Goal: Task Accomplishment & Management: Use online tool/utility

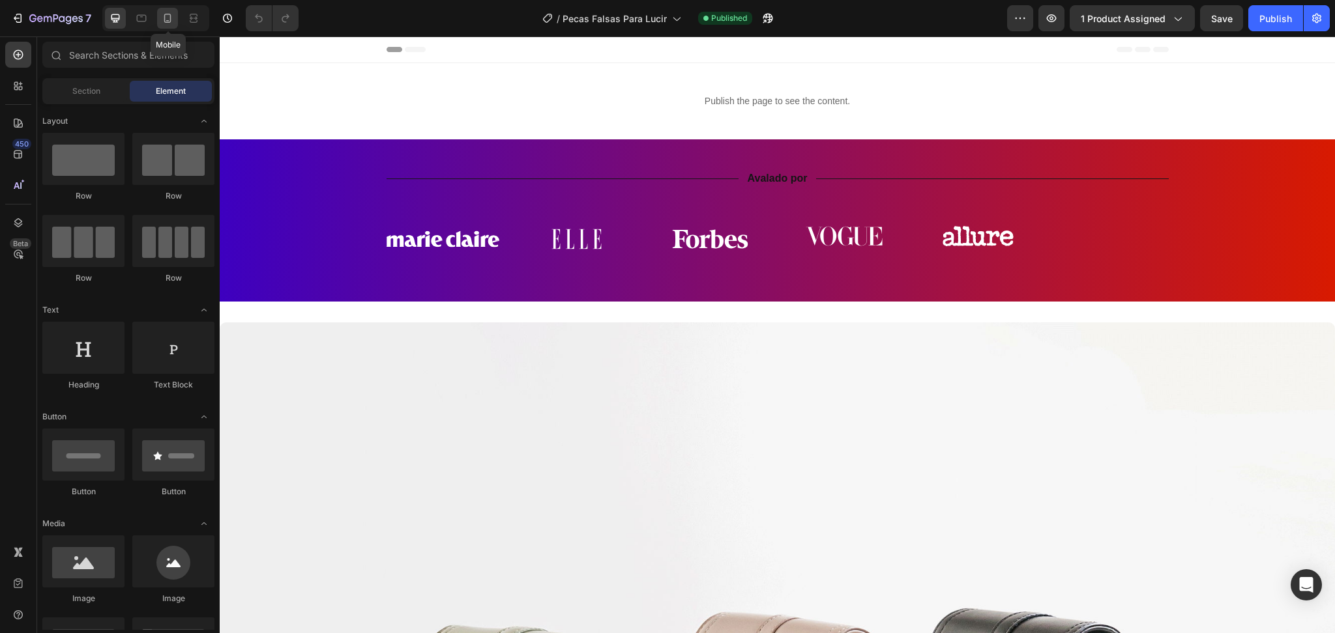
click at [175, 14] on div at bounding box center [167, 18] width 21 height 21
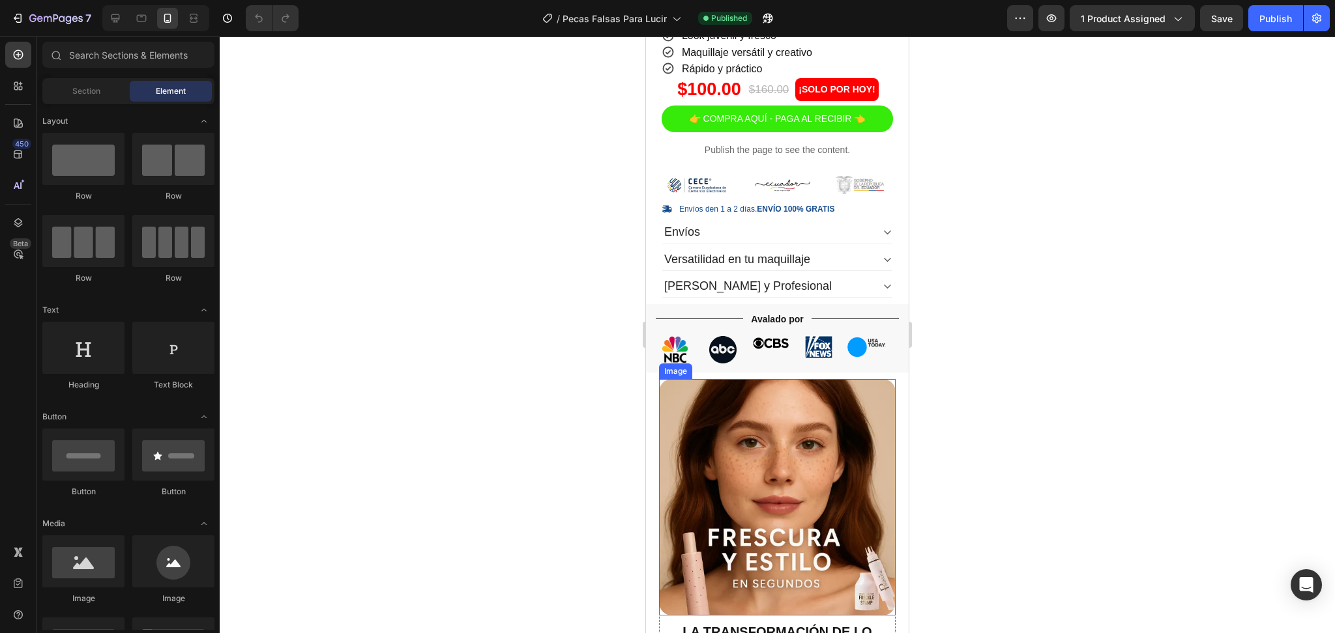
scroll to position [173, 0]
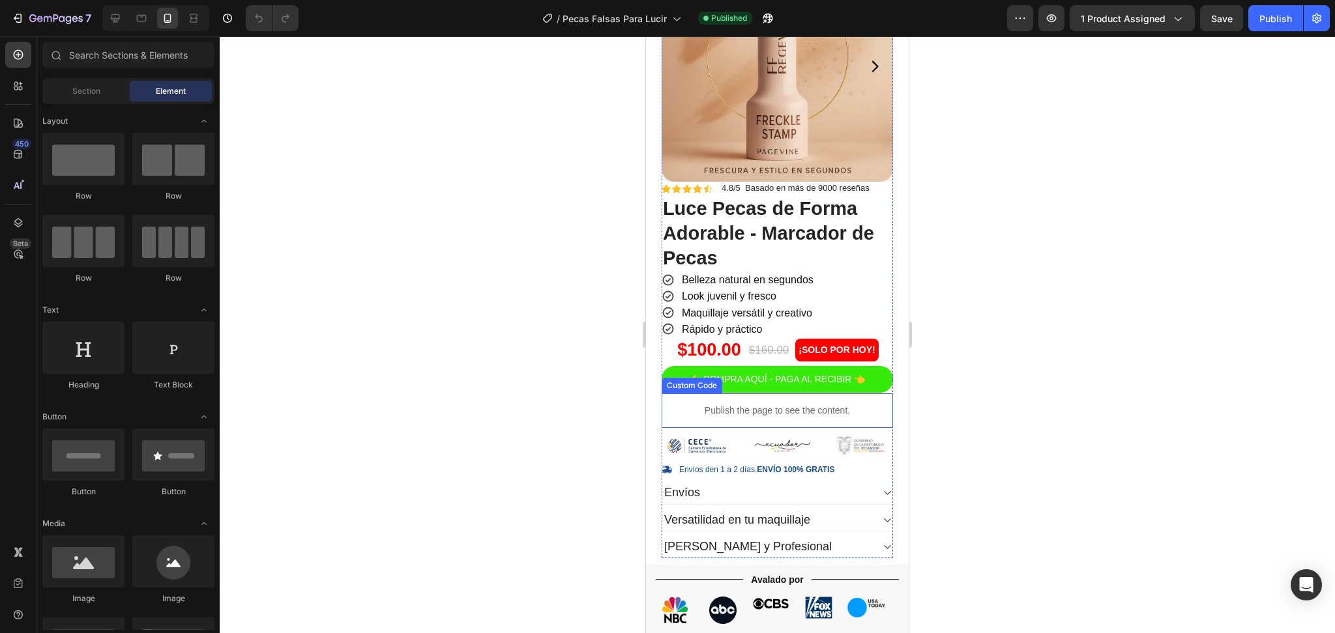
click at [755, 404] on p "Publish the page to see the content." at bounding box center [777, 411] width 231 height 14
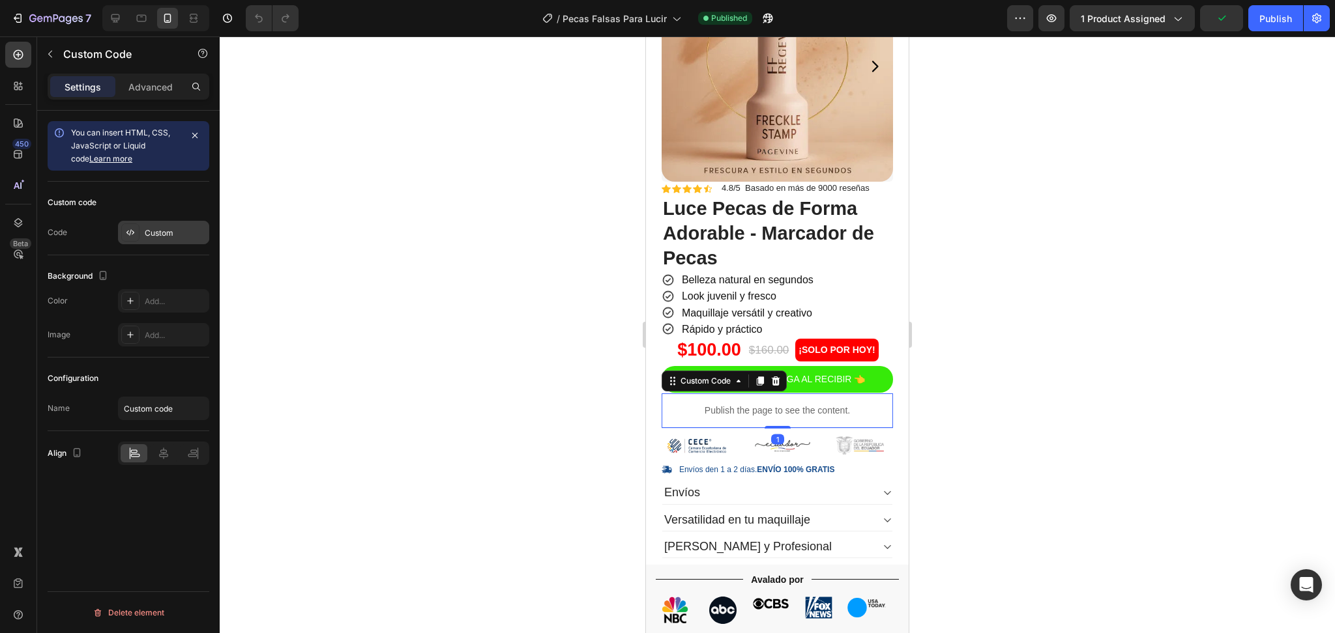
click at [156, 227] on div "Custom" at bounding box center [175, 233] width 61 height 12
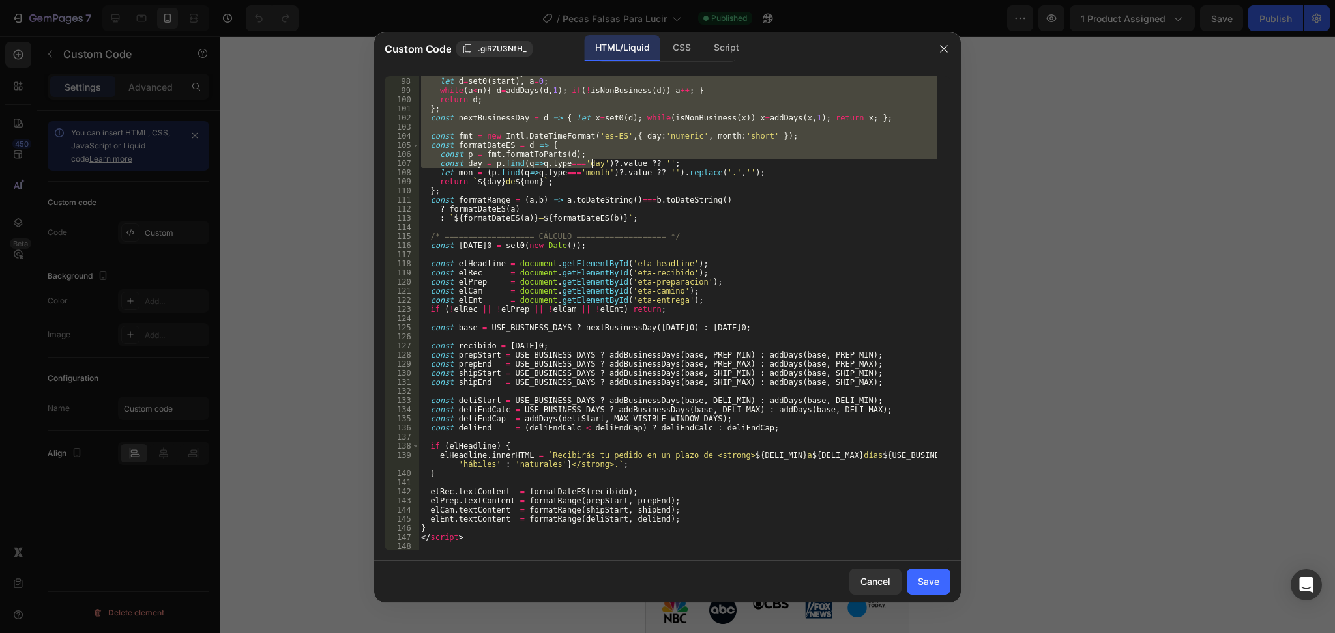
scroll to position [912, 0]
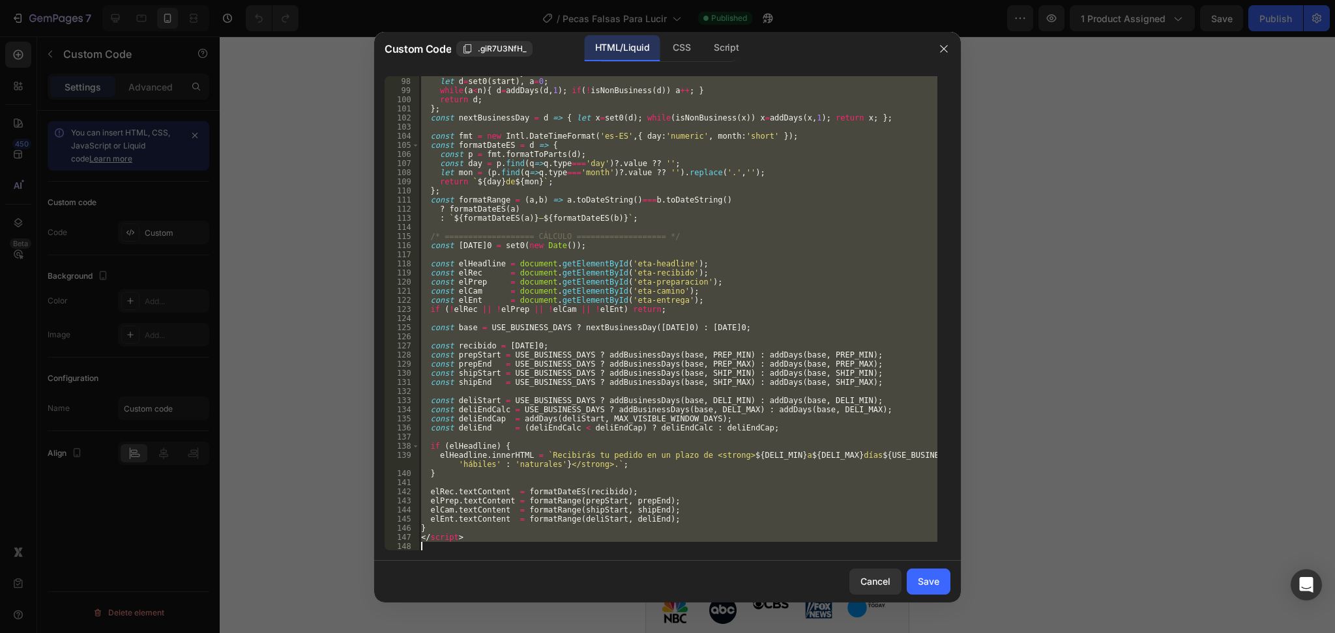
drag, startPoint x: 421, startPoint y: 81, endPoint x: 590, endPoint y: 555, distance: 503.0
click at [590, 555] on div "<!-- ====== TIMELINE DE ENTREGA – EC (1 fila, días hábiles + feriados, ventana …" at bounding box center [667, 313] width 587 height 495
type textarea "</script>"
click at [868, 583] on div "Cancel" at bounding box center [875, 582] width 30 height 14
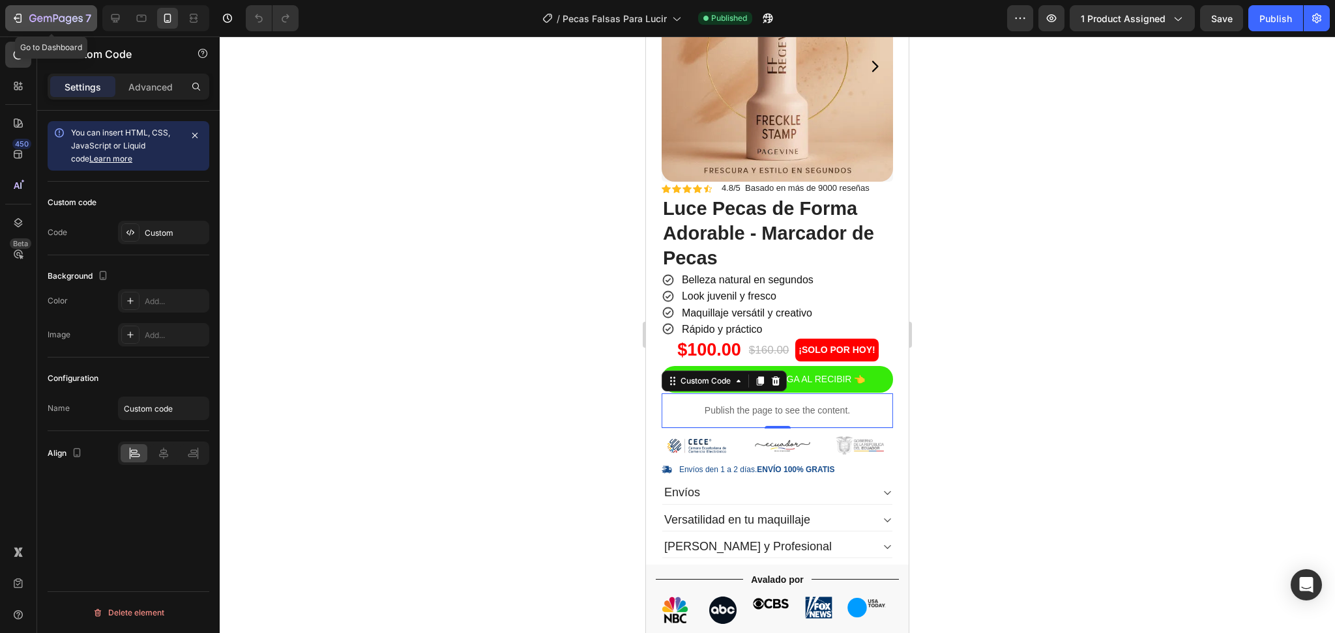
click at [72, 15] on icon "button" at bounding box center [55, 19] width 53 height 11
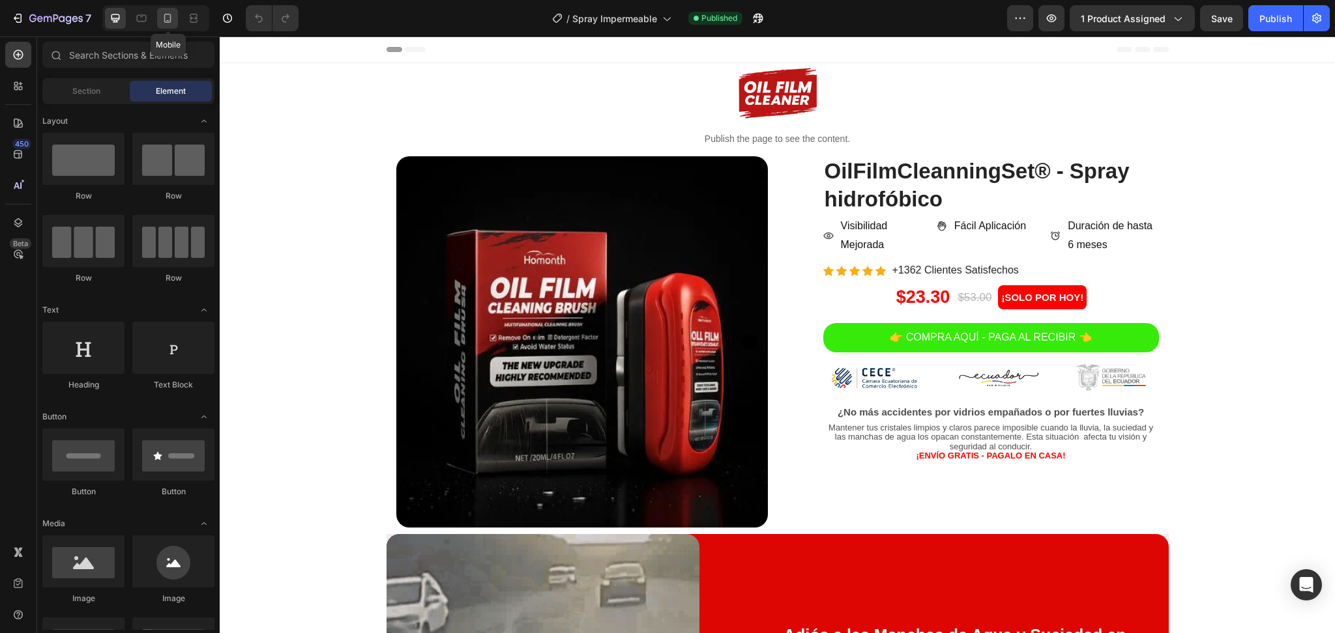
click at [162, 21] on icon at bounding box center [167, 18] width 13 height 13
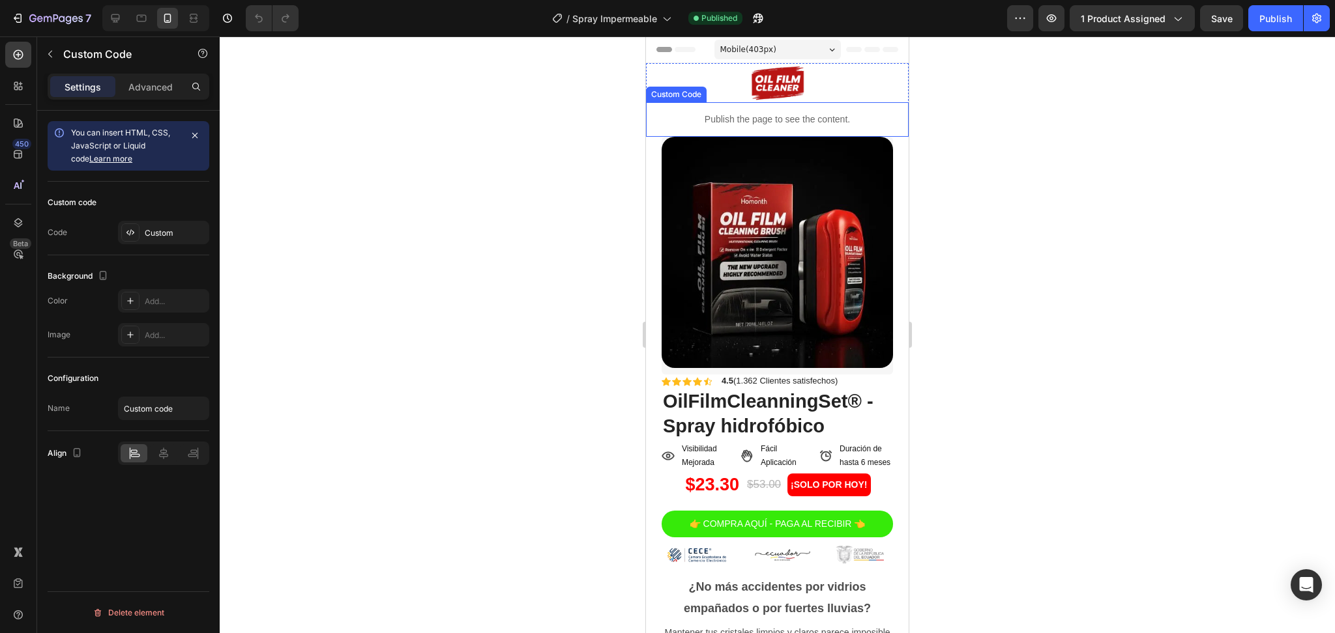
click at [766, 124] on p "Publish the page to see the content." at bounding box center [777, 120] width 263 height 14
click at [739, 87] on icon at bounding box center [744, 90] width 10 height 10
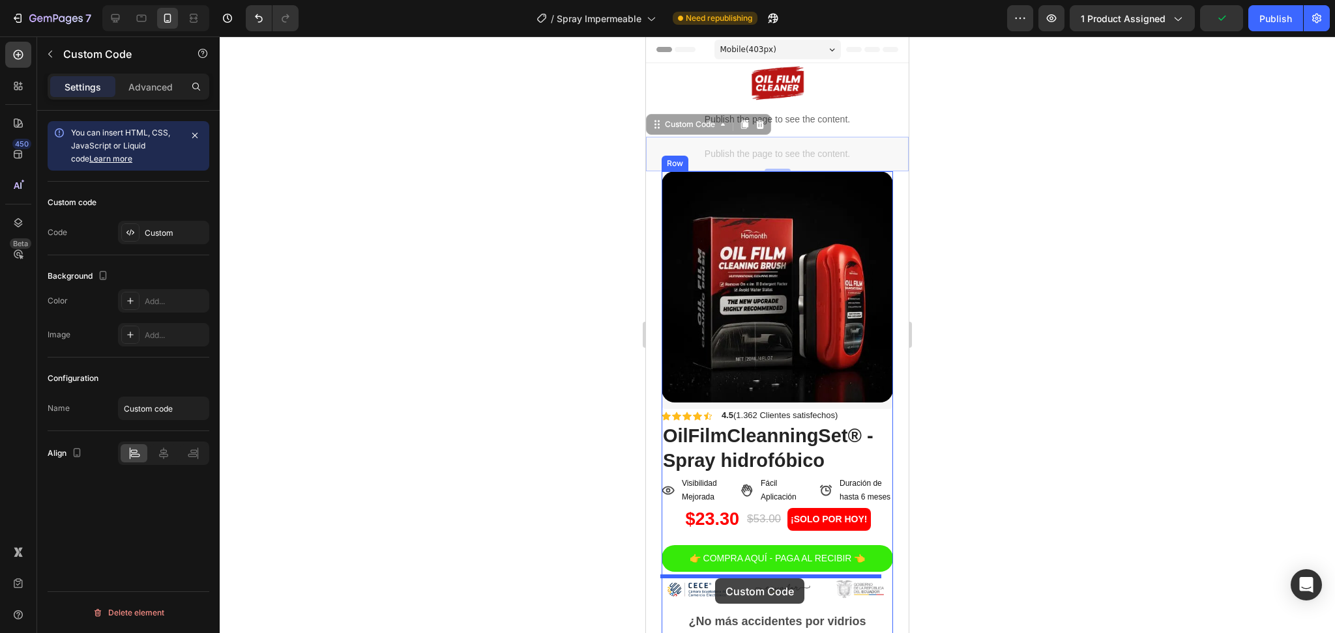
drag, startPoint x: 753, startPoint y: 147, endPoint x: 715, endPoint y: 579, distance: 433.2
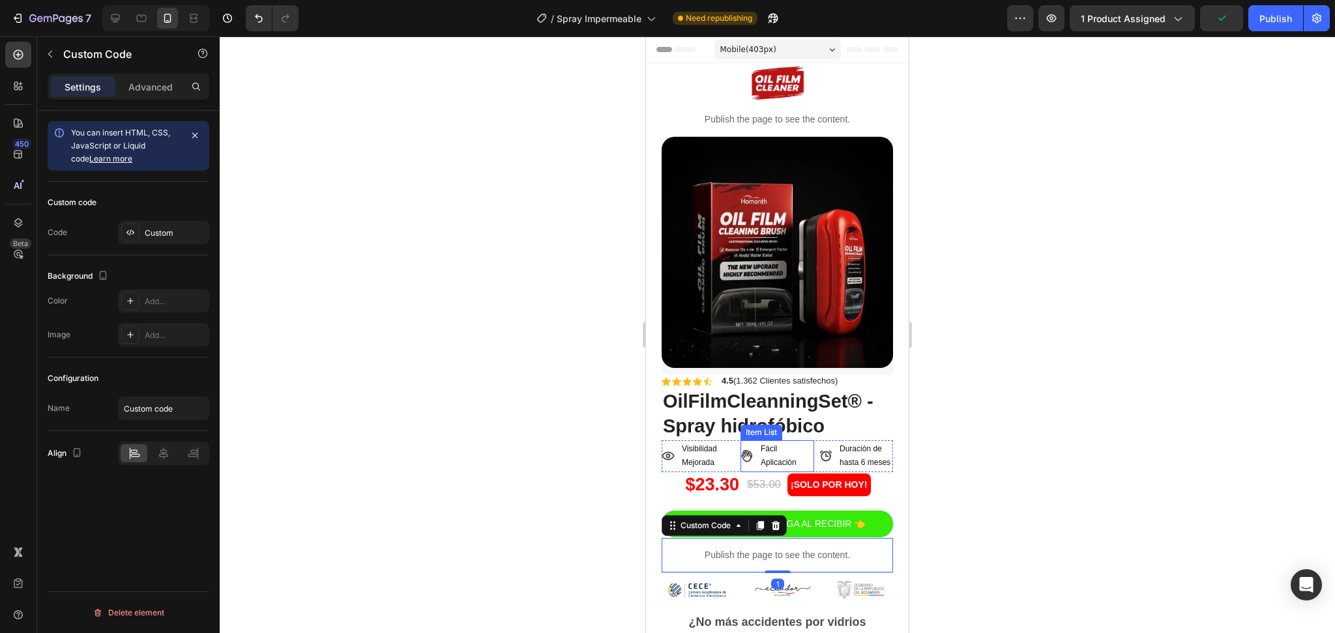
scroll to position [173, 0]
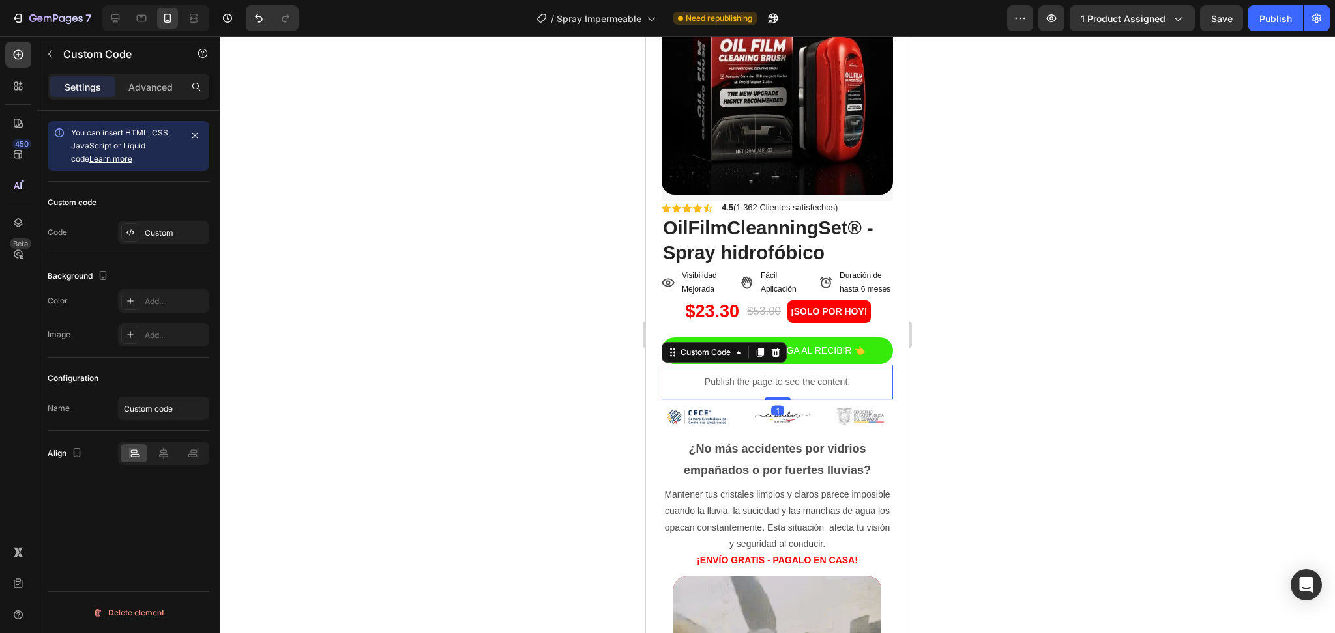
click at [736, 381] on p "Publish the page to see the content." at bounding box center [777, 382] width 231 height 14
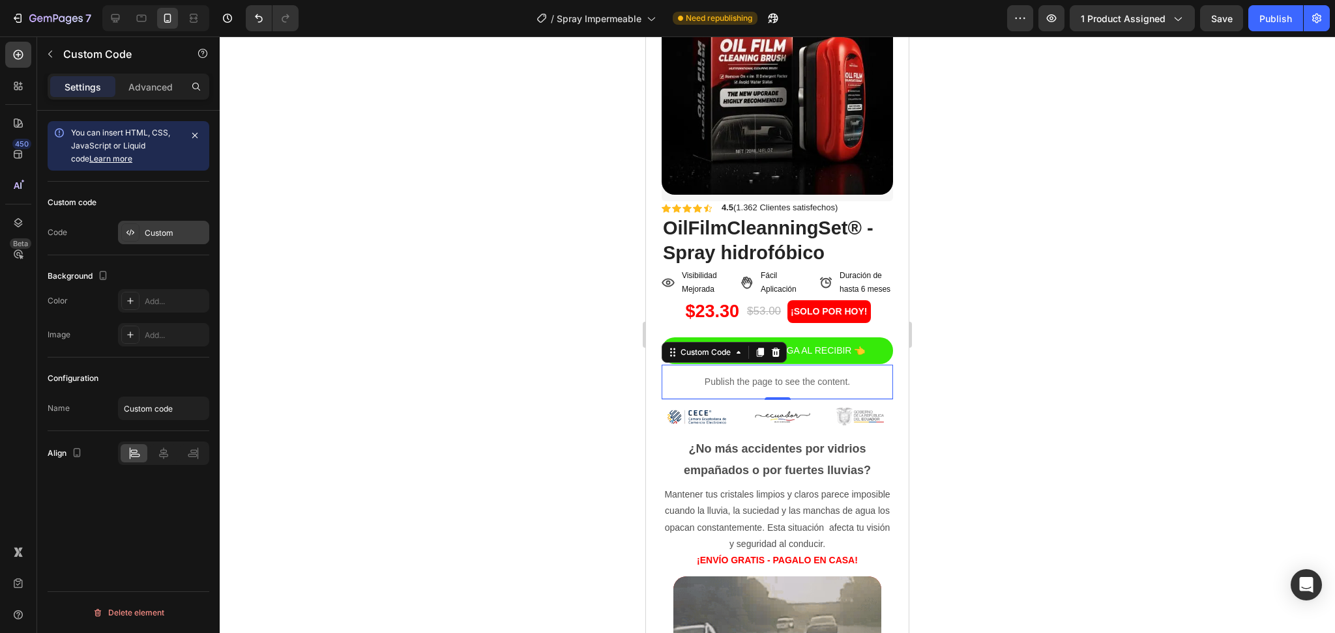
click at [161, 233] on div "Custom" at bounding box center [175, 233] width 61 height 12
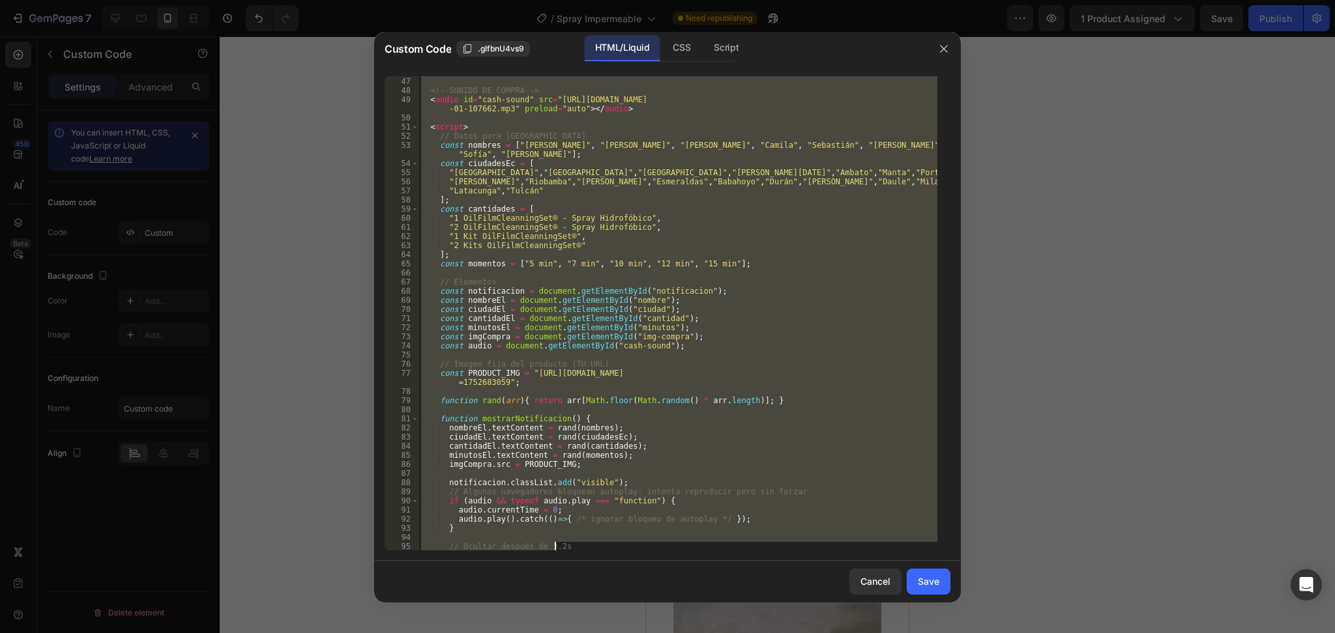
scroll to position [547, 0]
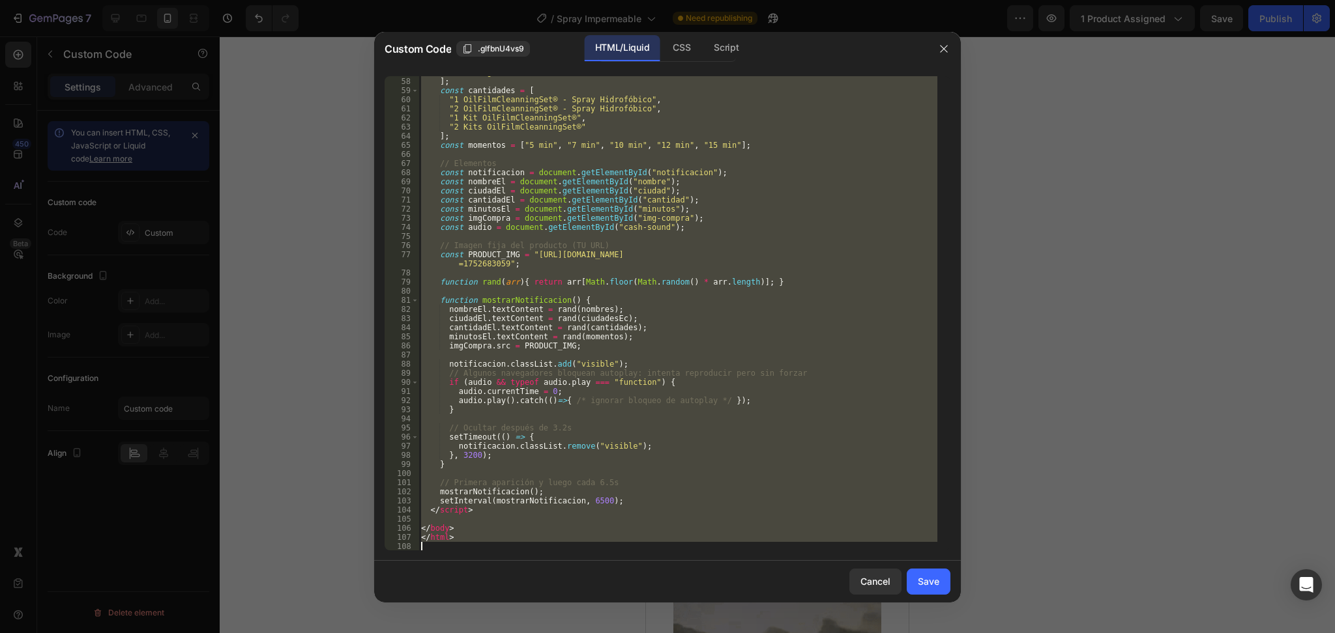
drag, startPoint x: 420, startPoint y: 84, endPoint x: 642, endPoint y: 645, distance: 602.7
click at [642, 0] on html "7 Version history / Spray Impermeable Need republishing Preview 1 product assig…" at bounding box center [667, 0] width 1335 height 0
type textarea "</html>"
paste textarea
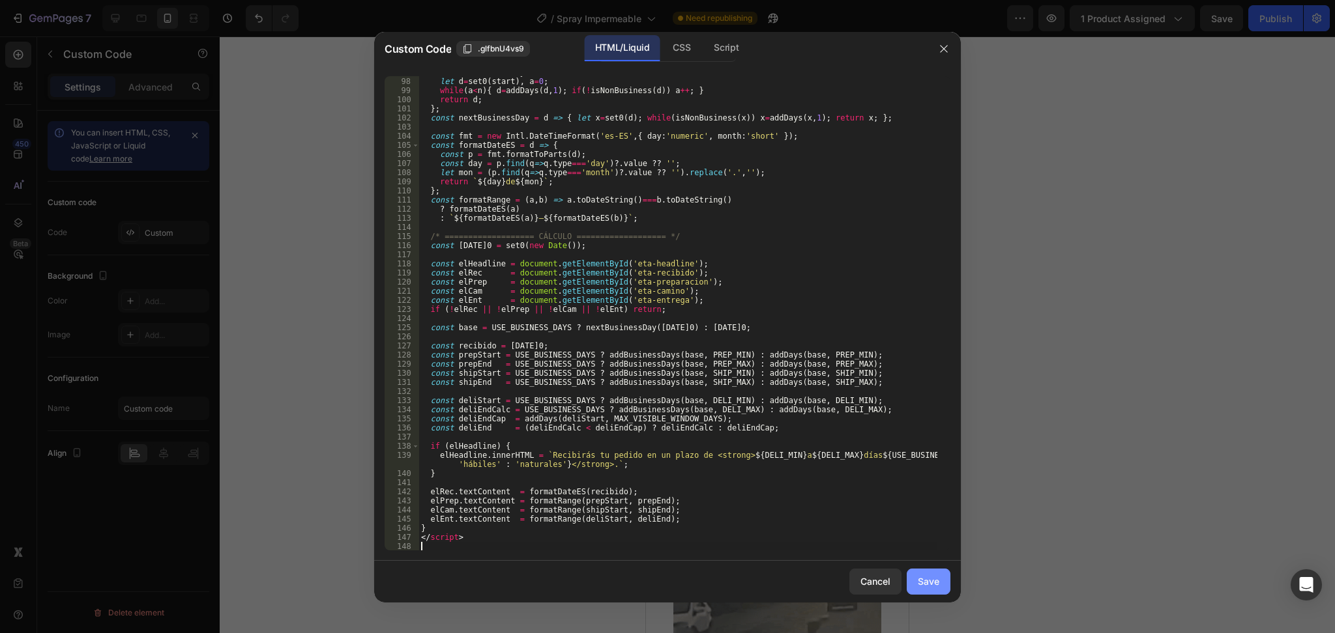
click at [929, 582] on div "Save" at bounding box center [929, 582] width 22 height 14
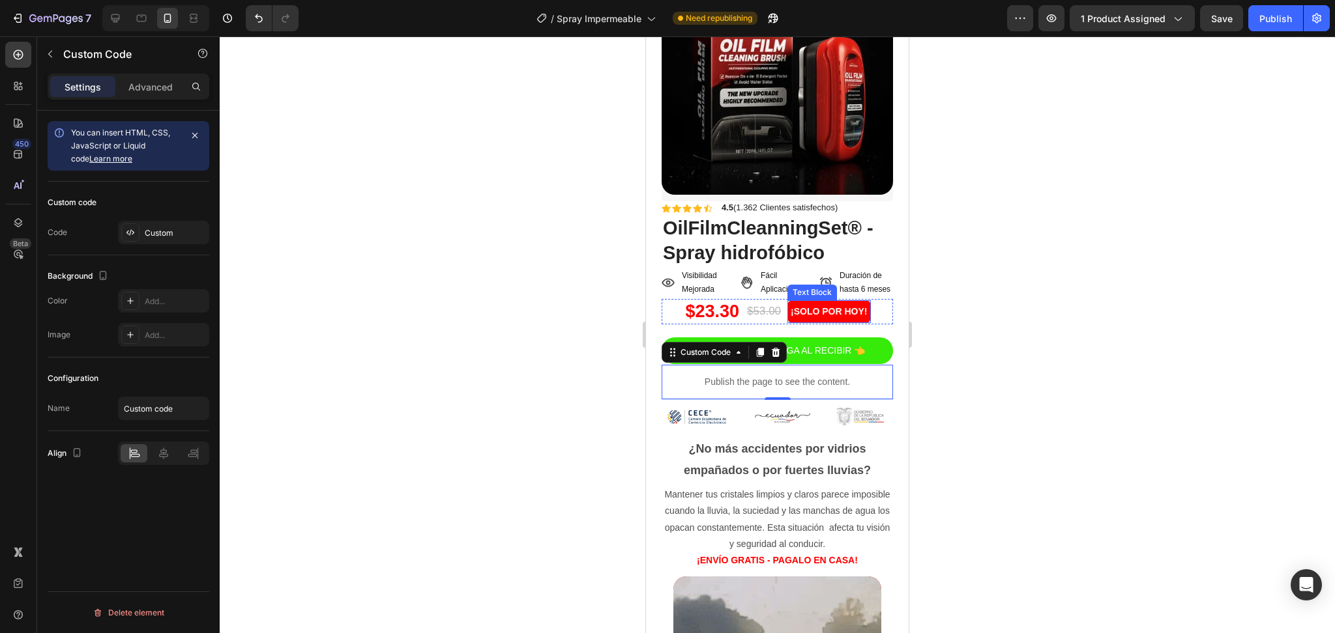
scroll to position [0, 0]
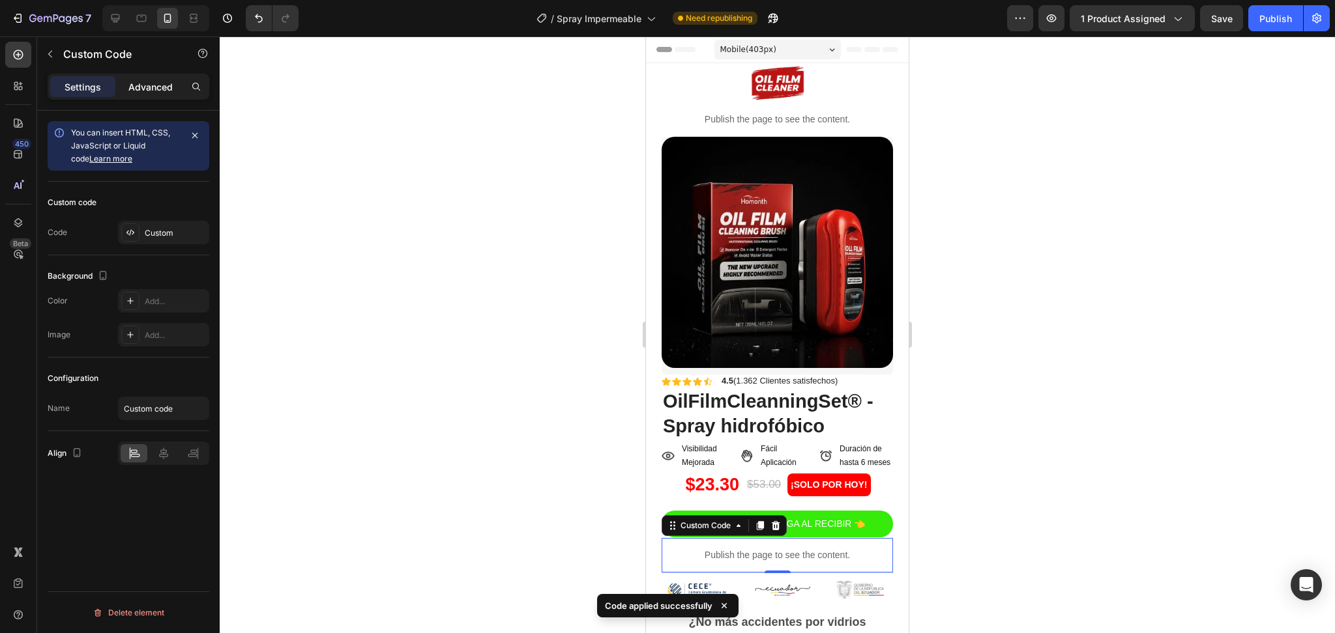
click at [143, 84] on p "Advanced" at bounding box center [150, 87] width 44 height 14
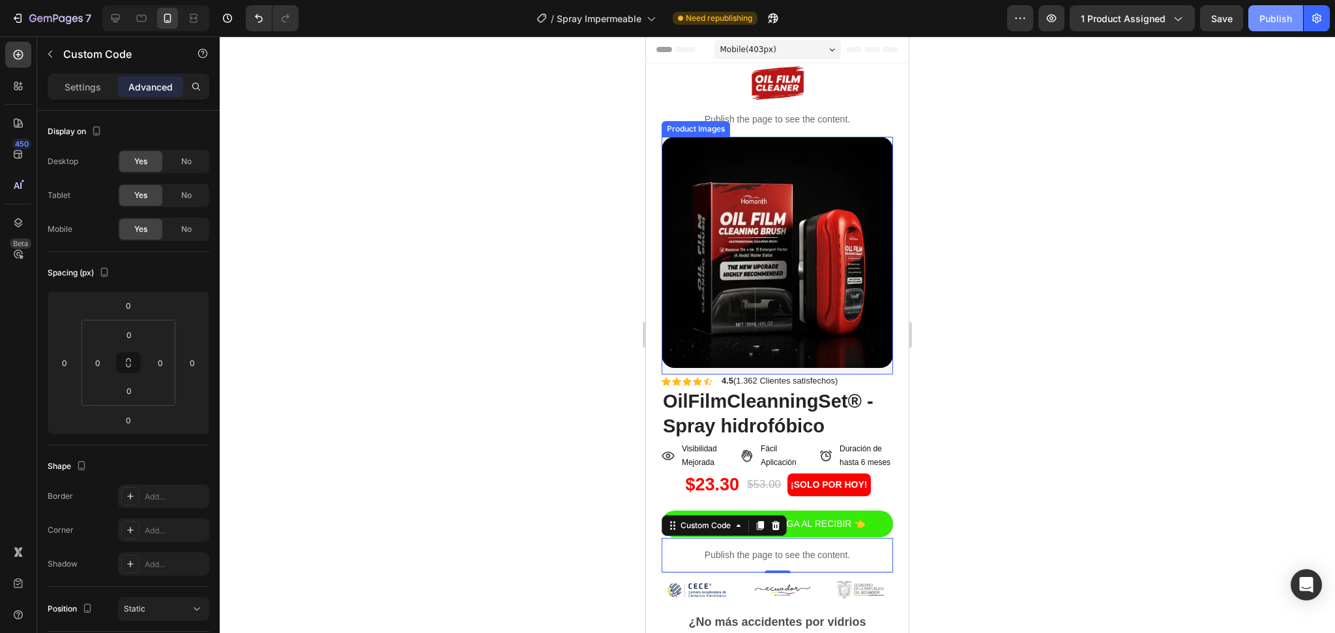
click at [1273, 23] on div "Publish" at bounding box center [1275, 19] width 33 height 14
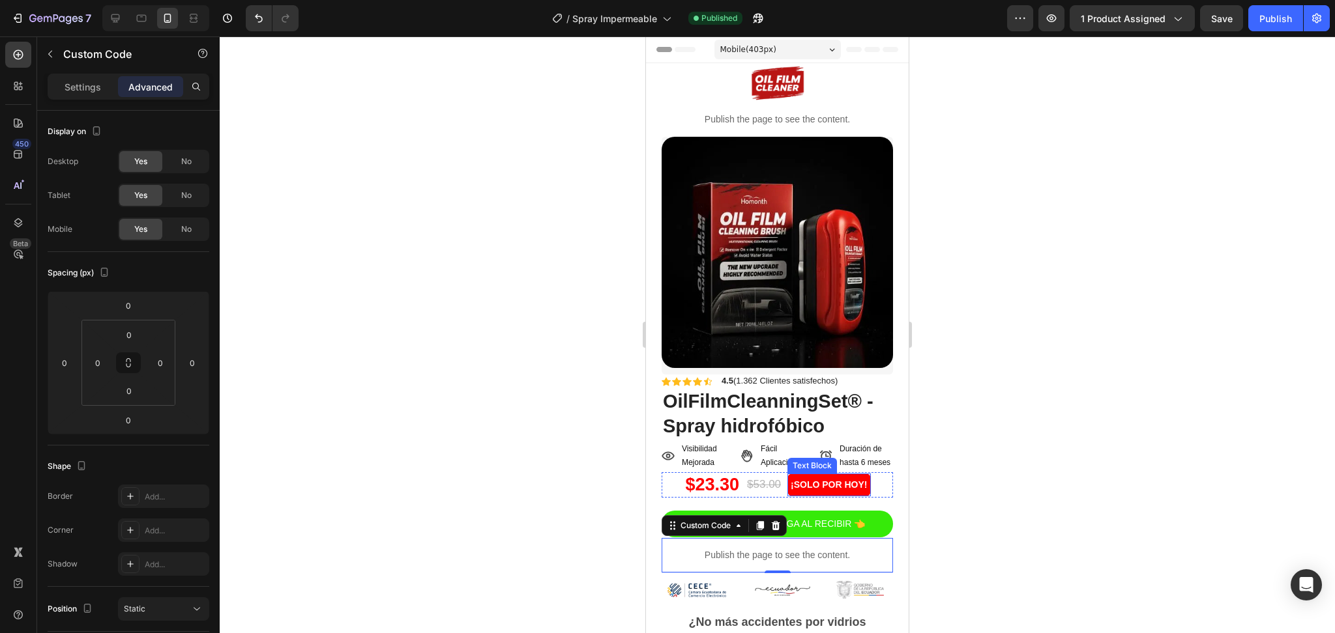
scroll to position [173, 0]
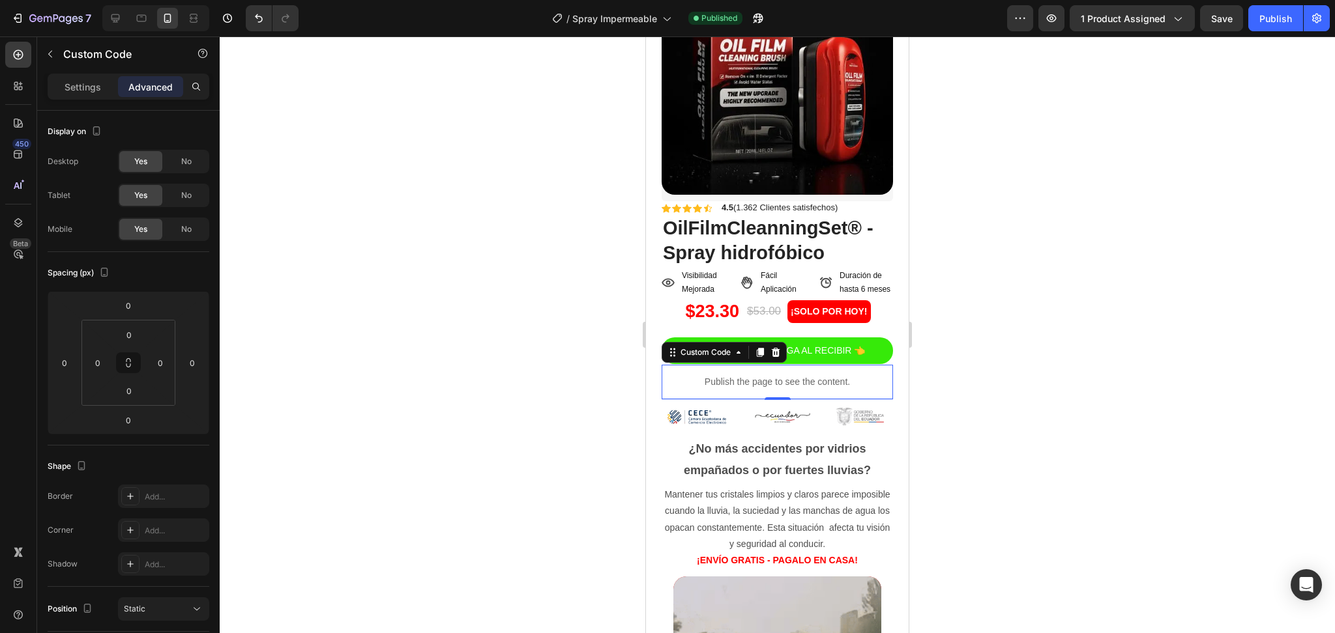
click at [789, 386] on p "Publish the page to see the content." at bounding box center [777, 382] width 231 height 14
click at [119, 329] on input "0" at bounding box center [129, 335] width 26 height 20
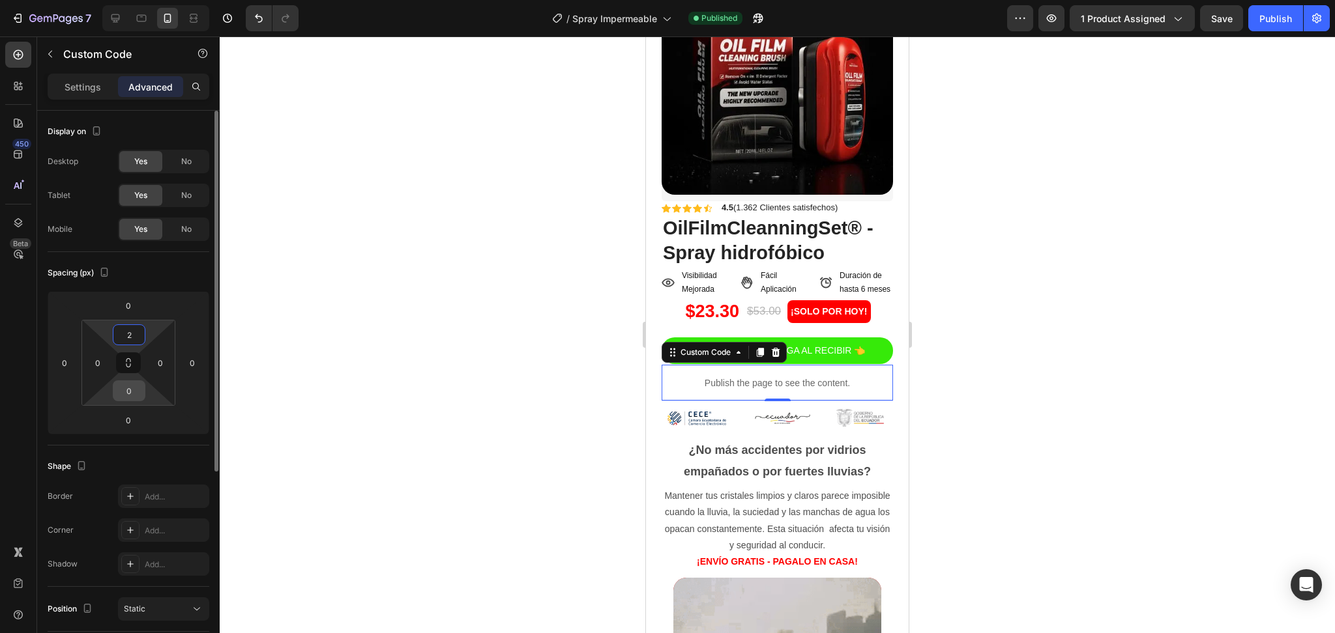
type input "2"
click at [132, 390] on input "0" at bounding box center [129, 391] width 26 height 20
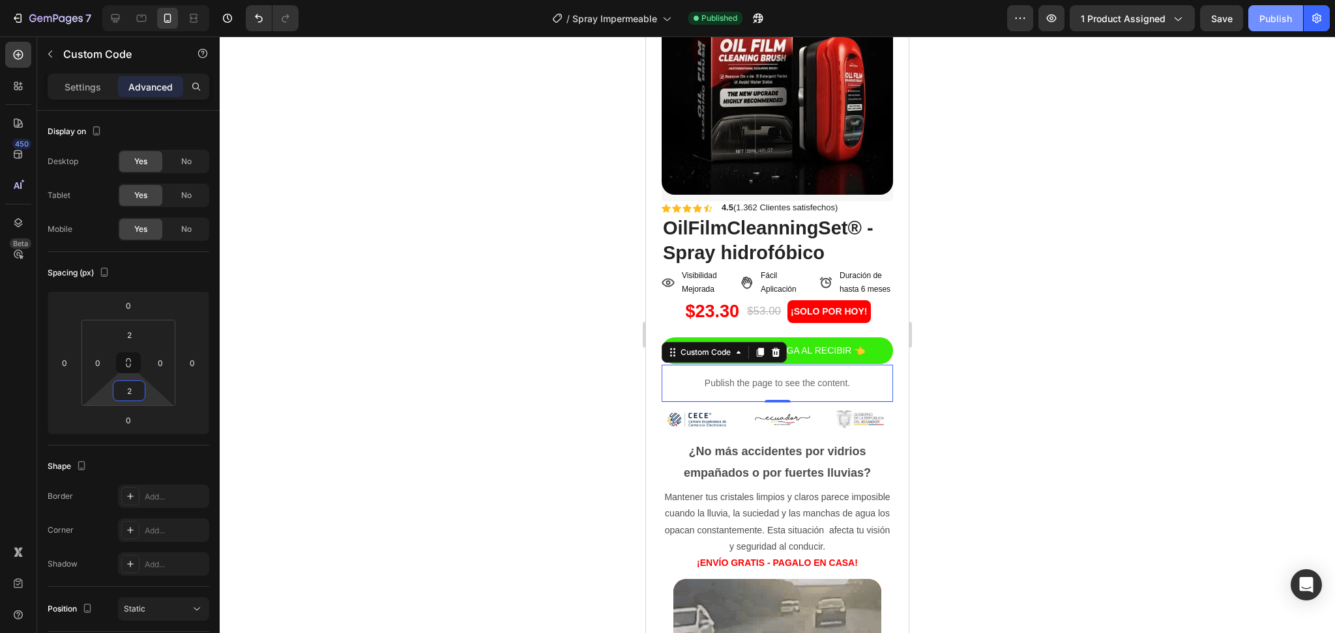
type input "2"
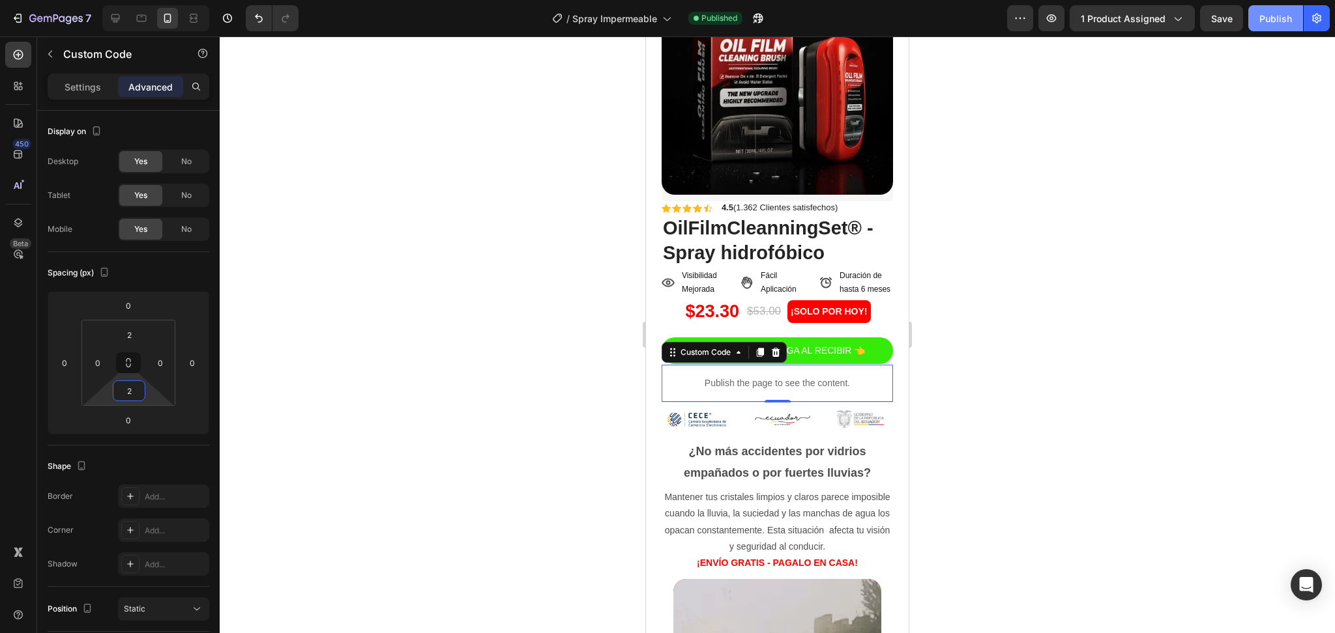
click at [1273, 23] on div "Publish" at bounding box center [1275, 19] width 33 height 14
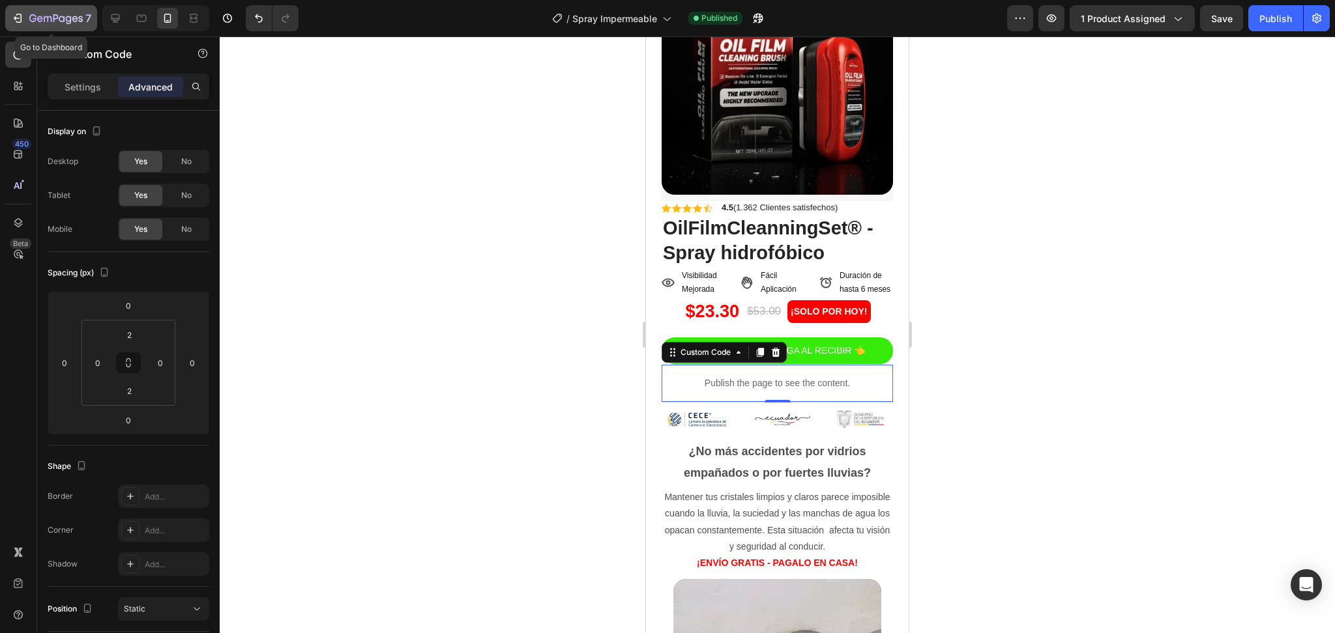
click at [68, 24] on icon "button" at bounding box center [55, 19] width 53 height 11
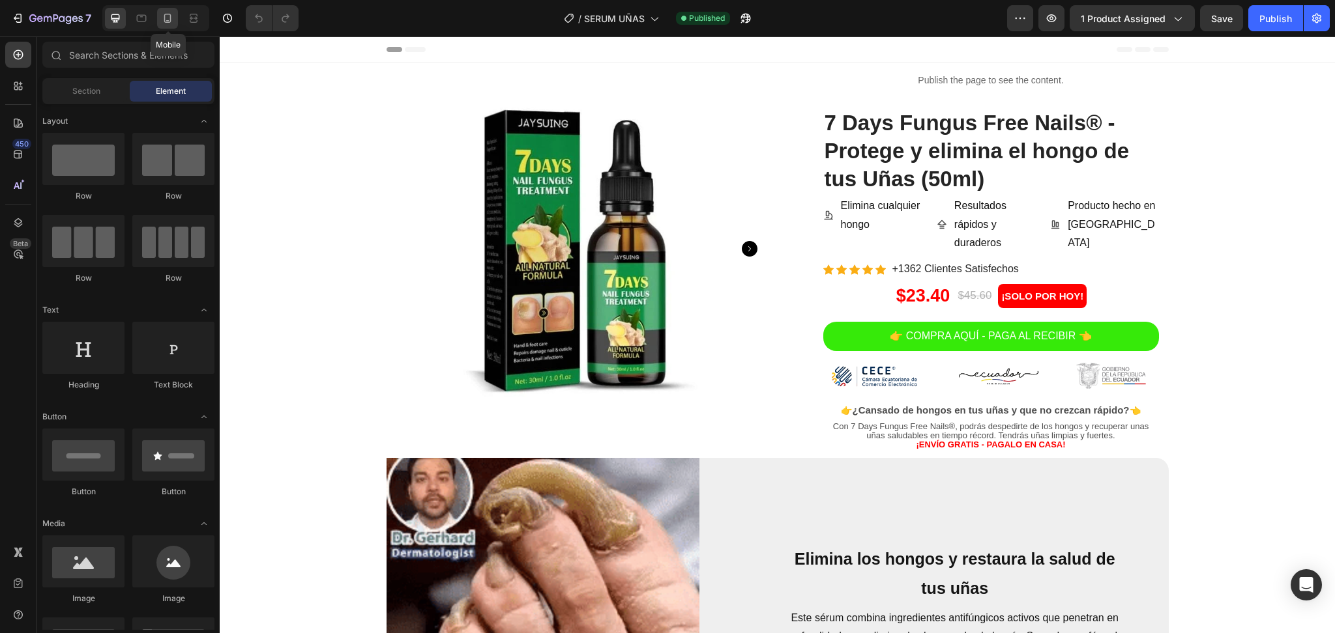
drag, startPoint x: 171, startPoint y: 22, endPoint x: 143, endPoint y: 390, distance: 369.3
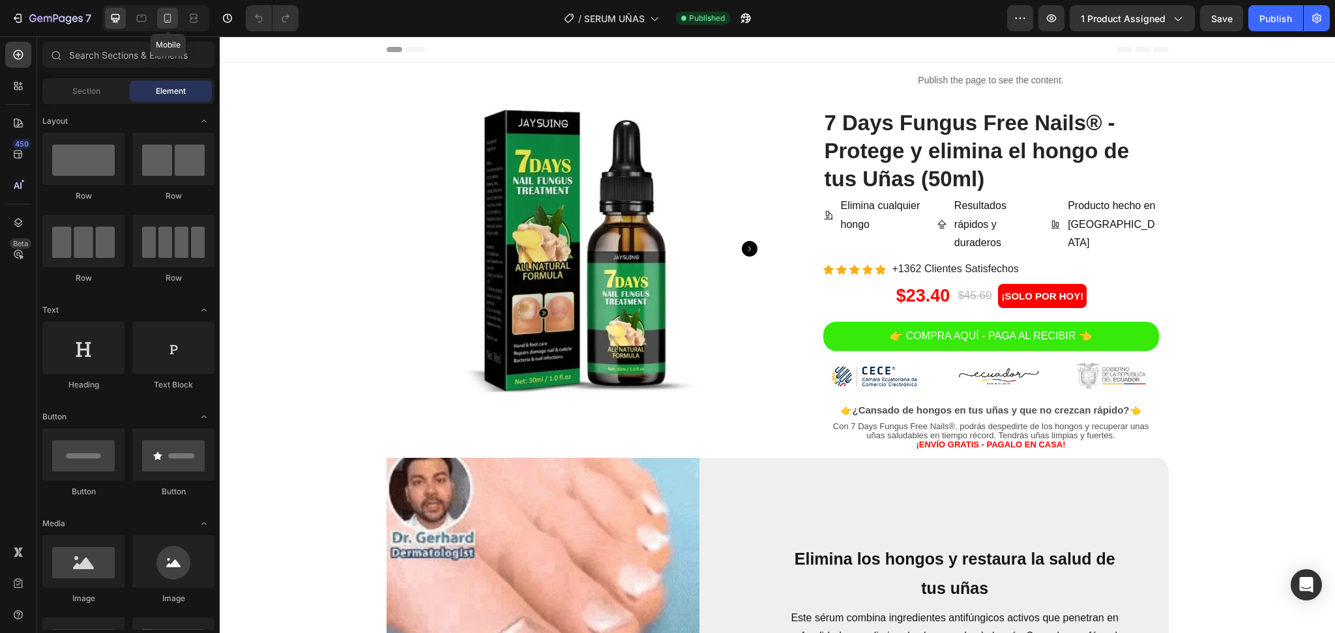
click at [171, 22] on icon at bounding box center [167, 18] width 7 height 9
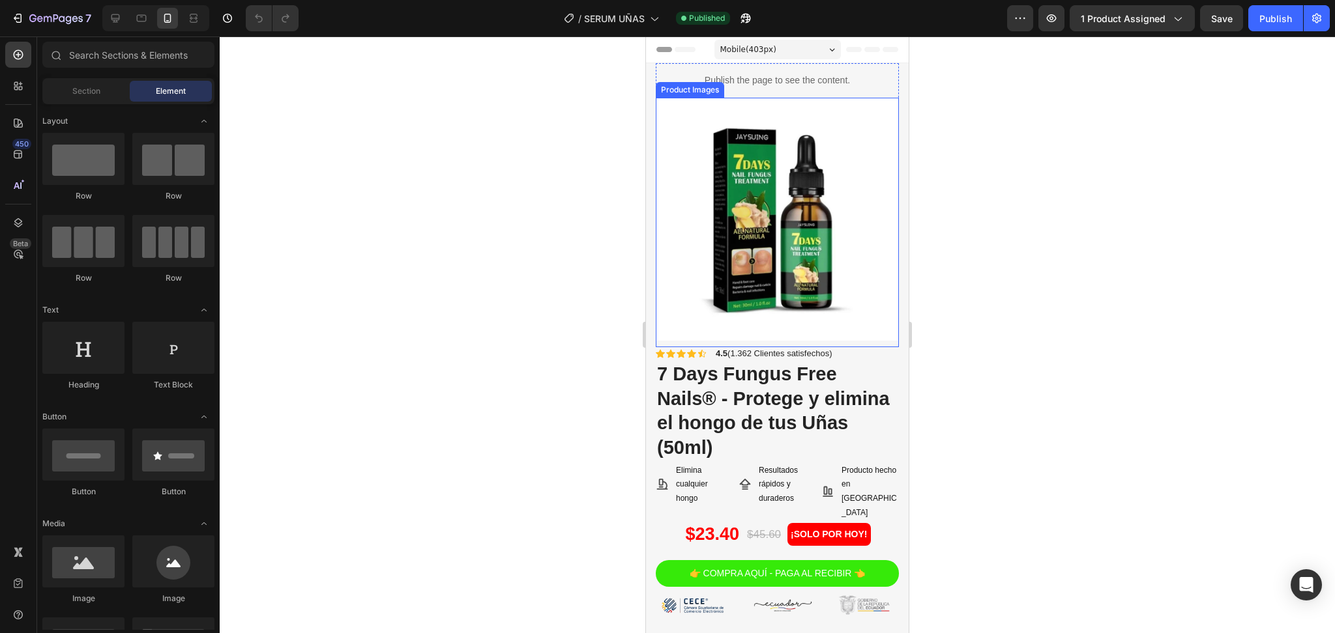
click at [862, 212] on img at bounding box center [777, 219] width 243 height 243
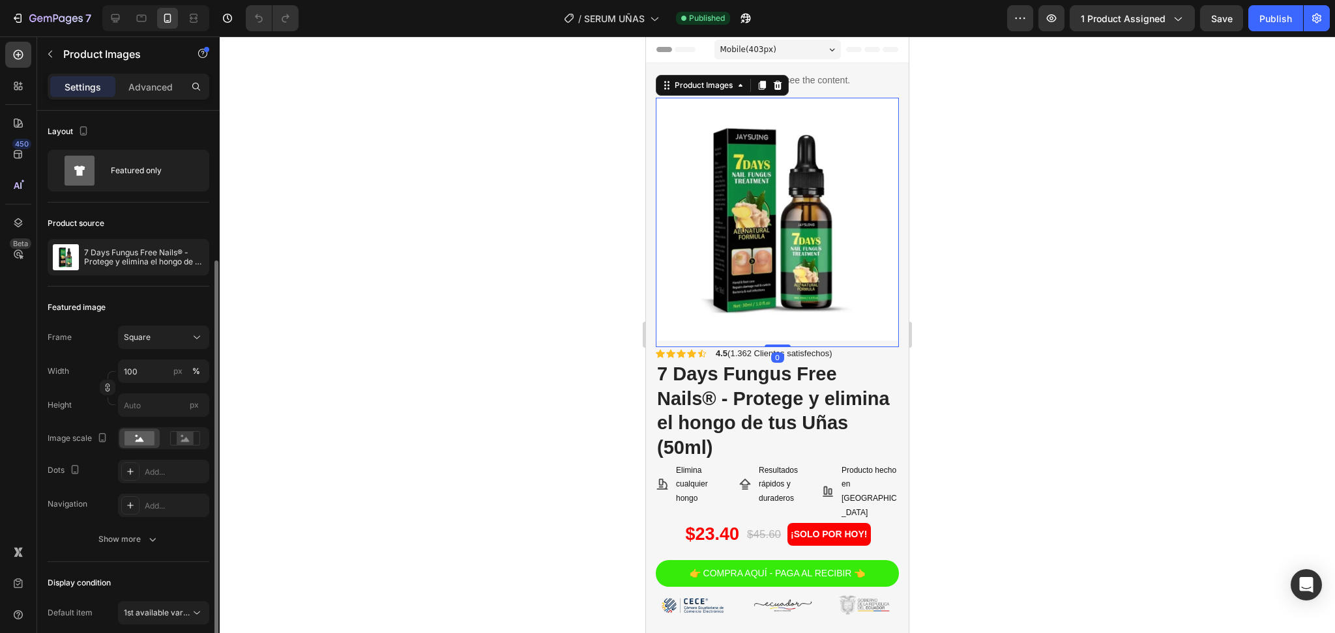
scroll to position [173, 0]
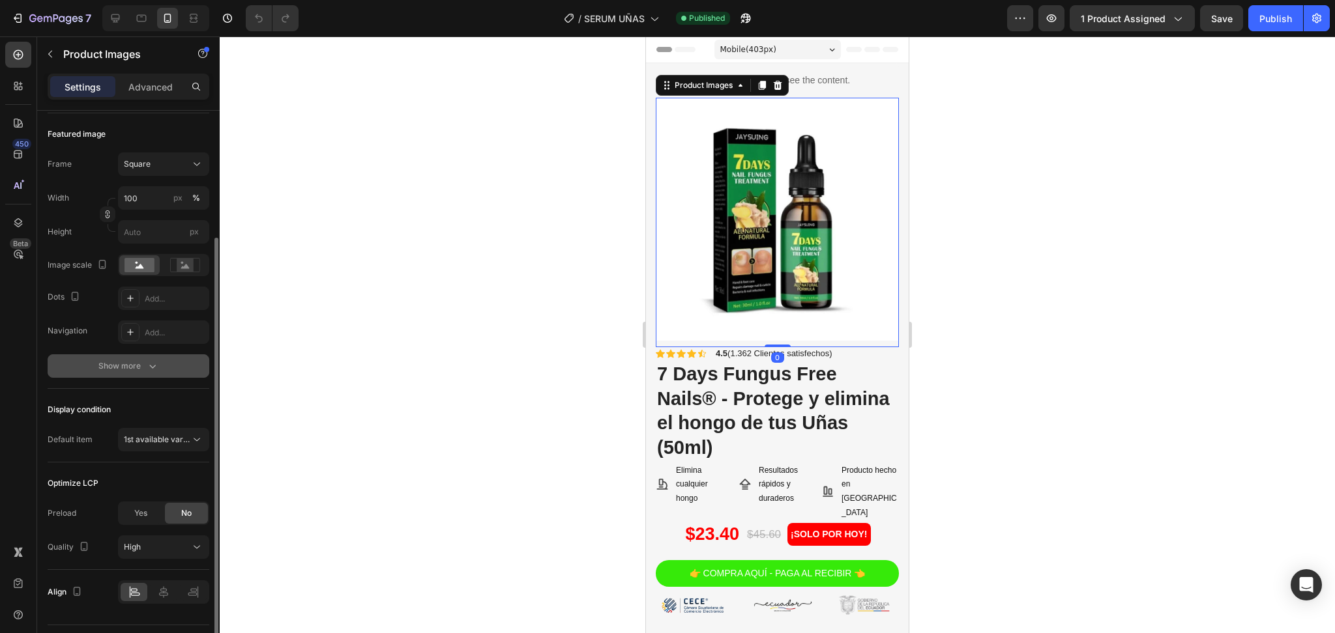
click at [132, 365] on div "Show more" at bounding box center [128, 366] width 61 height 13
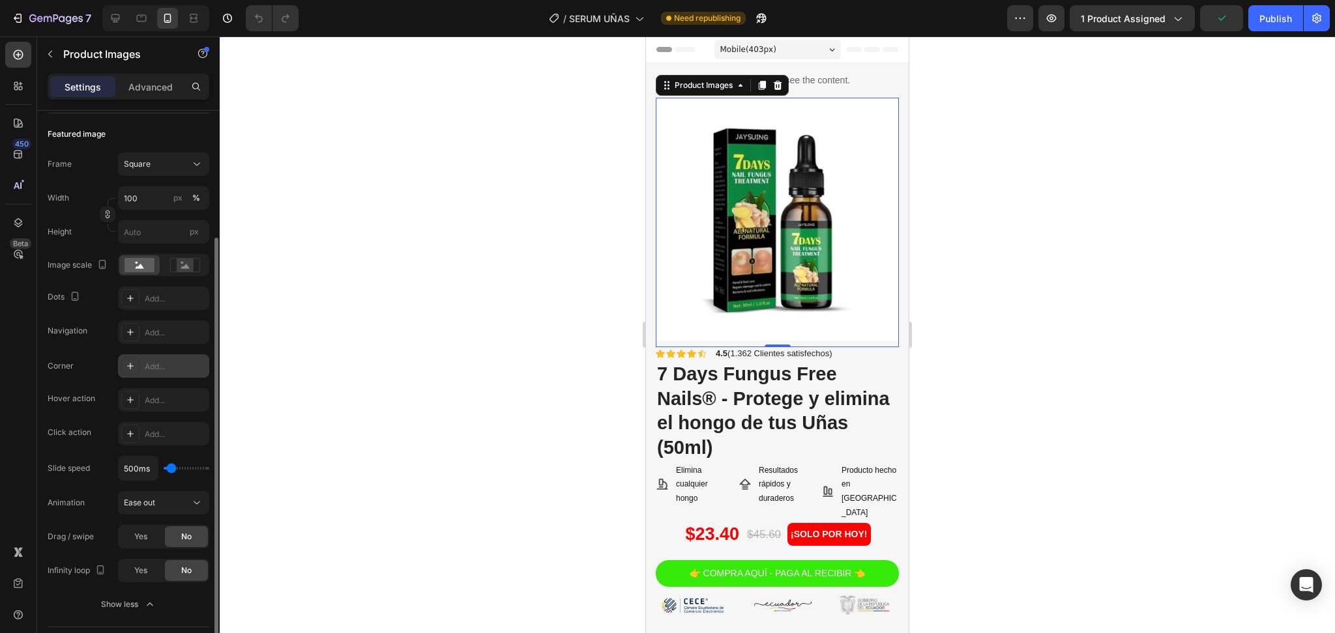
click at [149, 357] on div "Add..." at bounding box center [163, 366] width 91 height 23
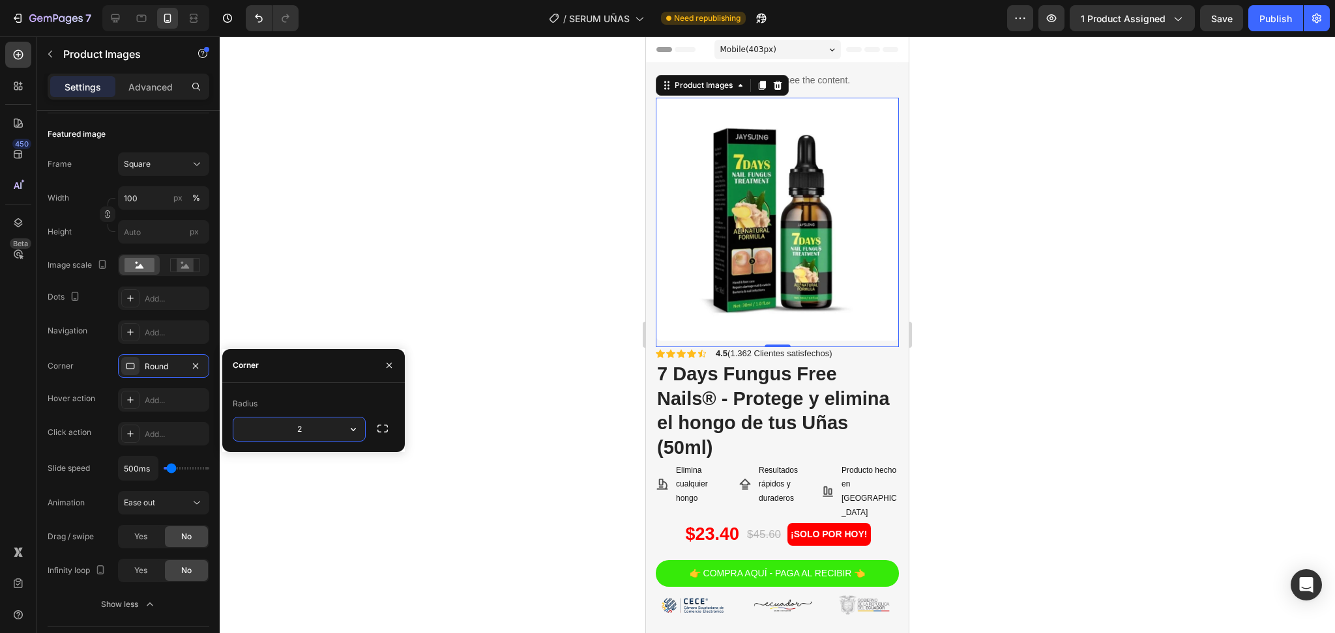
type input "20"
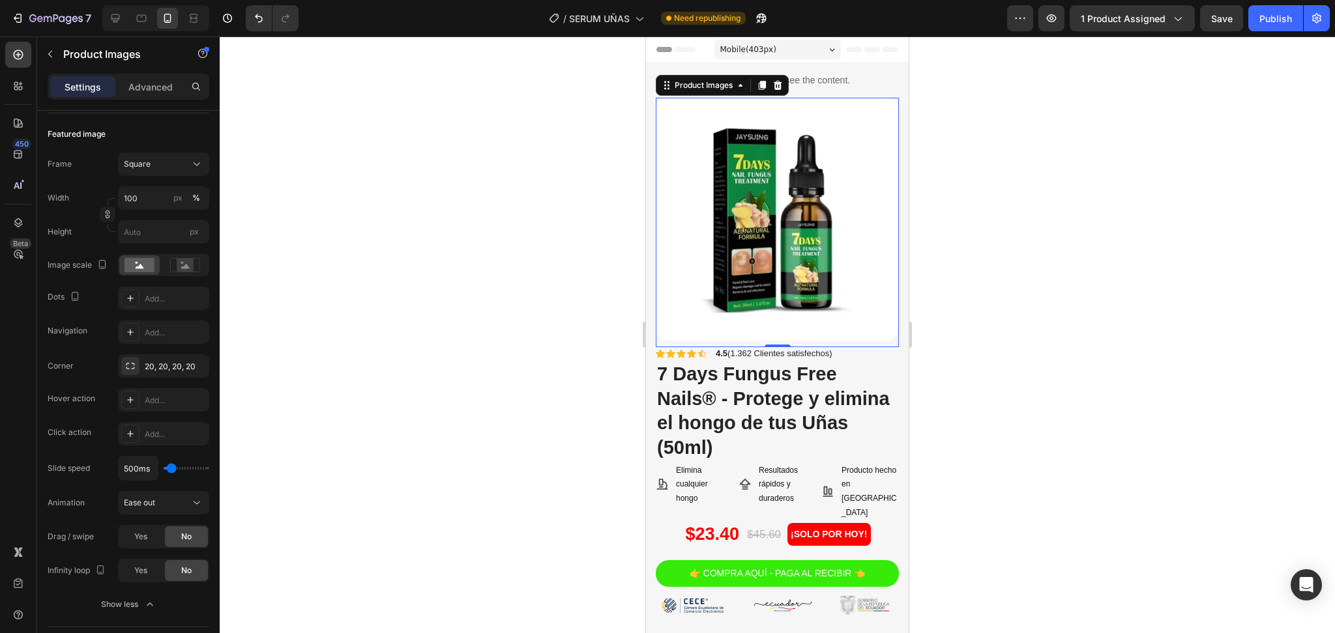
click at [836, 274] on img at bounding box center [777, 219] width 243 height 243
click at [890, 368] on div "Product Images Row Publish the page to see the content. Custom Code Product Ima…" at bounding box center [777, 419] width 263 height 713
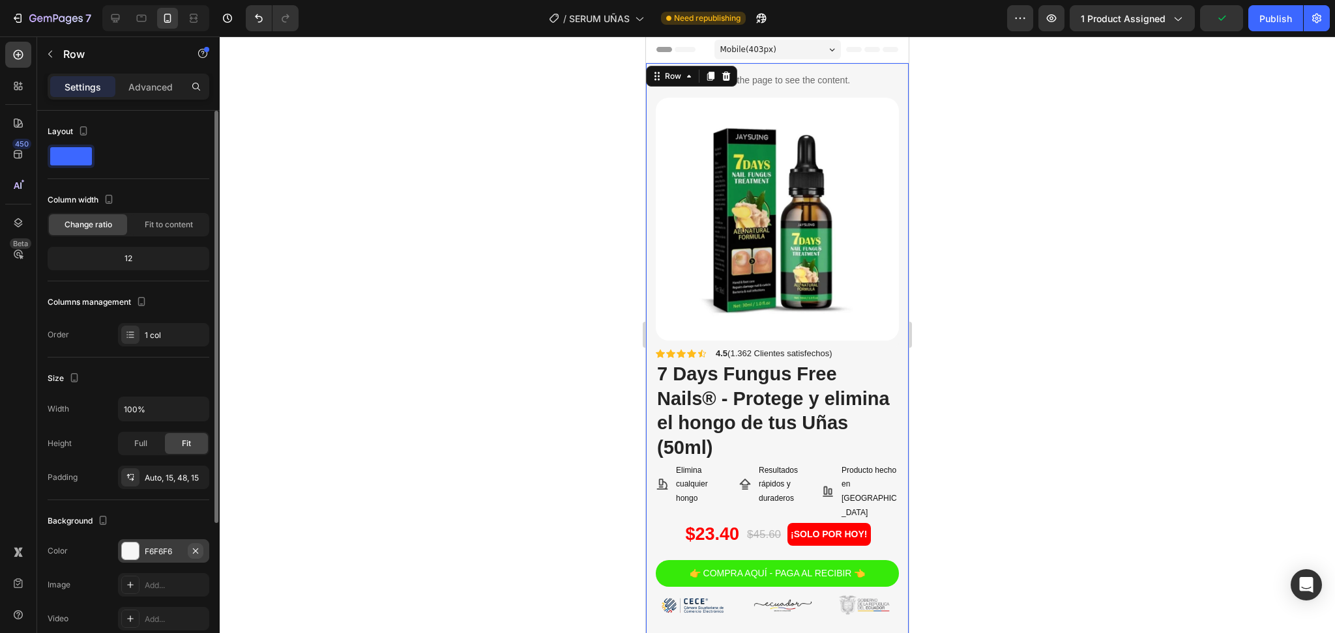
click at [196, 549] on icon "button" at bounding box center [195, 551] width 10 height 10
click at [818, 361] on h2 "7 Days Fungus Free Nails® - Protege y elimina el hongo de tus Uñas (50ml)" at bounding box center [777, 411] width 243 height 101
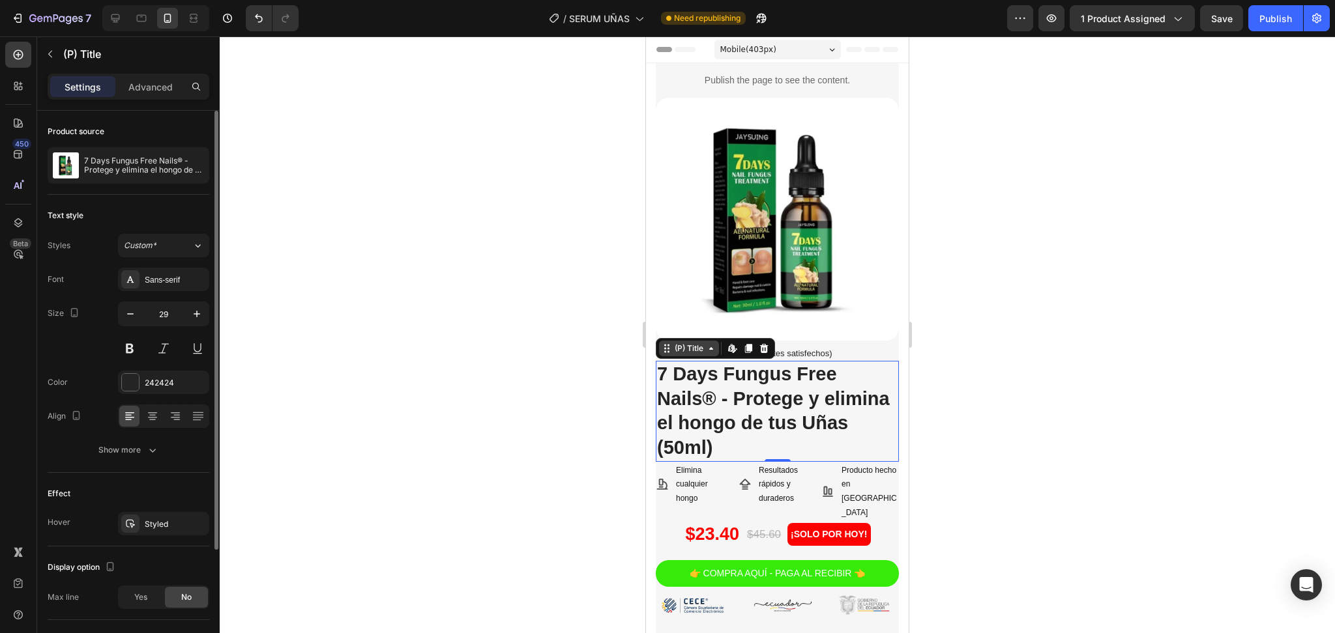
click at [705, 343] on div "(P) Title" at bounding box center [689, 349] width 34 height 12
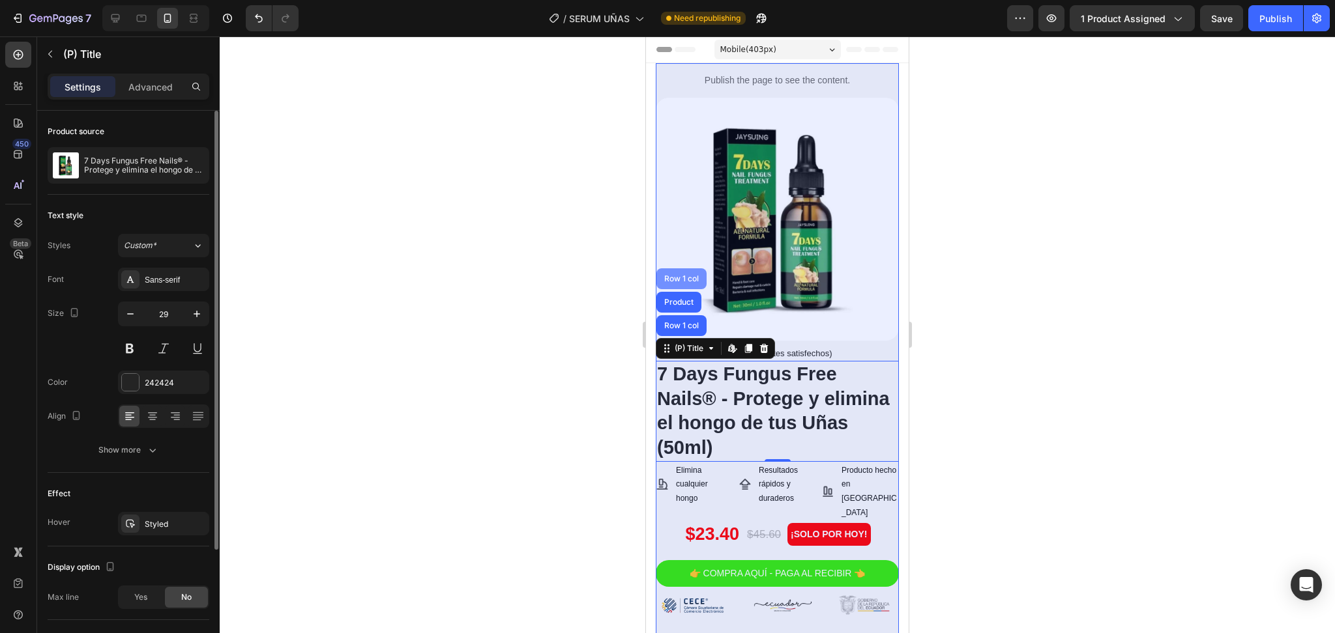
click at [677, 275] on div "Row 1 col" at bounding box center [682, 279] width 40 height 8
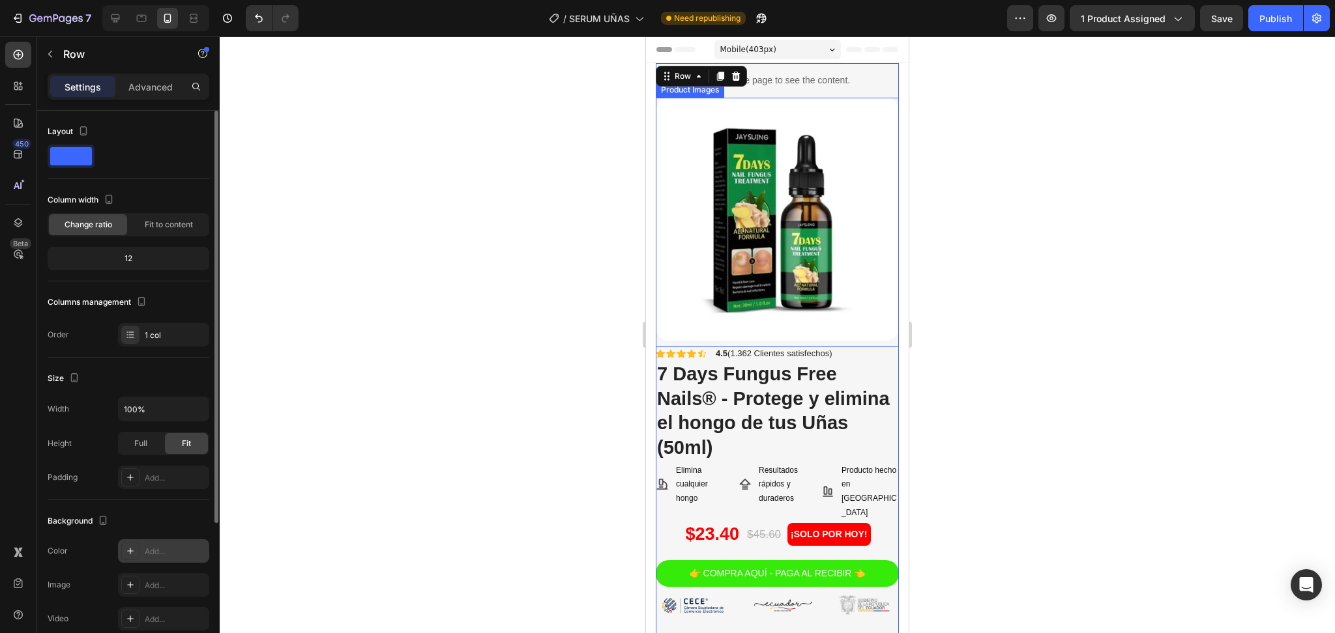
scroll to position [173, 0]
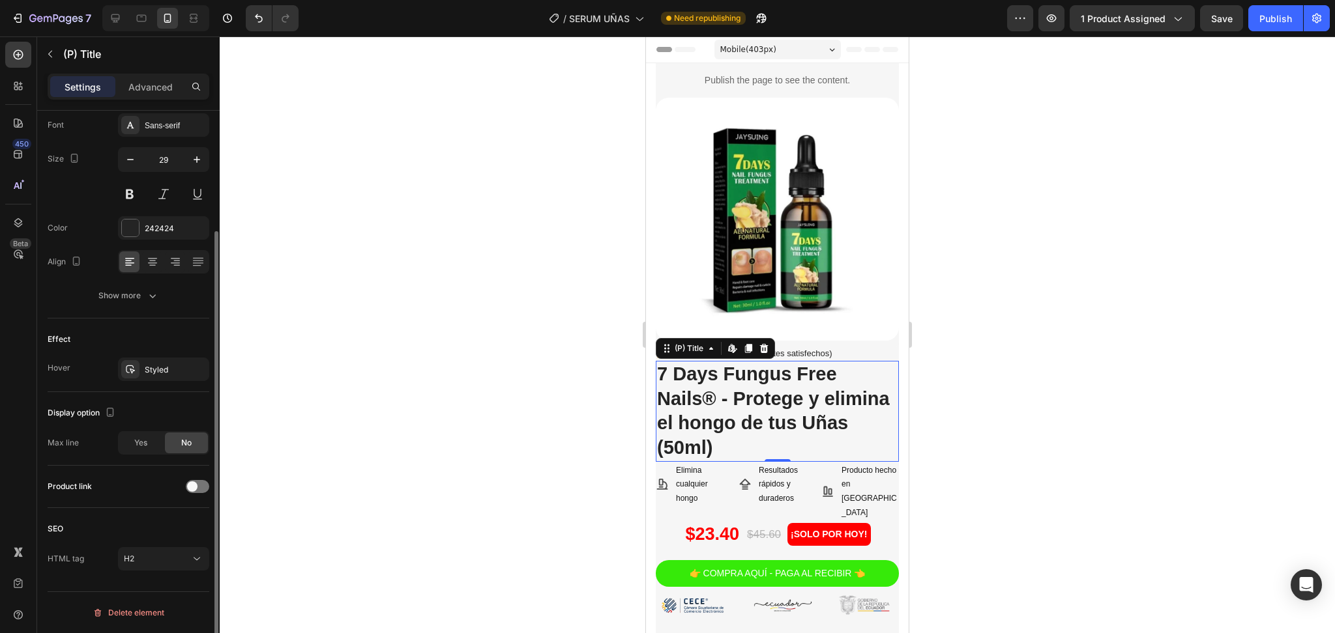
click at [751, 391] on h2 "7 Days Fungus Free Nails® - Protege y elimina el hongo de tus Uñas (50ml)" at bounding box center [777, 411] width 243 height 101
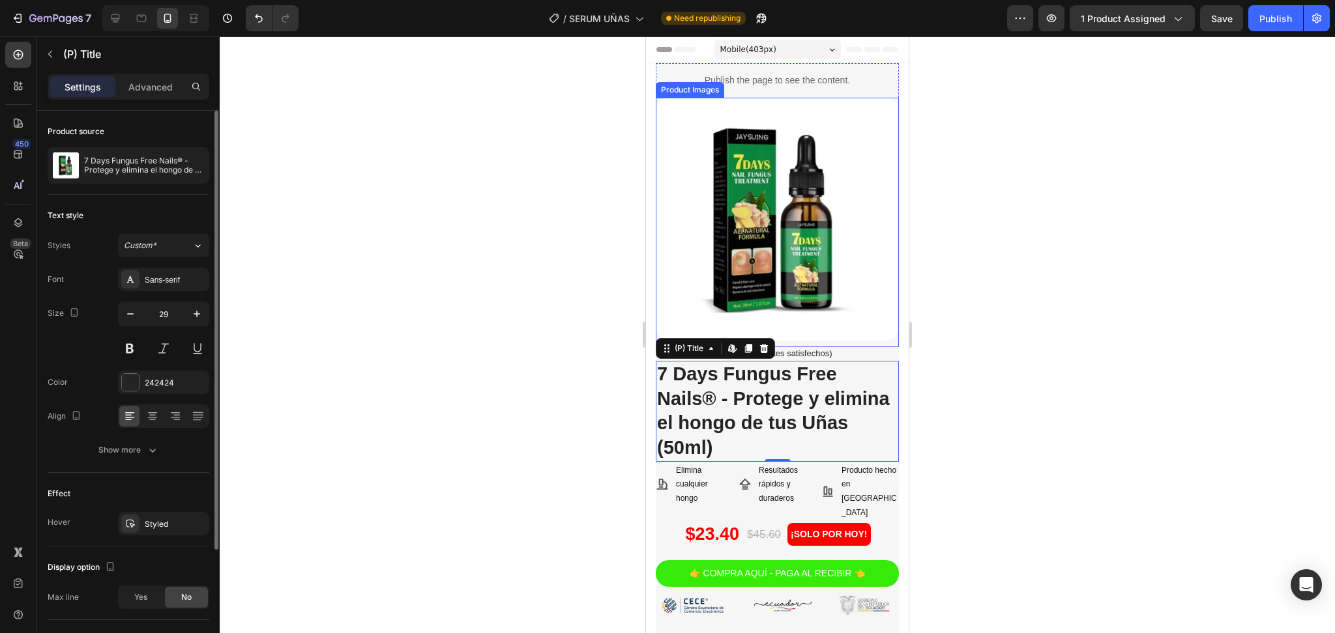
click at [716, 206] on img at bounding box center [777, 219] width 243 height 243
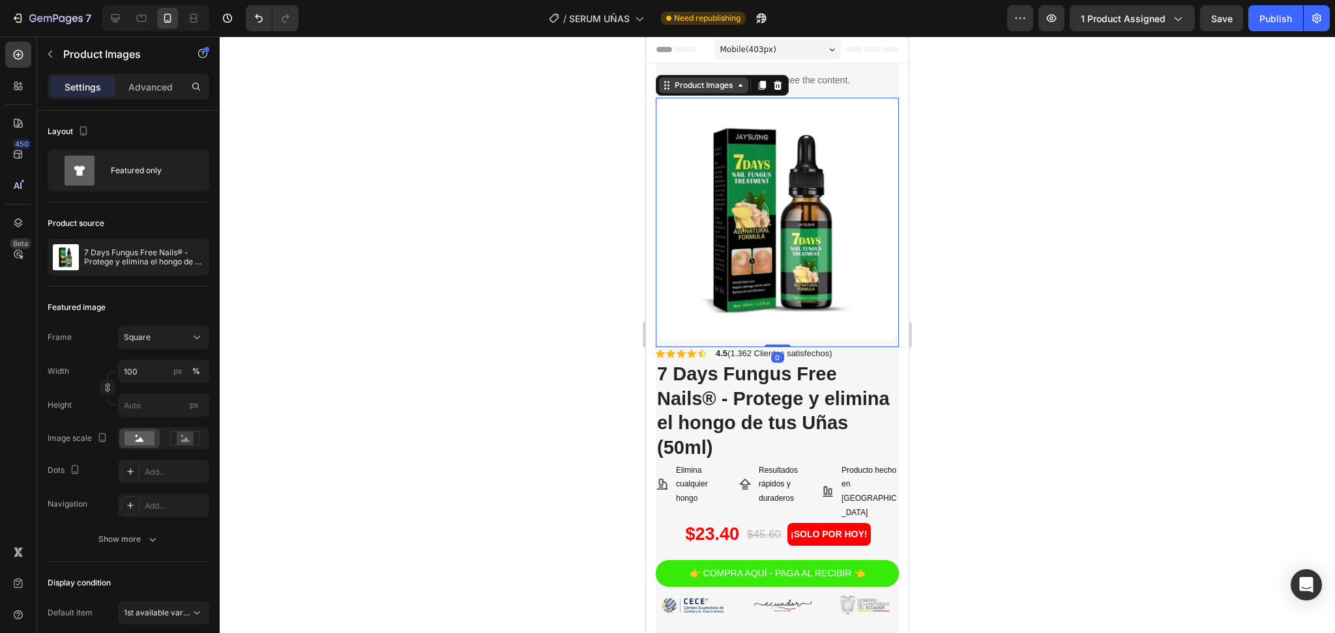
click at [707, 91] on div "Product Images" at bounding box center [703, 86] width 63 height 12
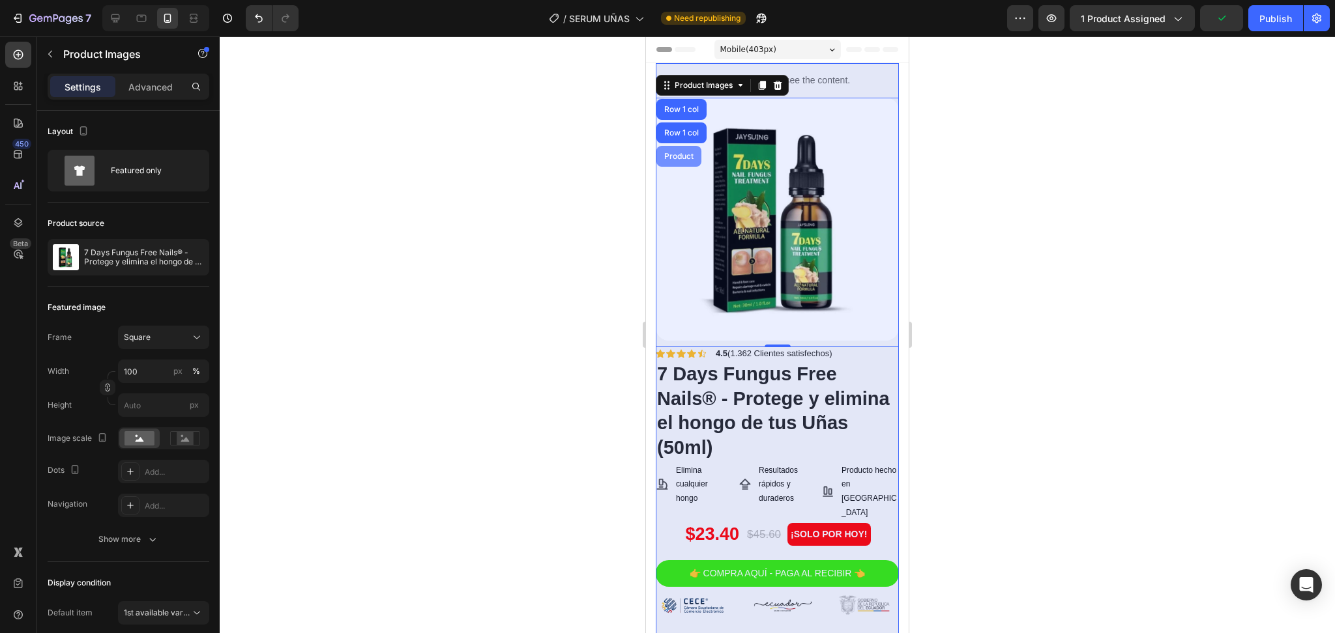
click at [686, 155] on div "Product" at bounding box center [679, 157] width 35 height 8
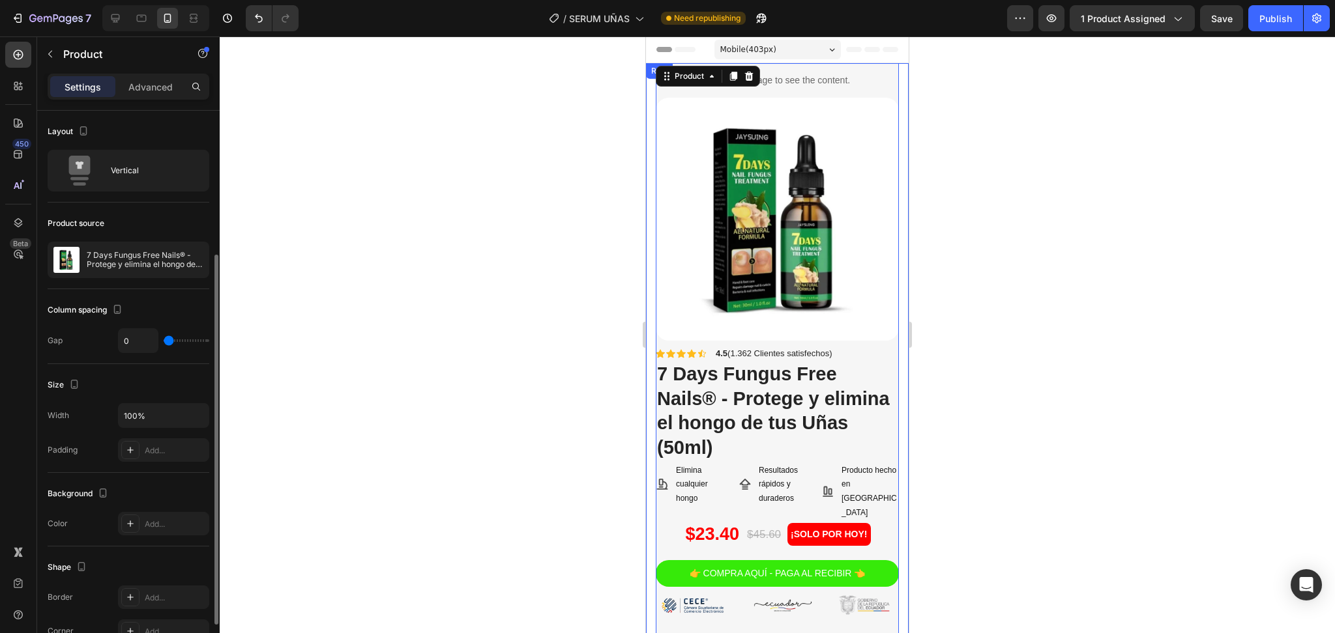
scroll to position [87, 0]
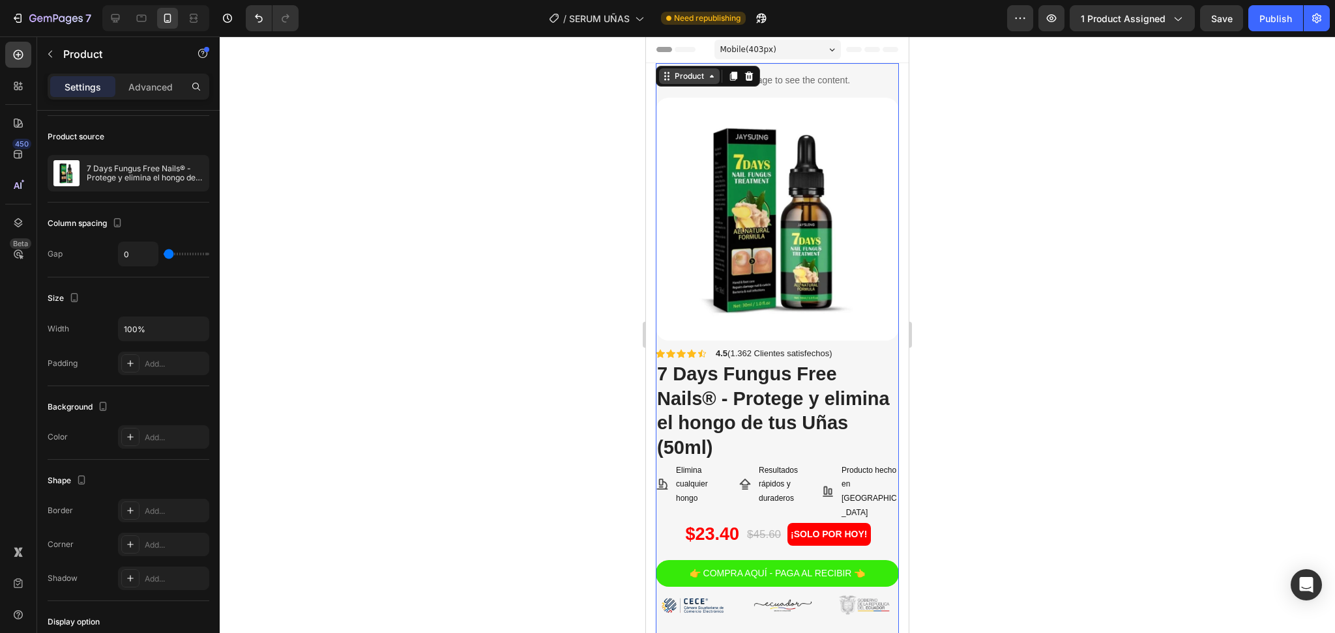
click at [678, 78] on div "Product" at bounding box center [689, 76] width 35 height 12
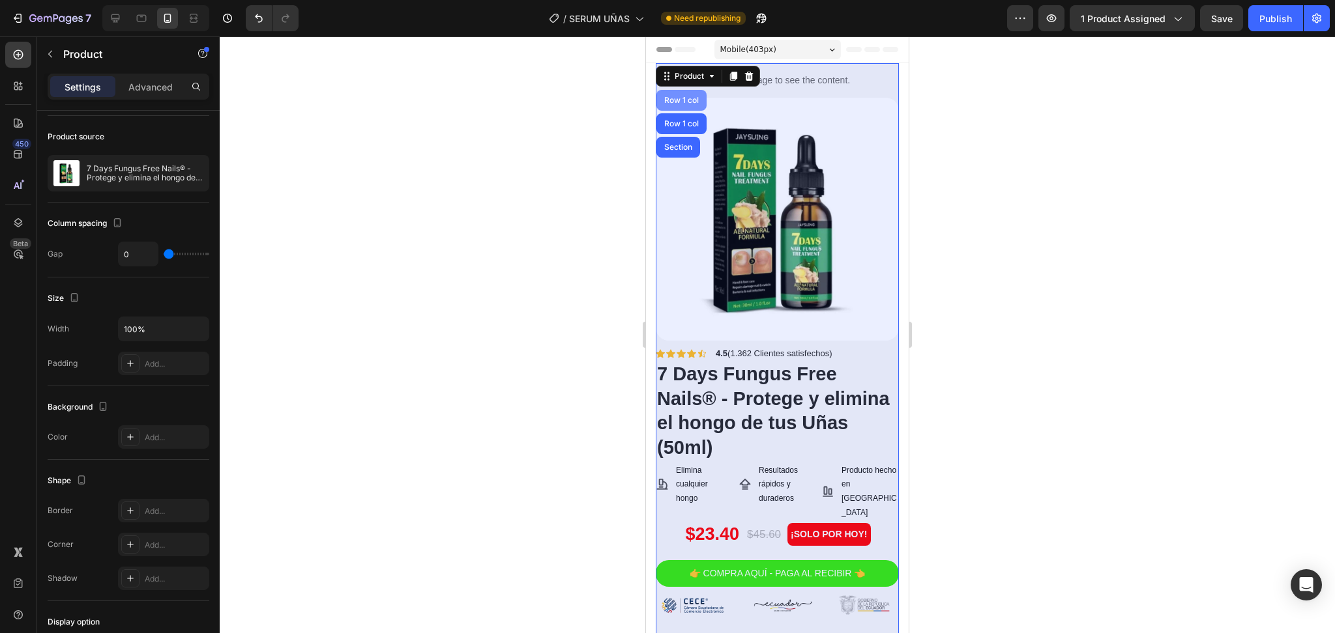
click at [682, 102] on div "Row 1 col" at bounding box center [682, 100] width 40 height 8
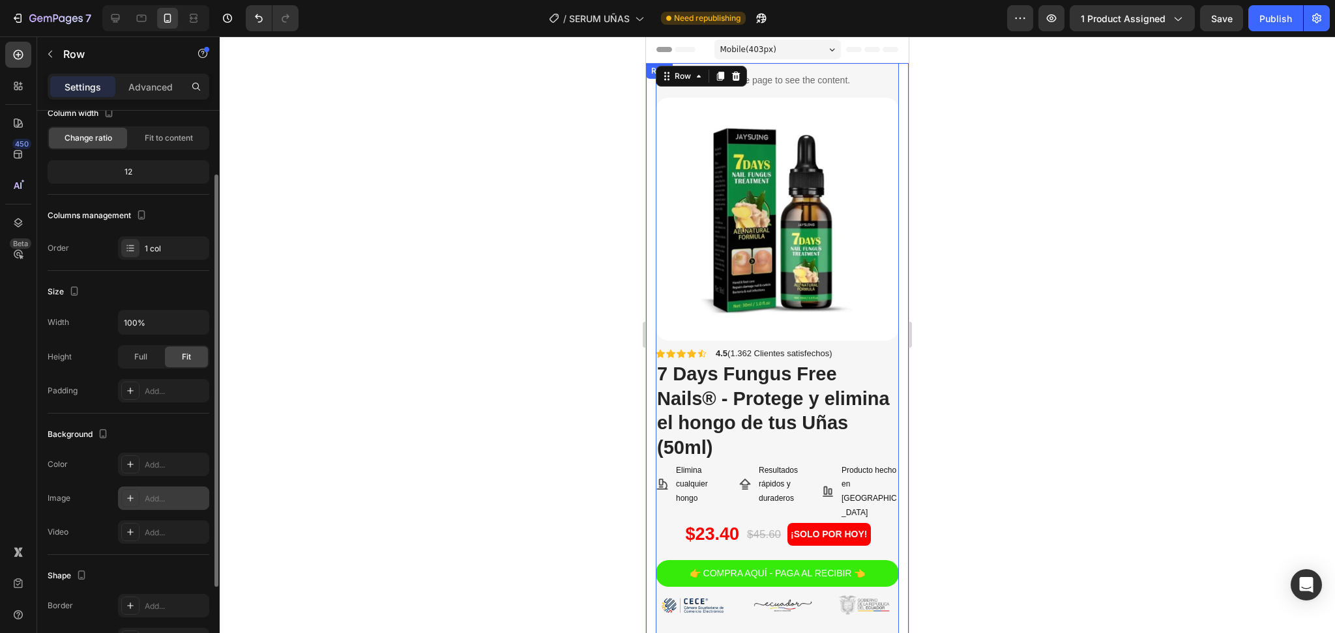
scroll to position [0, 0]
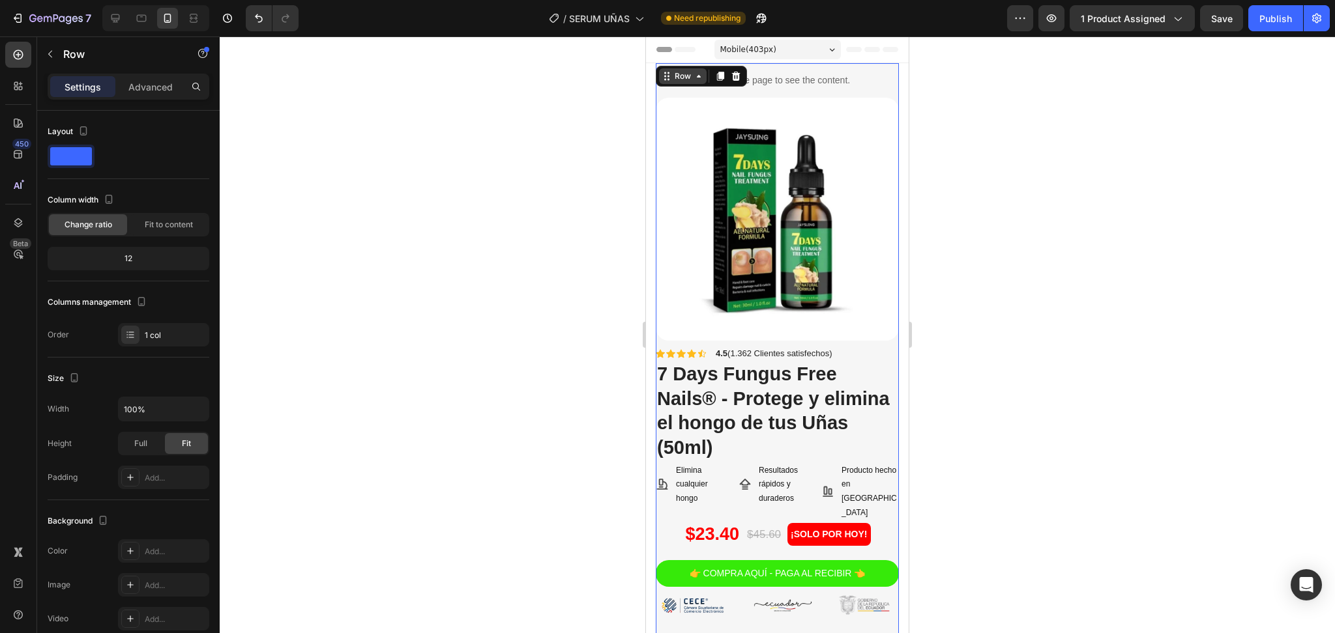
click at [687, 76] on div "Row" at bounding box center [683, 76] width 22 height 12
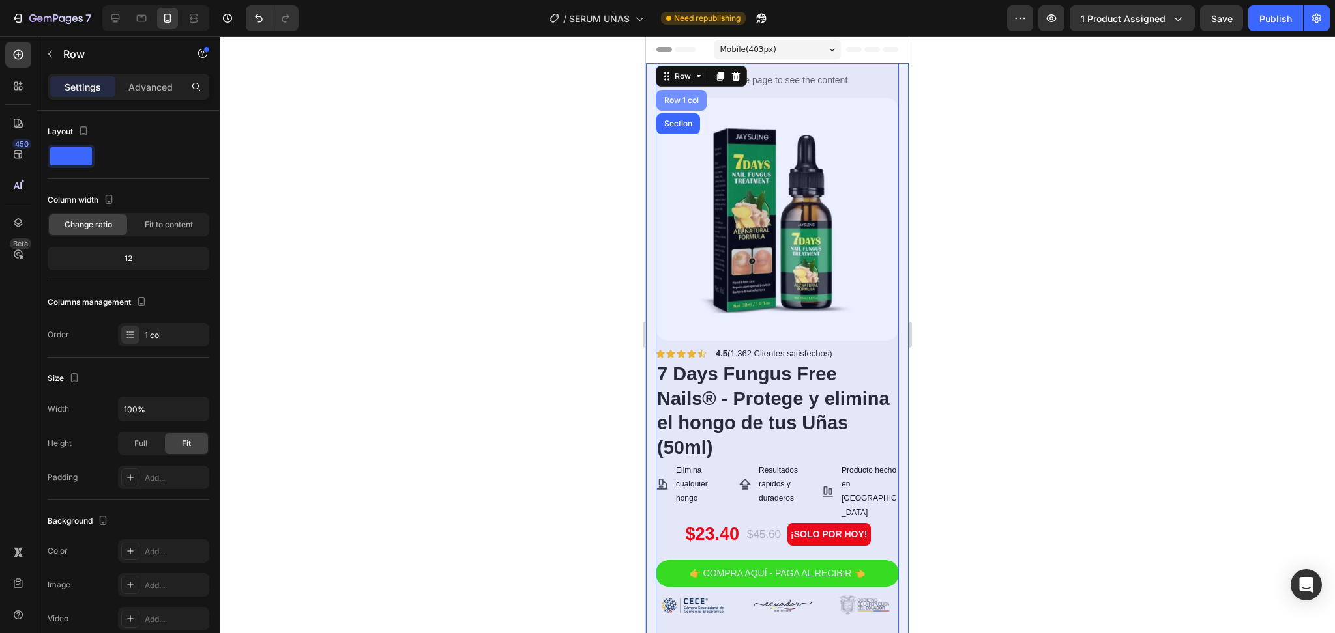
click at [682, 100] on div "Row 1 col" at bounding box center [682, 100] width 40 height 8
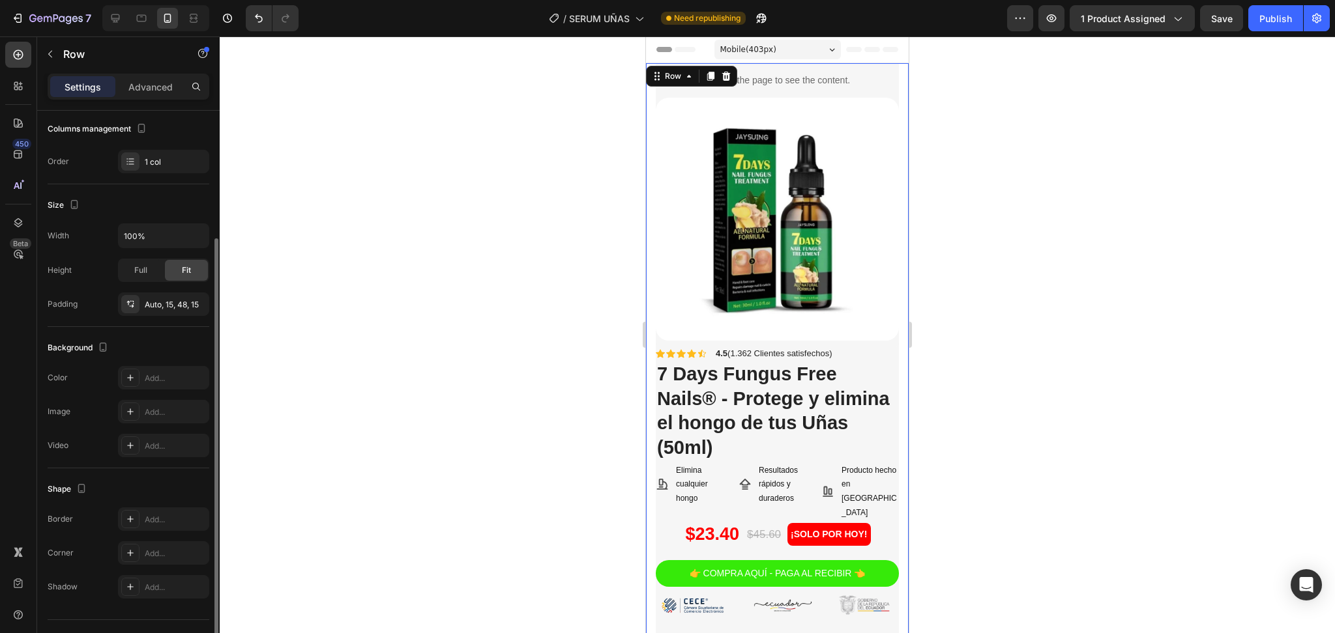
scroll to position [201, 0]
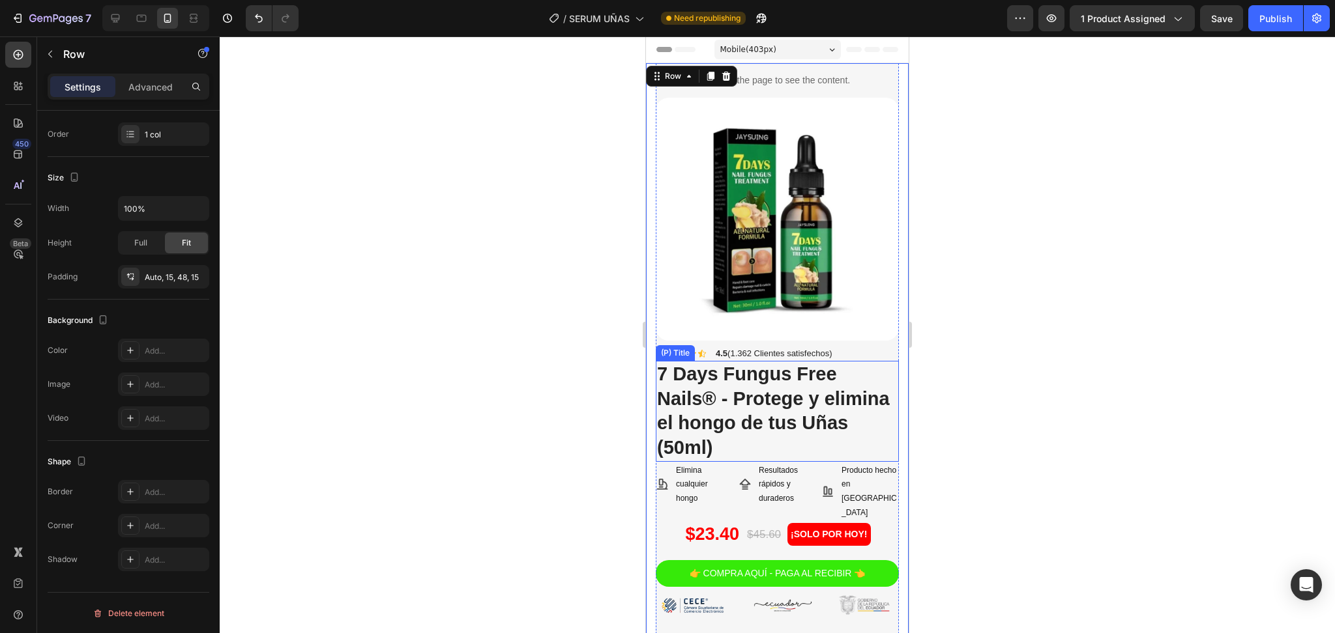
click at [820, 429] on h2 "7 Days Fungus Free Nails® - Protege y elimina el hongo de tus Uñas (50ml)" at bounding box center [777, 411] width 243 height 101
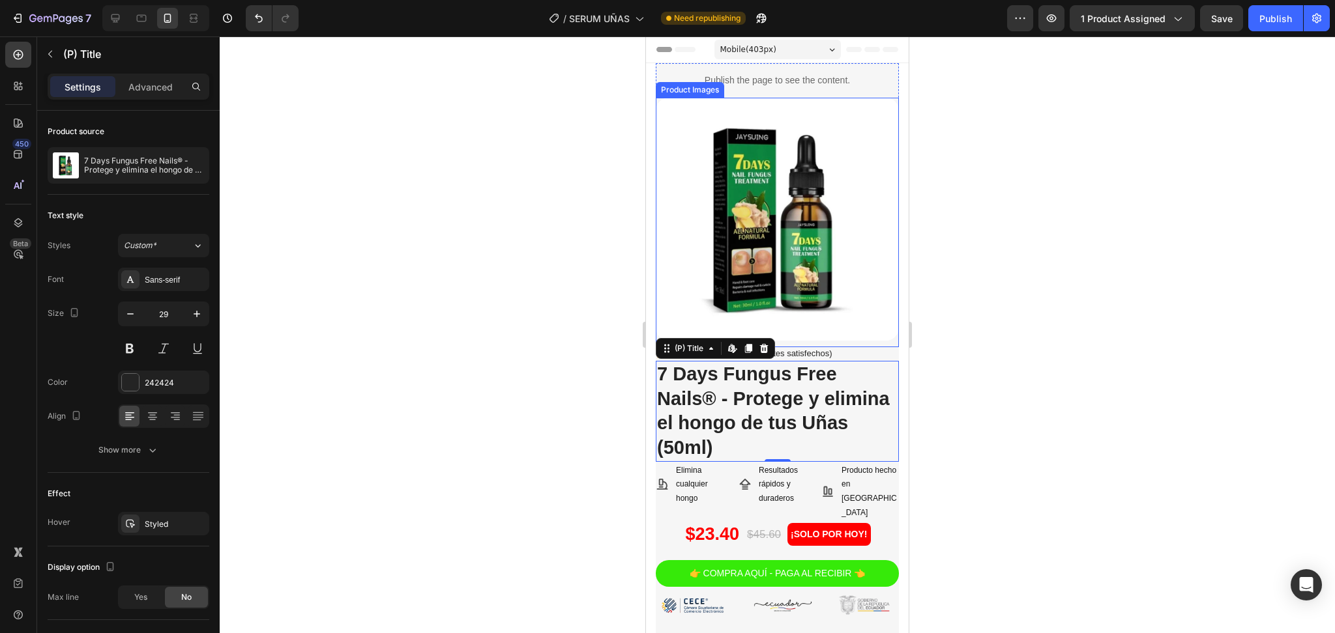
click at [830, 294] on img at bounding box center [777, 219] width 243 height 243
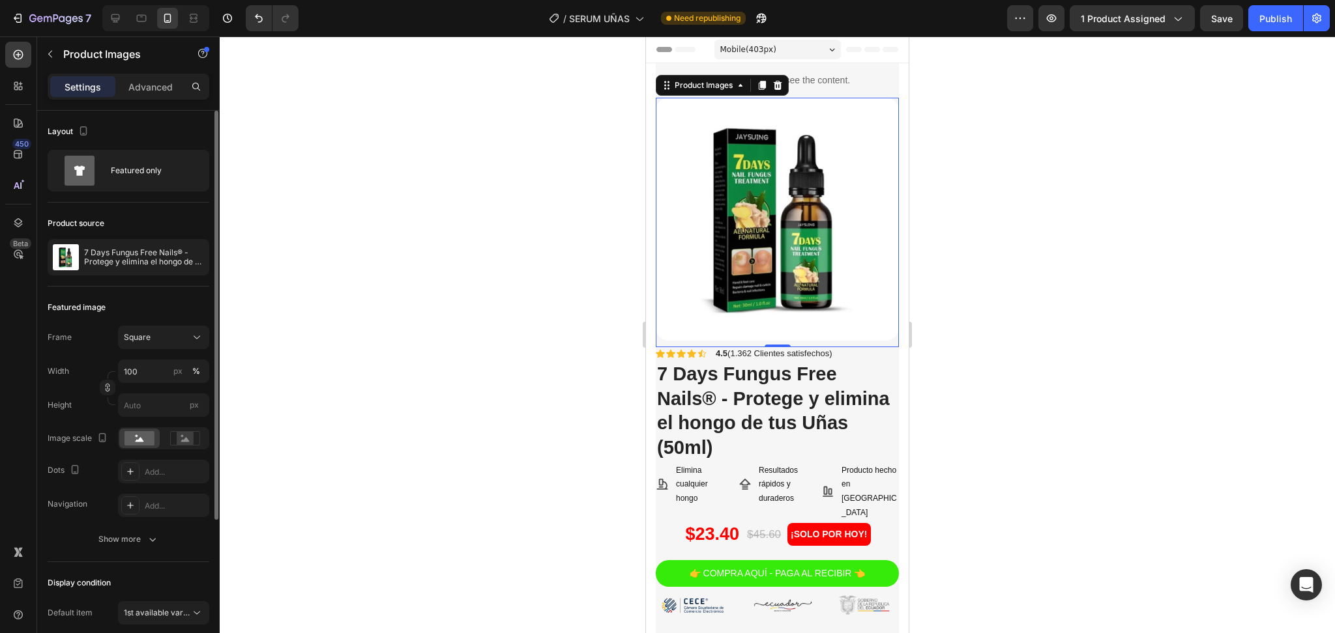
scroll to position [206, 0]
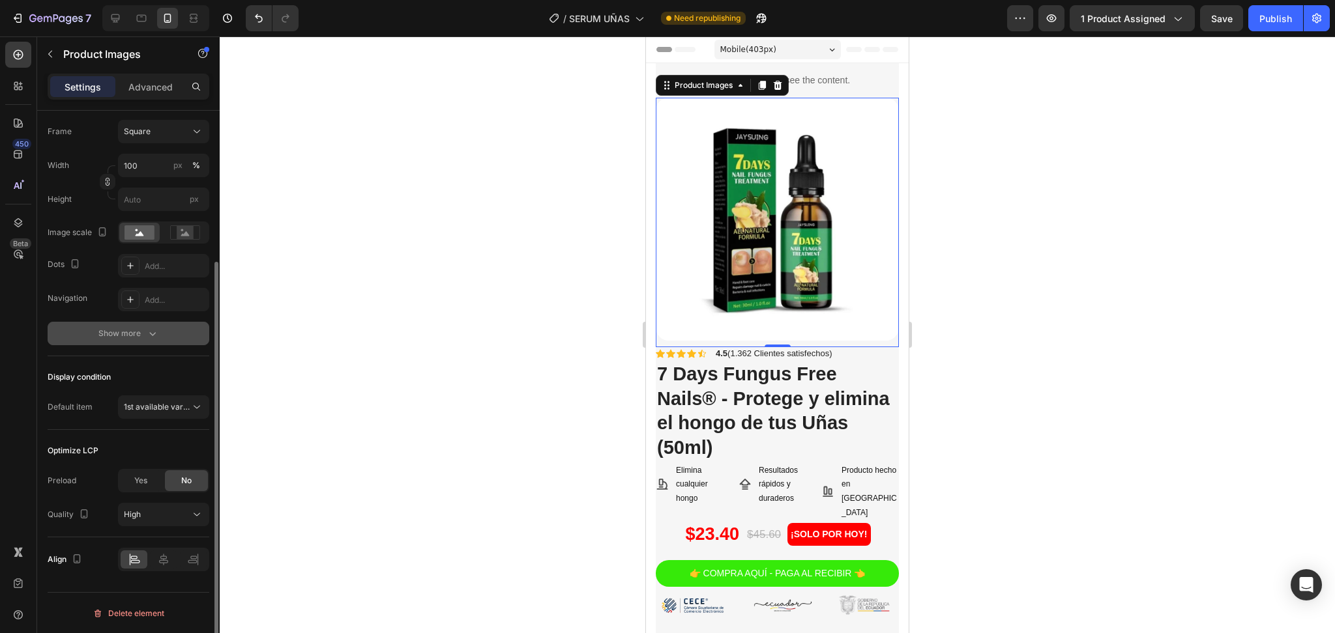
click at [117, 342] on button "Show more" at bounding box center [129, 333] width 162 height 23
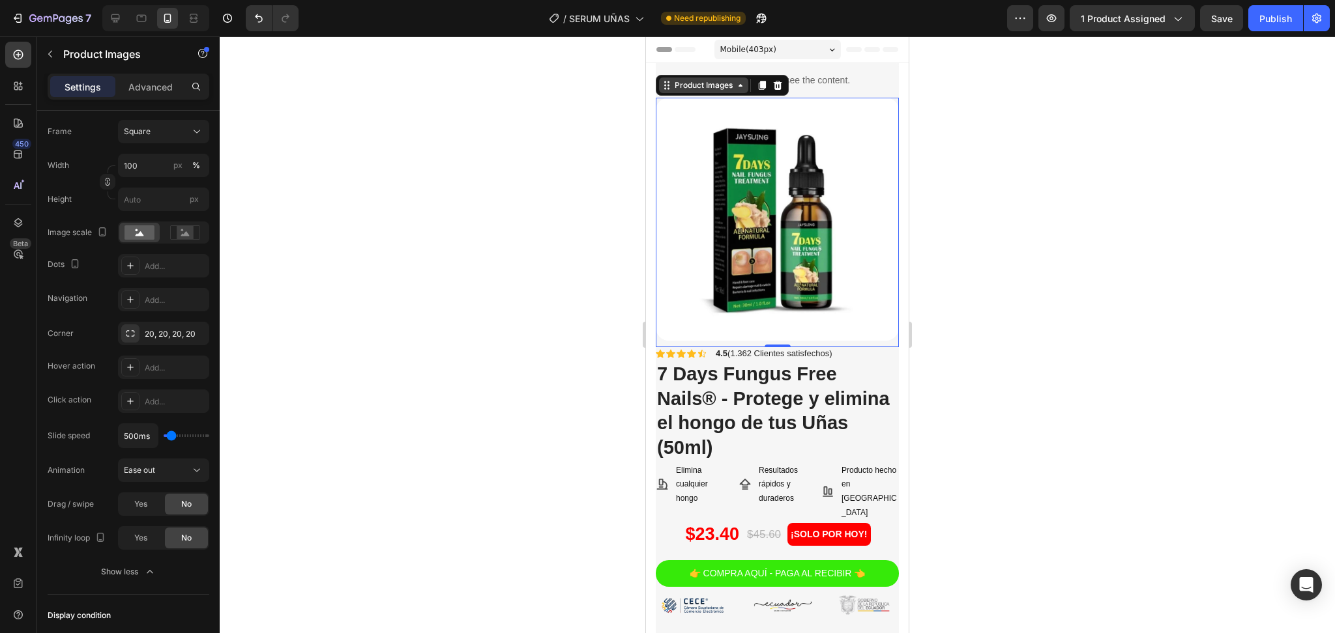
click at [735, 89] on icon at bounding box center [740, 85] width 10 height 10
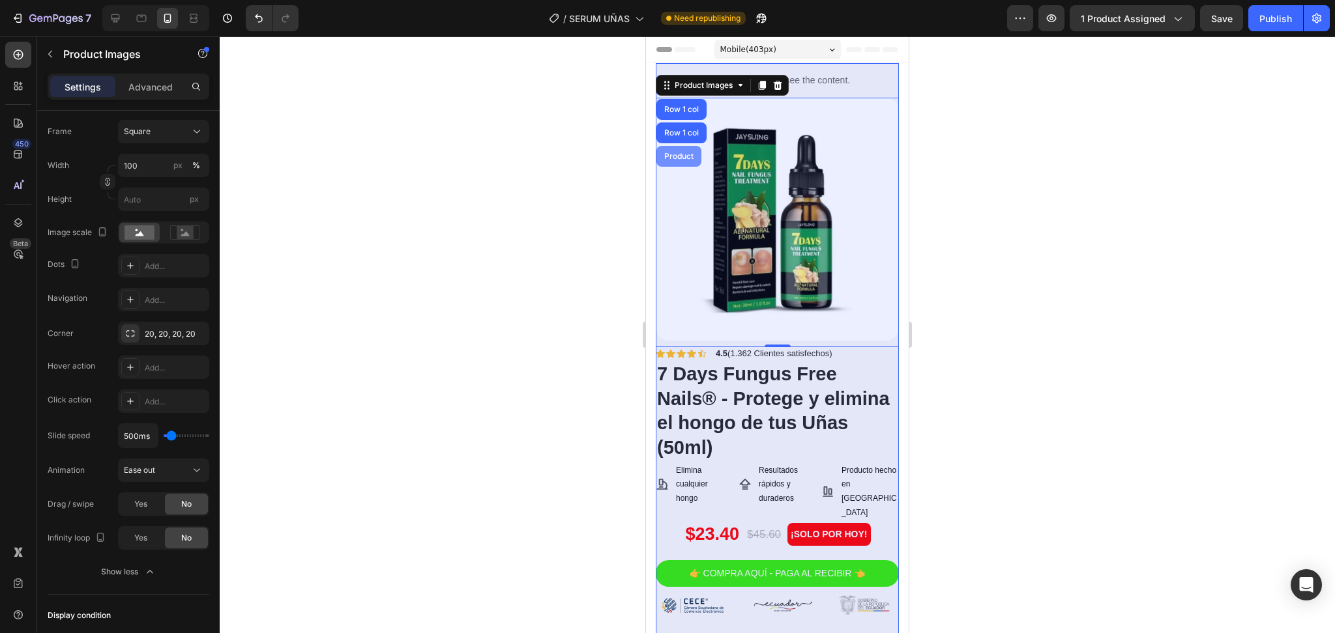
click at [678, 166] on div "Product" at bounding box center [678, 156] width 45 height 21
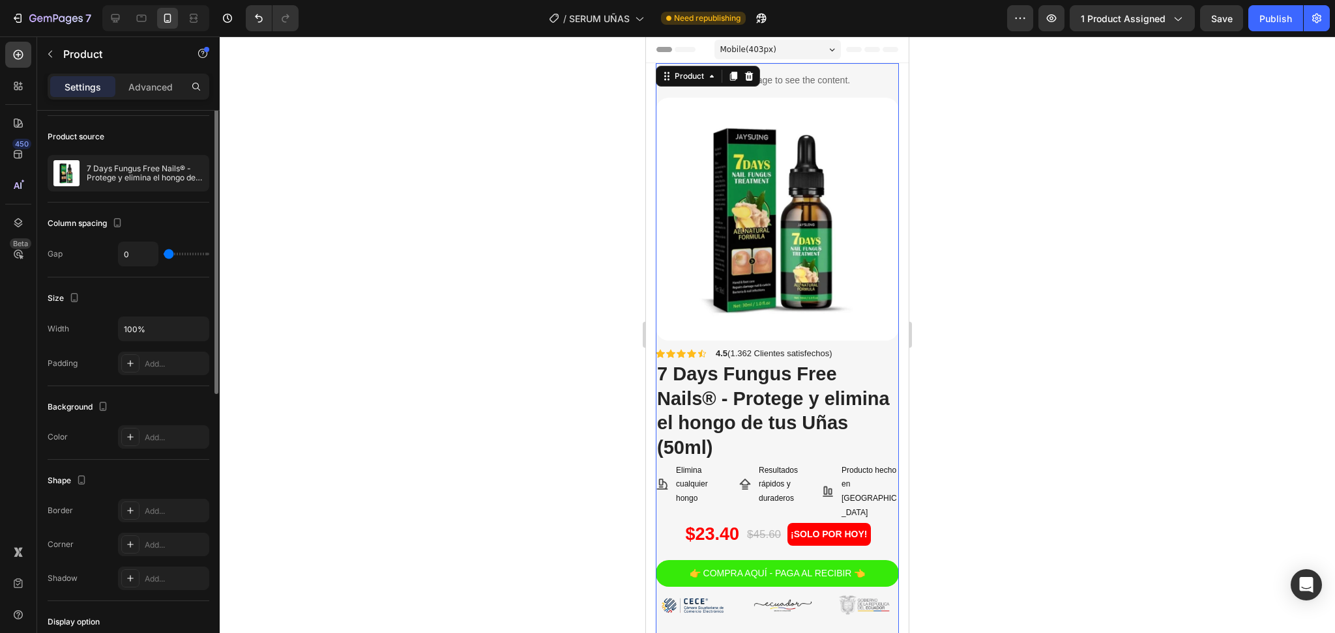
scroll to position [173, 0]
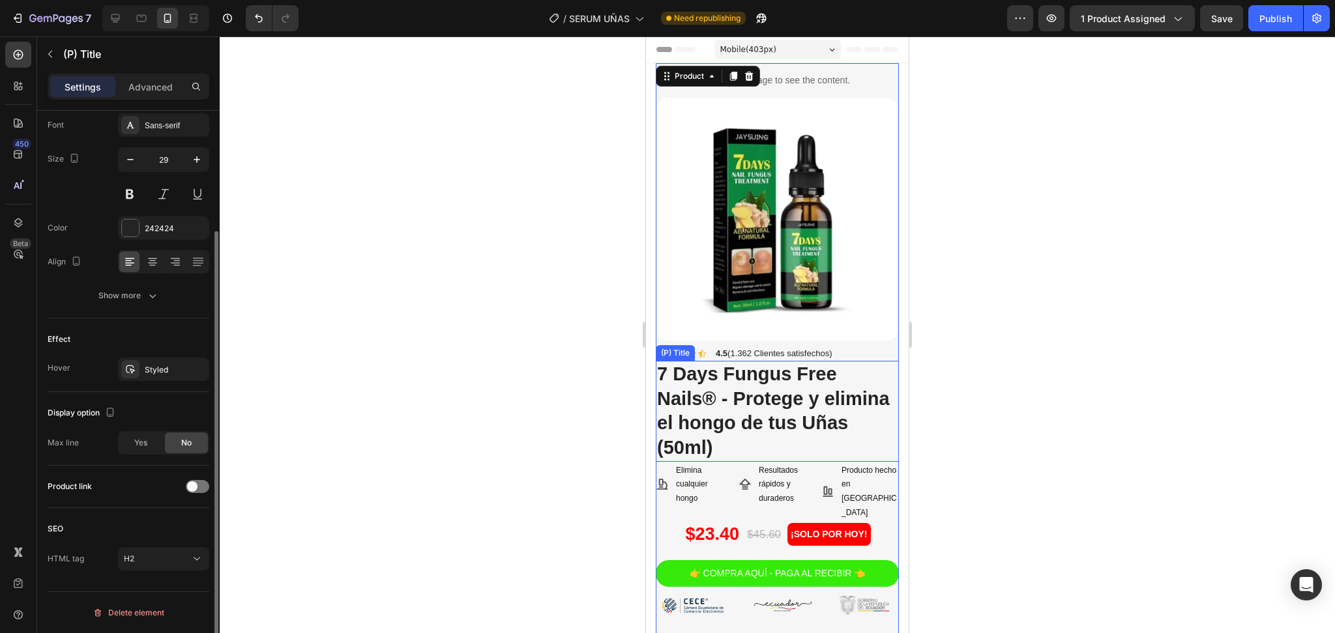
click at [772, 422] on h2 "7 Days Fungus Free Nails® - Protege y elimina el hongo de tus Uñas (50ml)" at bounding box center [777, 411] width 243 height 101
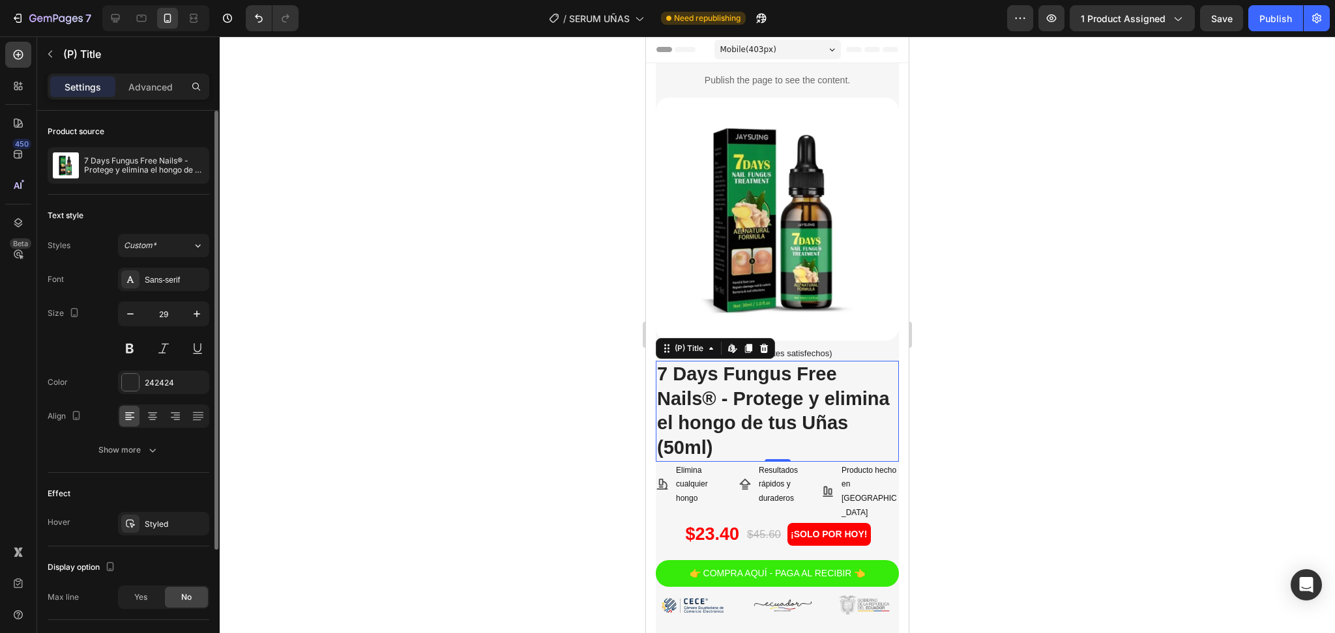
scroll to position [87, 0]
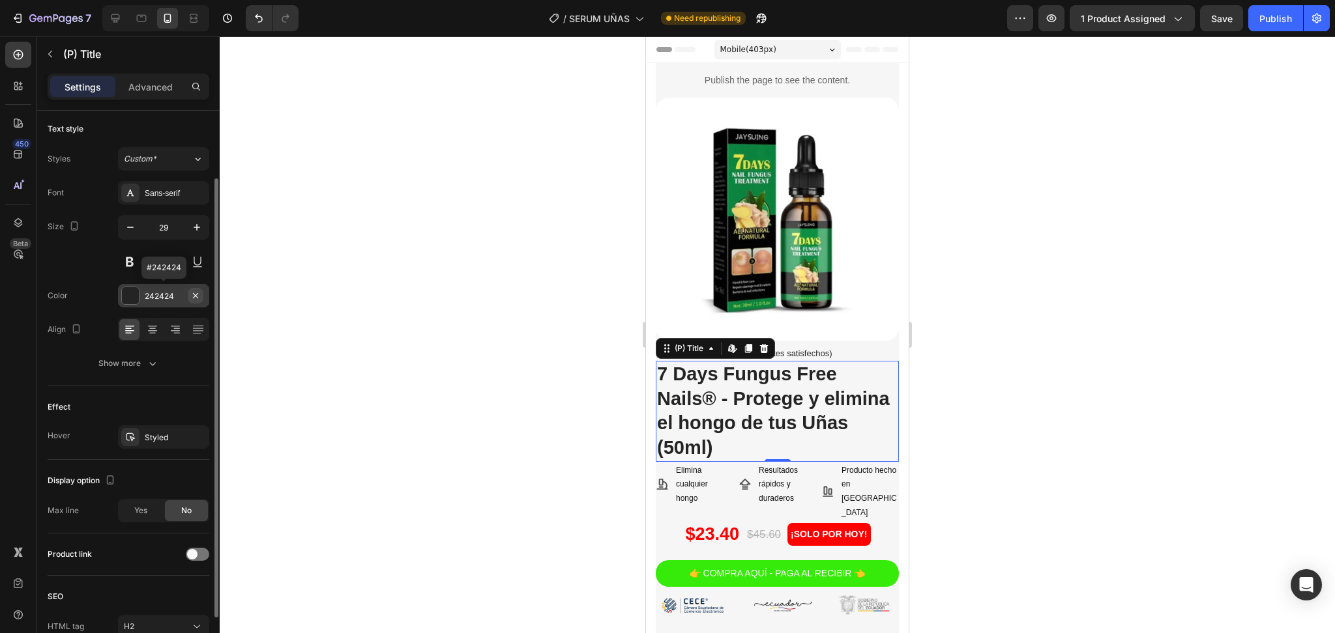
click at [199, 298] on icon "button" at bounding box center [195, 296] width 10 height 10
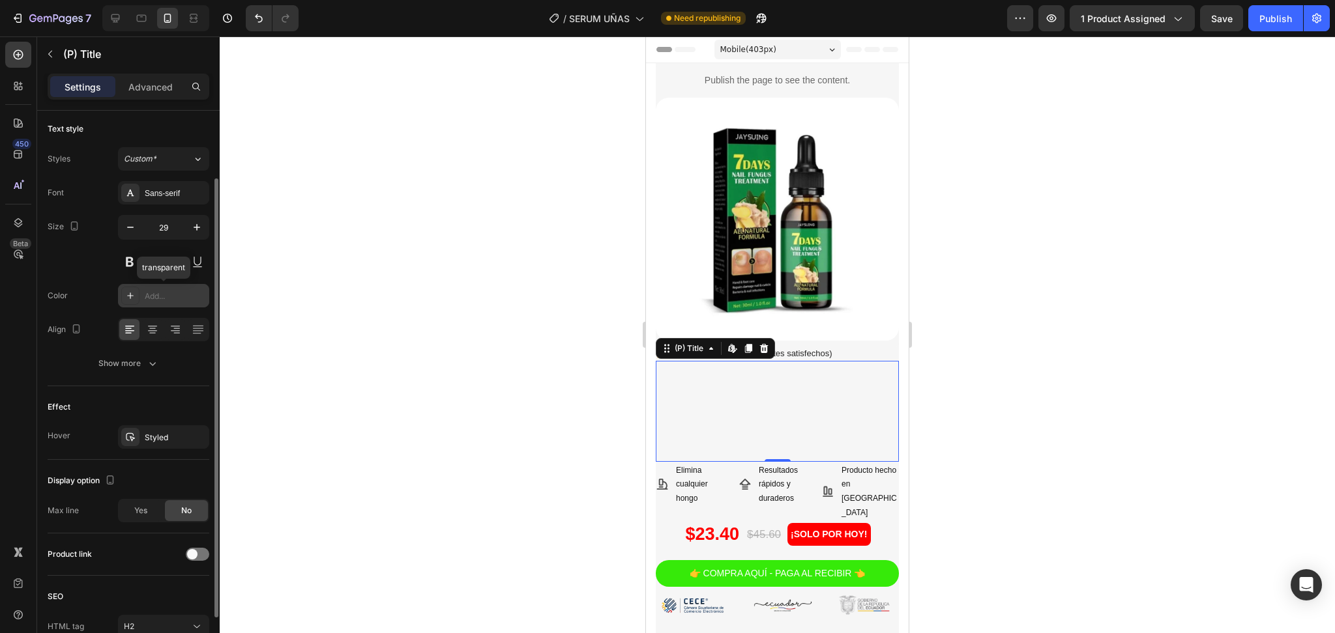
click at [199, 298] on div "Add..." at bounding box center [175, 297] width 61 height 12
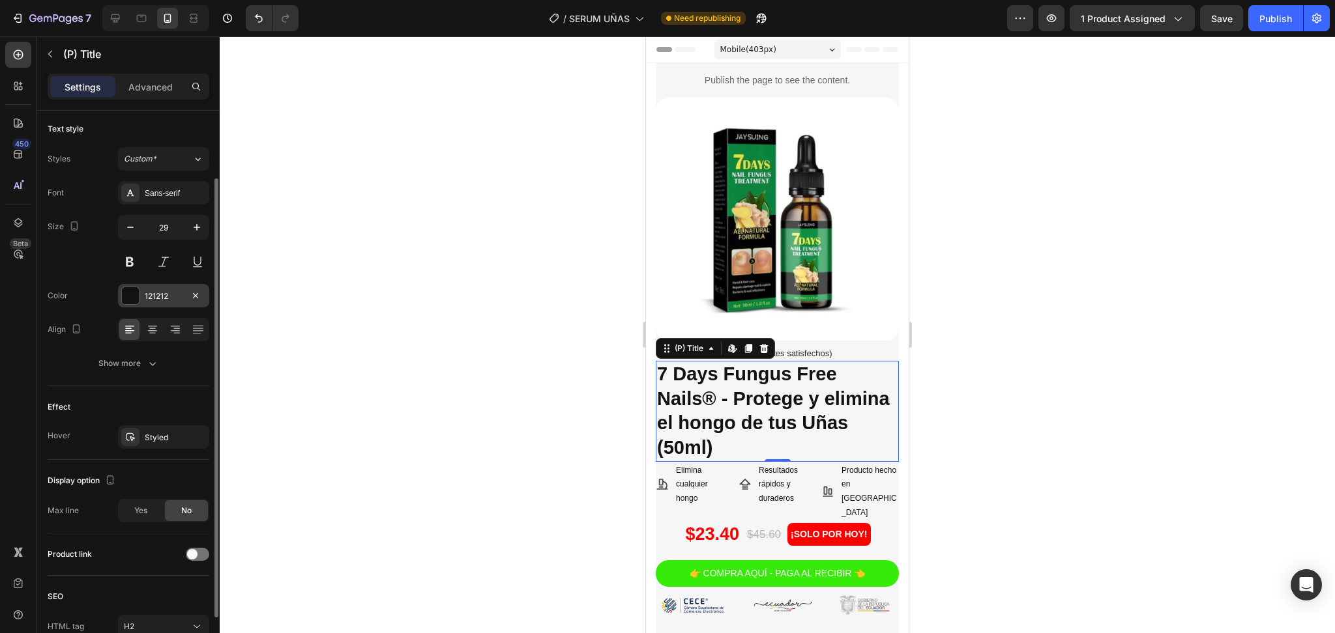
click at [93, 340] on div "Align" at bounding box center [129, 329] width 162 height 23
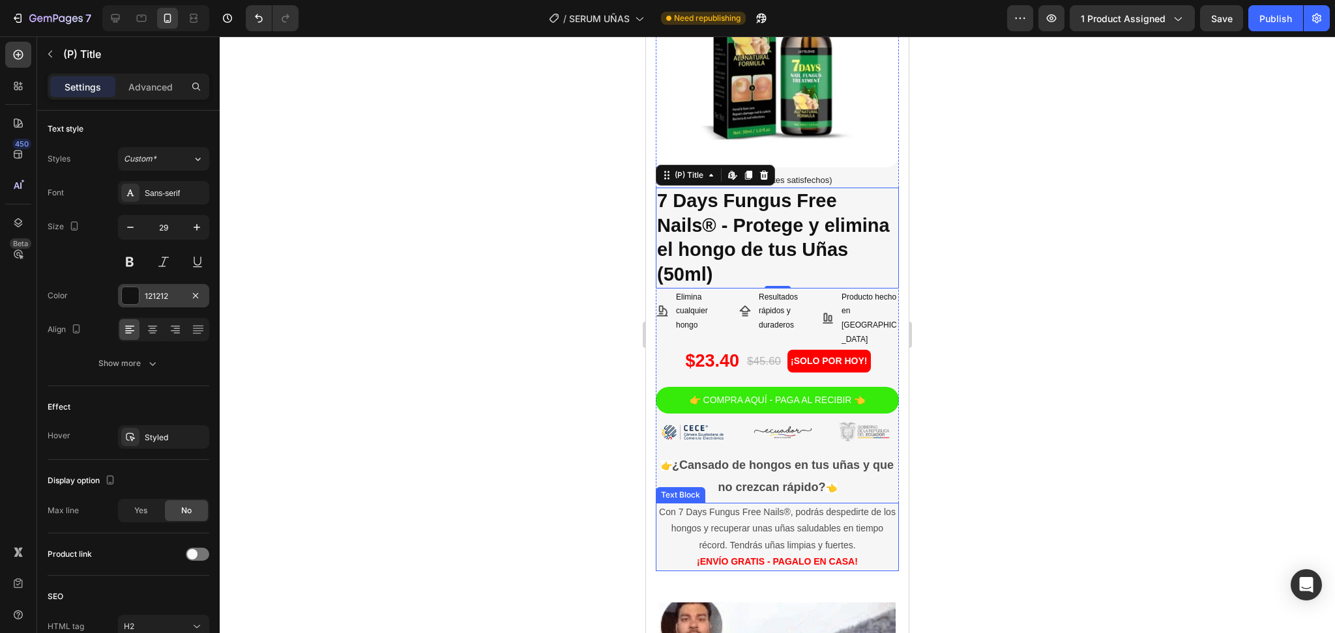
click at [682, 505] on p "Con 7 Days Fungus Free Nails®, podrás despedirte de los hongos y recuperar unas…" at bounding box center [777, 529] width 240 height 50
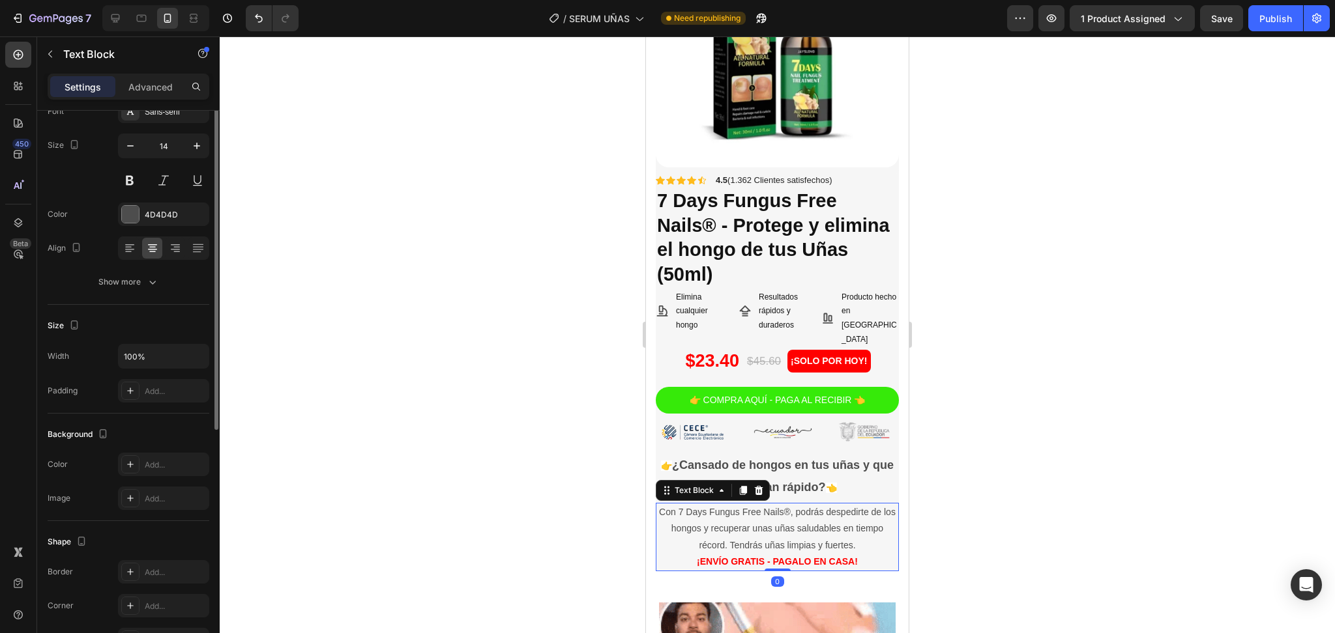
scroll to position [0, 0]
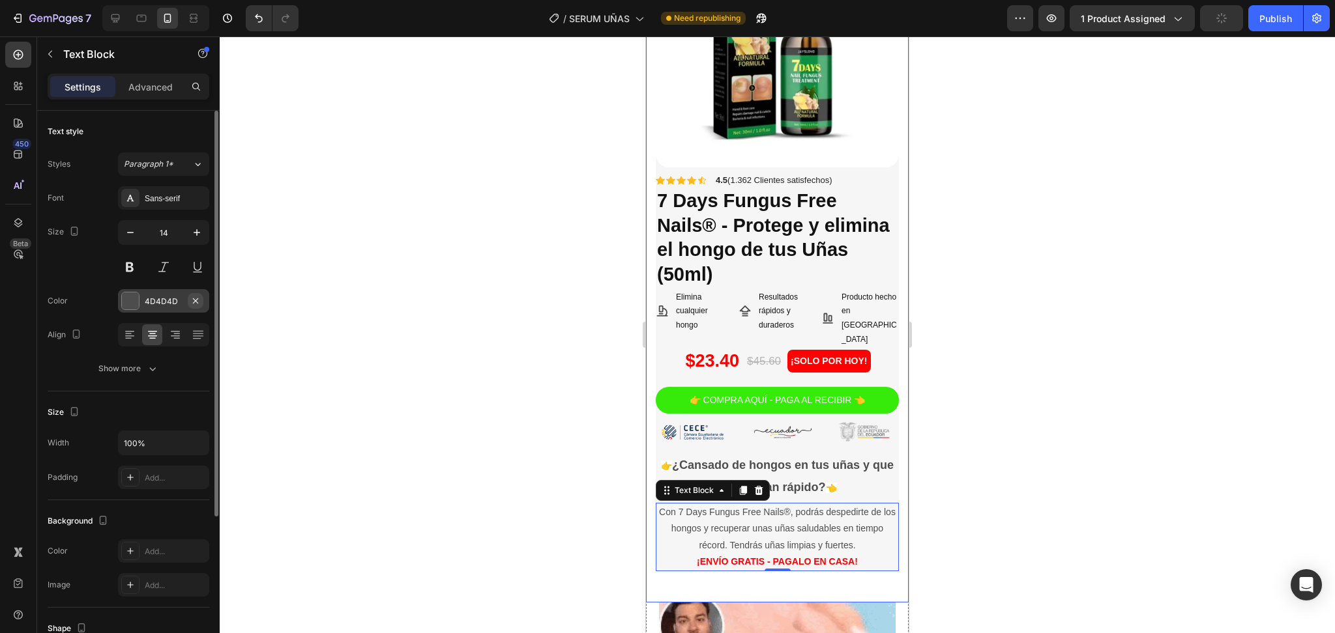
click at [198, 306] on icon "button" at bounding box center [195, 301] width 10 height 10
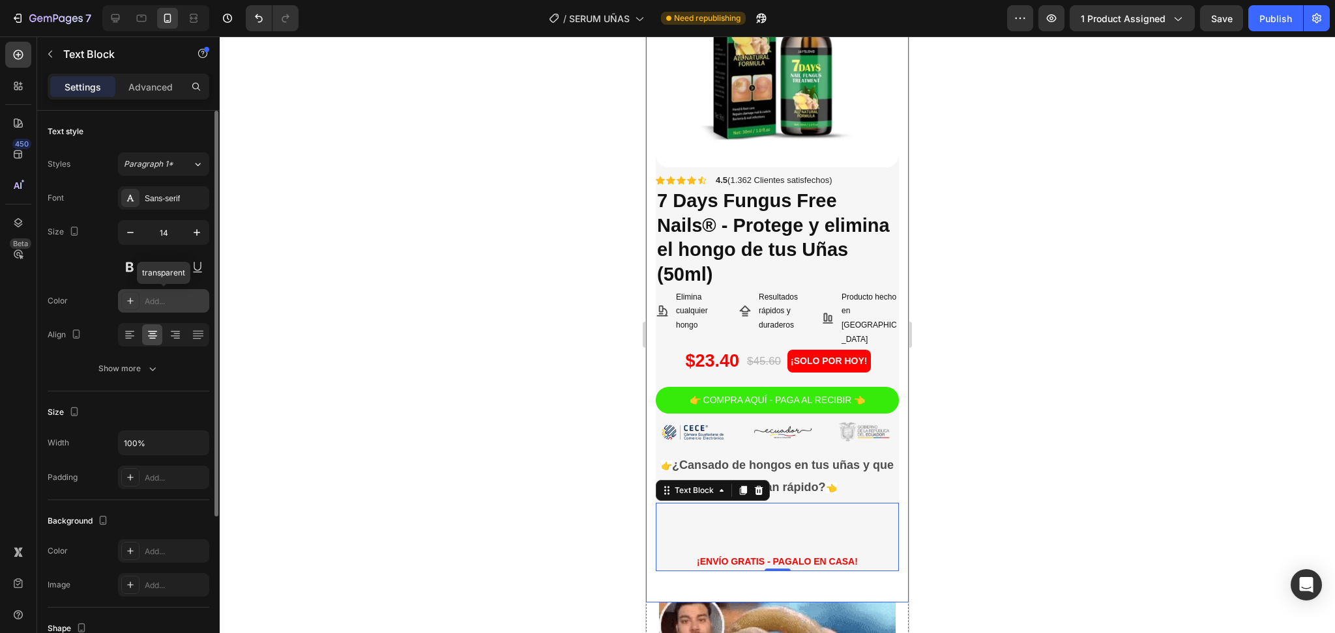
click at [196, 306] on div "Add..." at bounding box center [175, 302] width 61 height 12
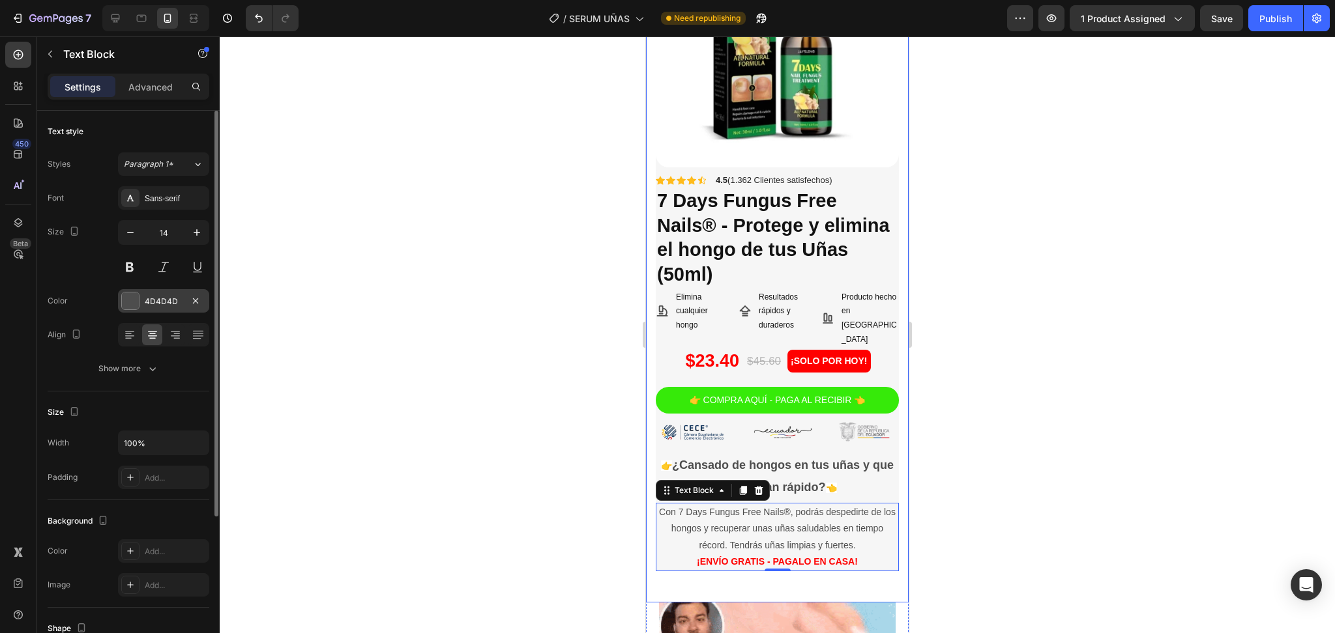
click at [118, 313] on div "Font Sans-serif Size 14 Color 4D4D4D Align Show more" at bounding box center [129, 283] width 162 height 194
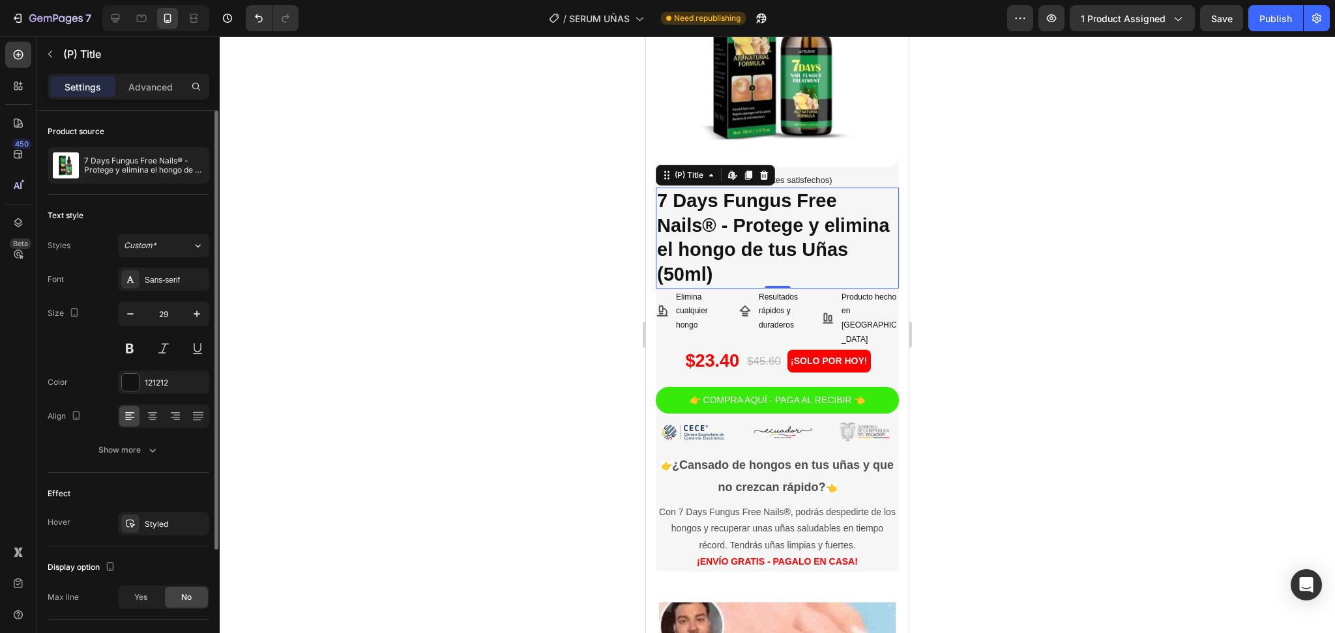
click at [759, 214] on h2 "7 Days Fungus Free Nails® - Protege y elimina el hongo de tus Uñas (50ml)" at bounding box center [777, 238] width 243 height 101
click at [699, 169] on div "(P) Title" at bounding box center [689, 175] width 34 height 12
click at [153, 438] on div "Font Sans-serif Size 29 Color 121212 Align Show more" at bounding box center [129, 365] width 162 height 194
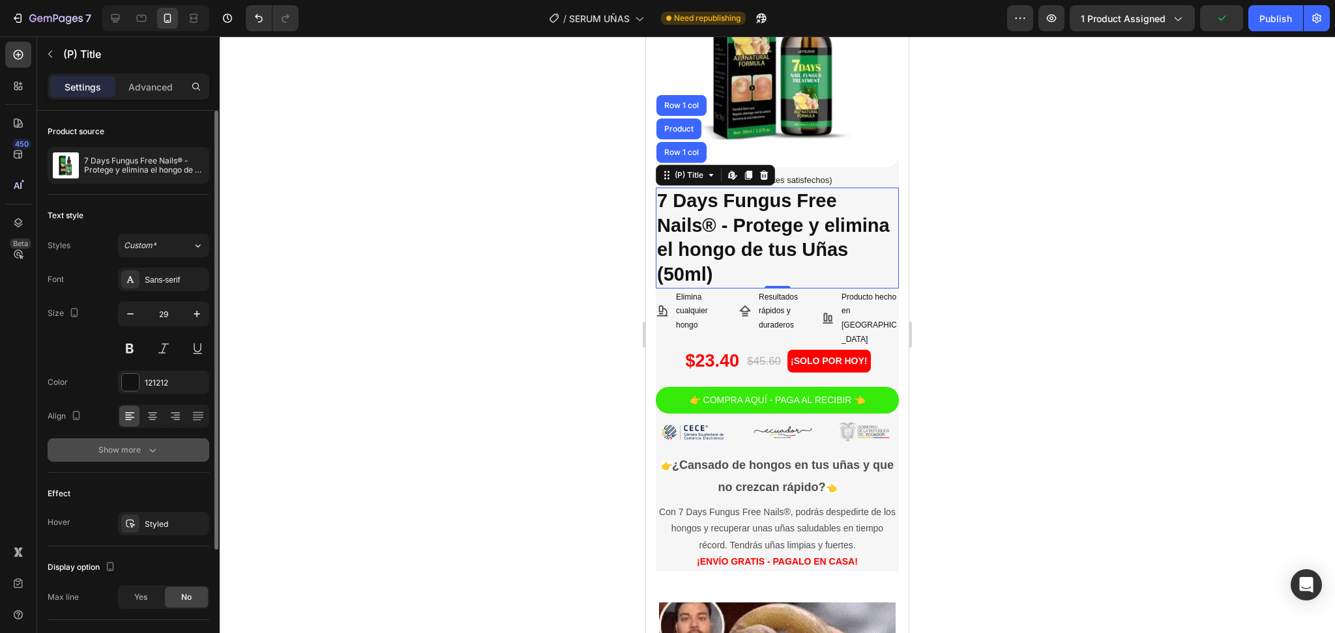
click at [151, 454] on icon "button" at bounding box center [152, 450] width 13 height 13
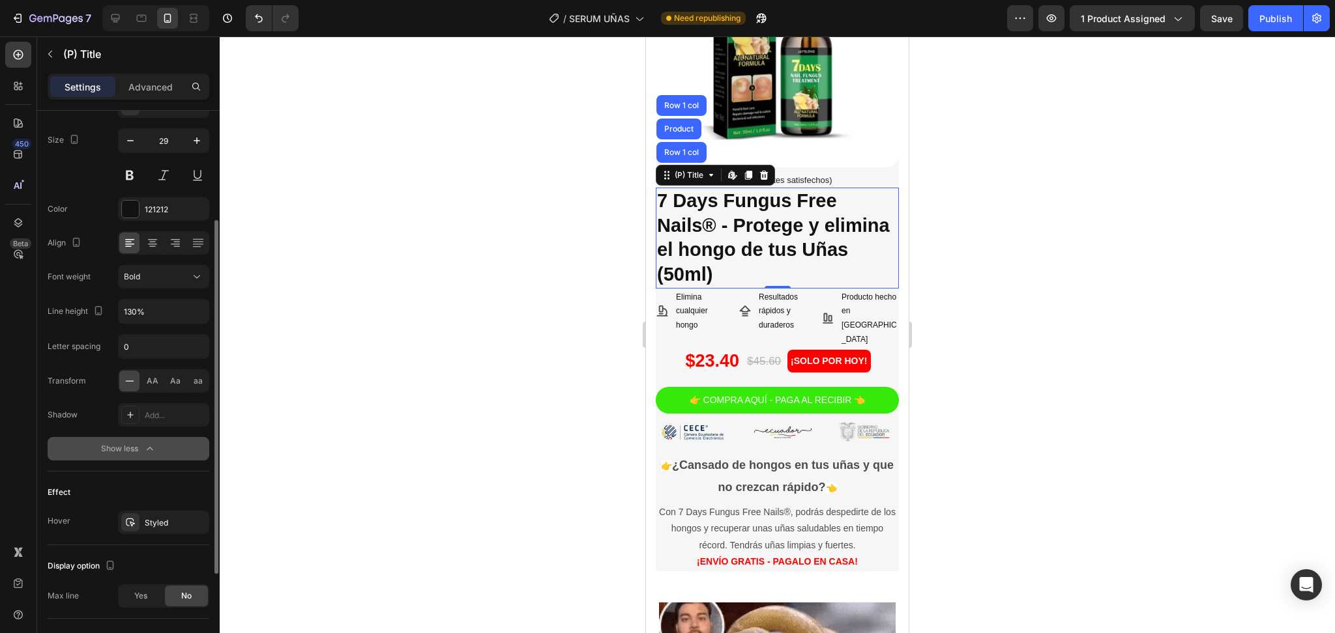
scroll to position [327, 0]
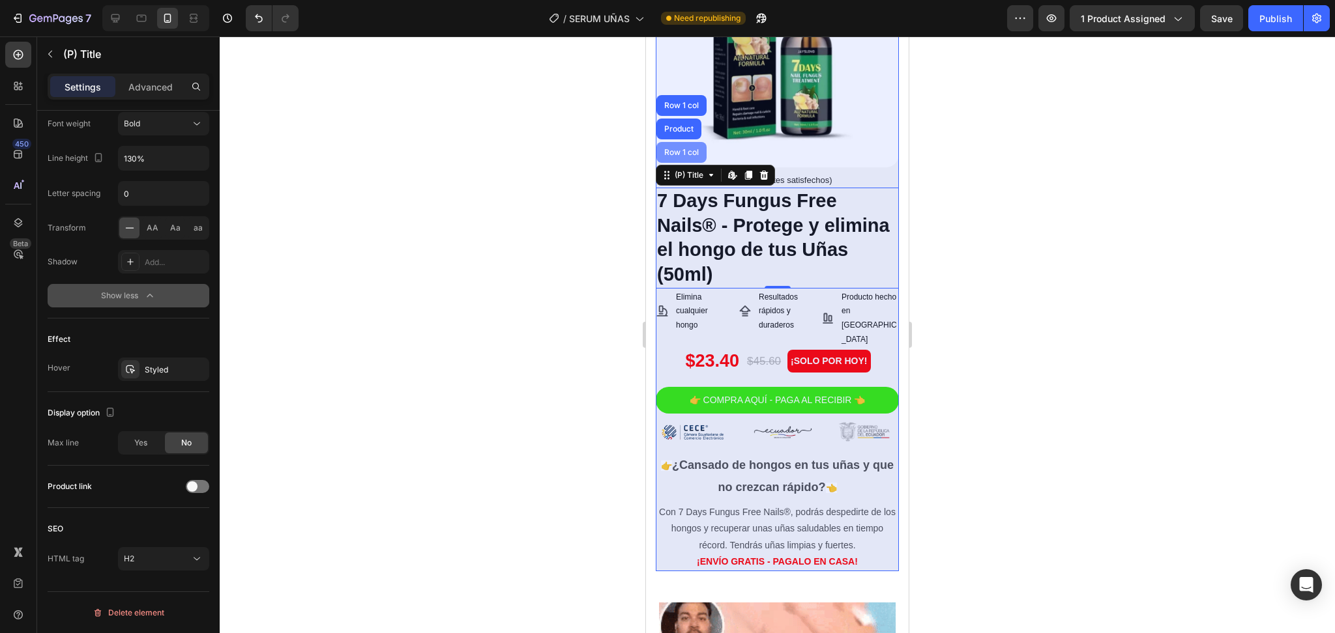
click at [690, 149] on div "Row 1 col" at bounding box center [682, 153] width 40 height 8
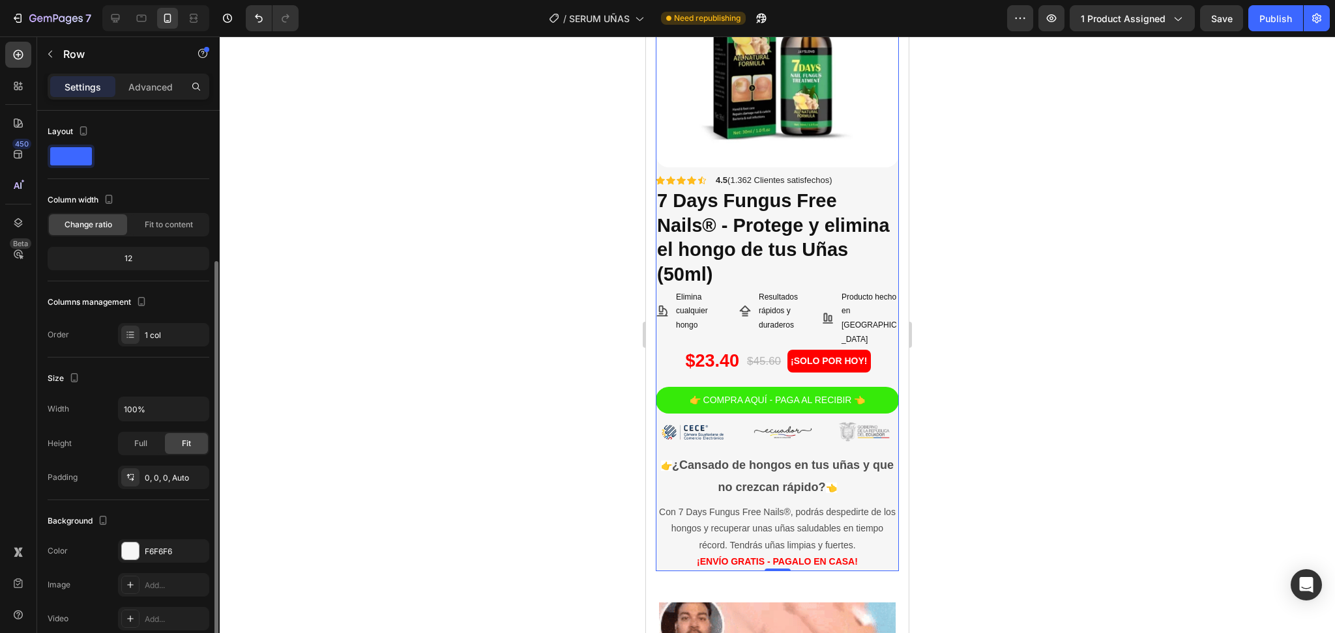
scroll to position [87, 0]
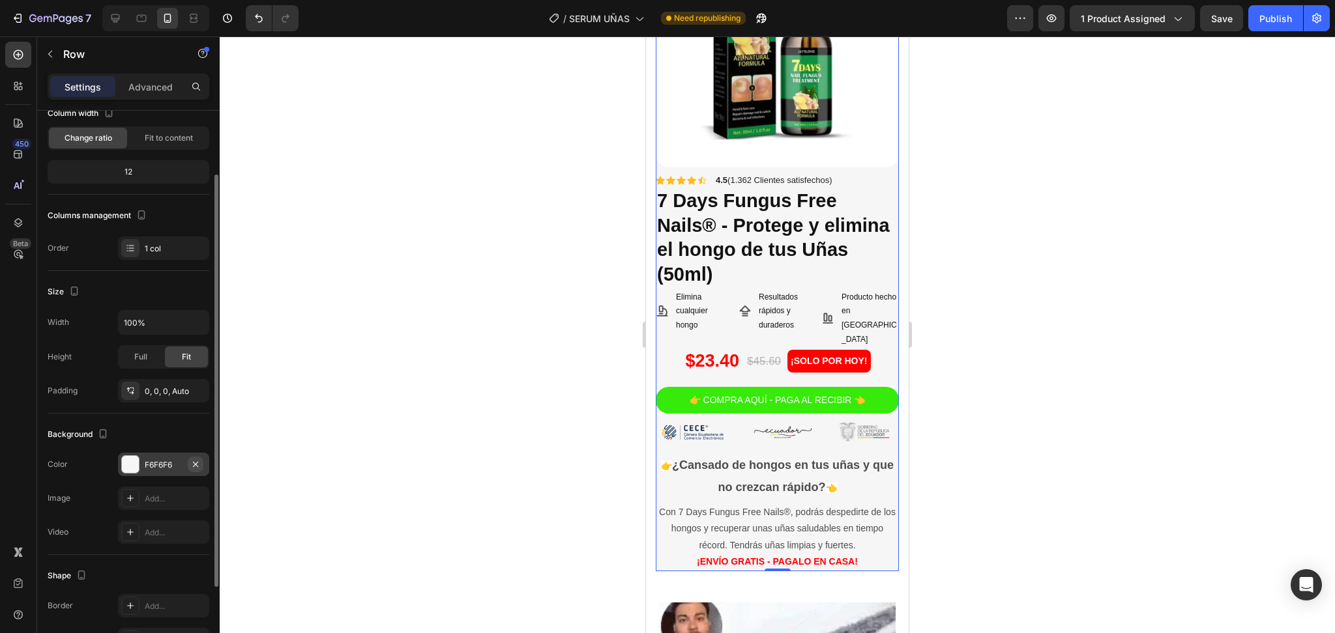
click at [194, 463] on icon "button" at bounding box center [195, 463] width 5 height 5
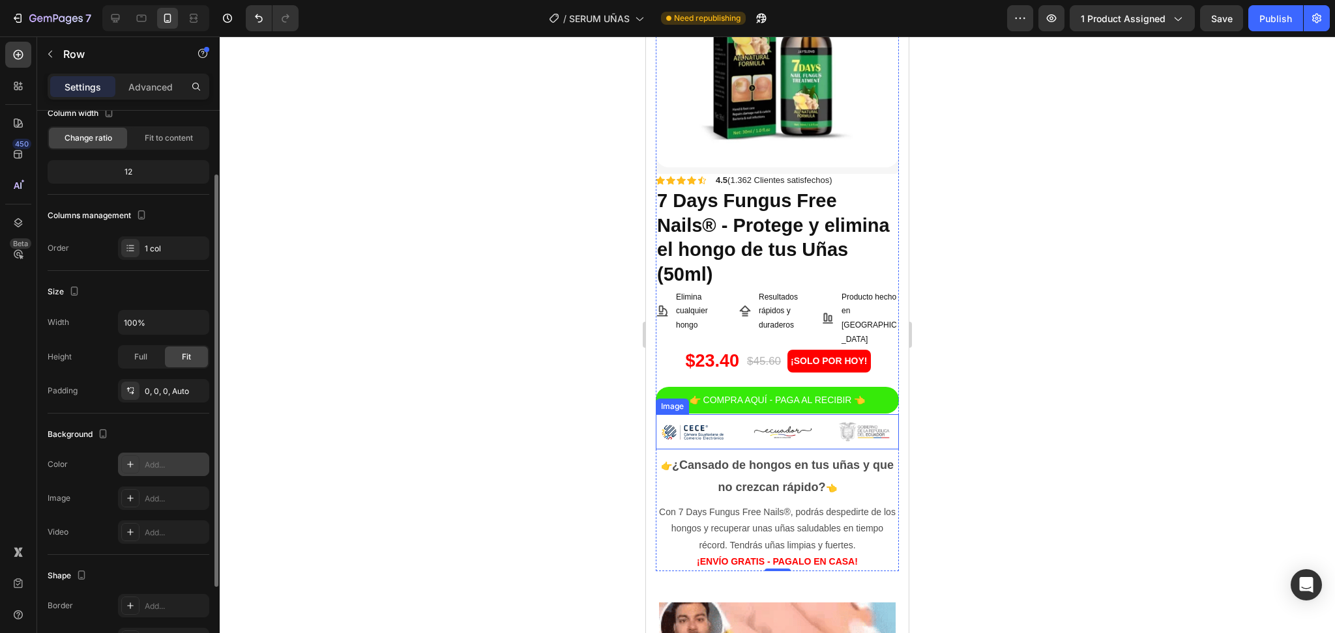
scroll to position [0, 0]
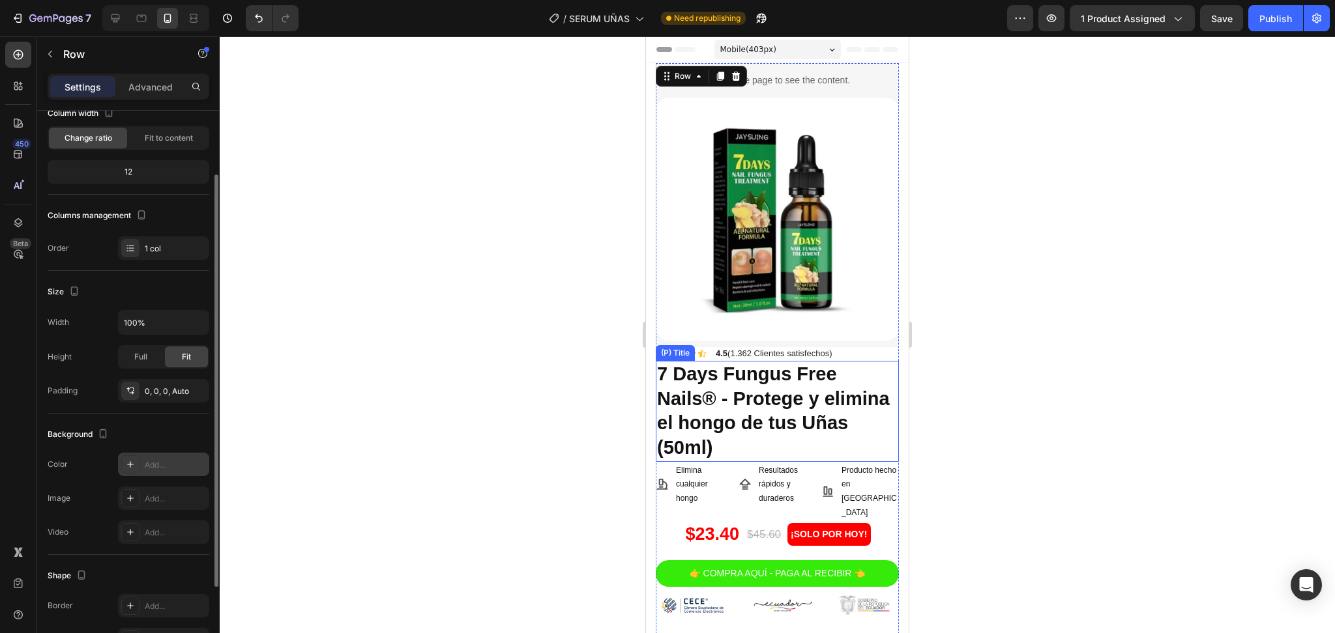
click at [850, 405] on h2 "7 Days Fungus Free Nails® - Protege y elimina el hongo de tus Uñas (50ml)" at bounding box center [777, 411] width 243 height 101
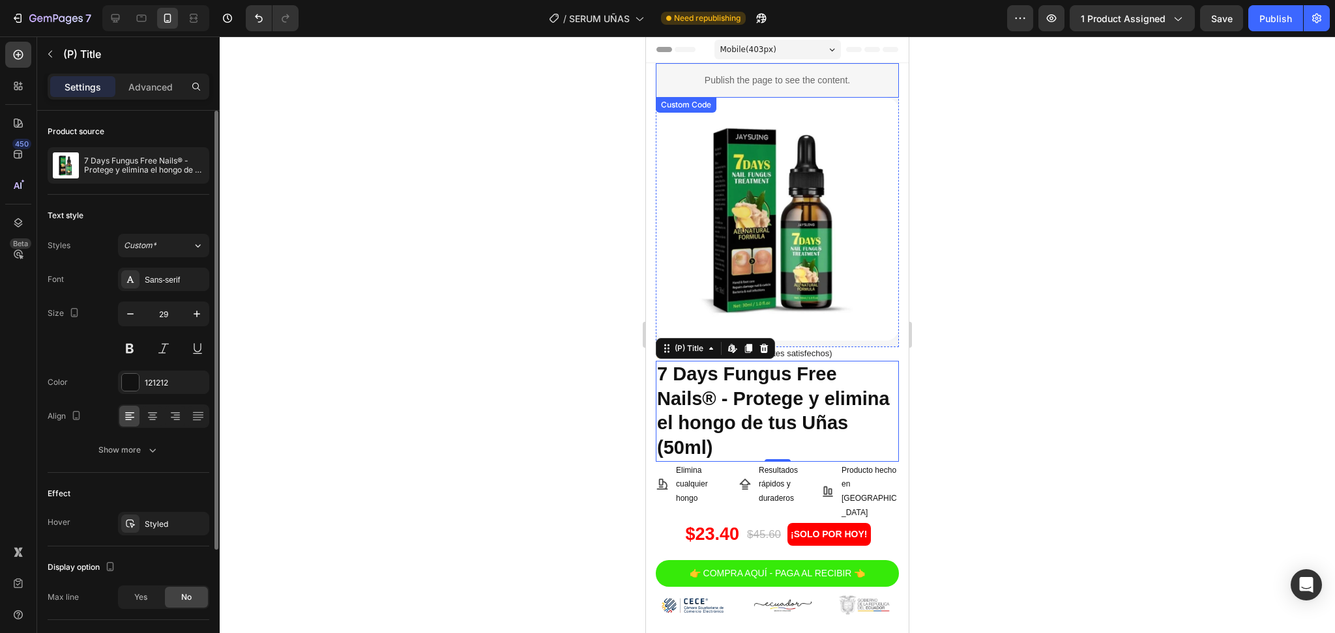
click at [738, 83] on p "Publish the page to see the content." at bounding box center [777, 81] width 243 height 14
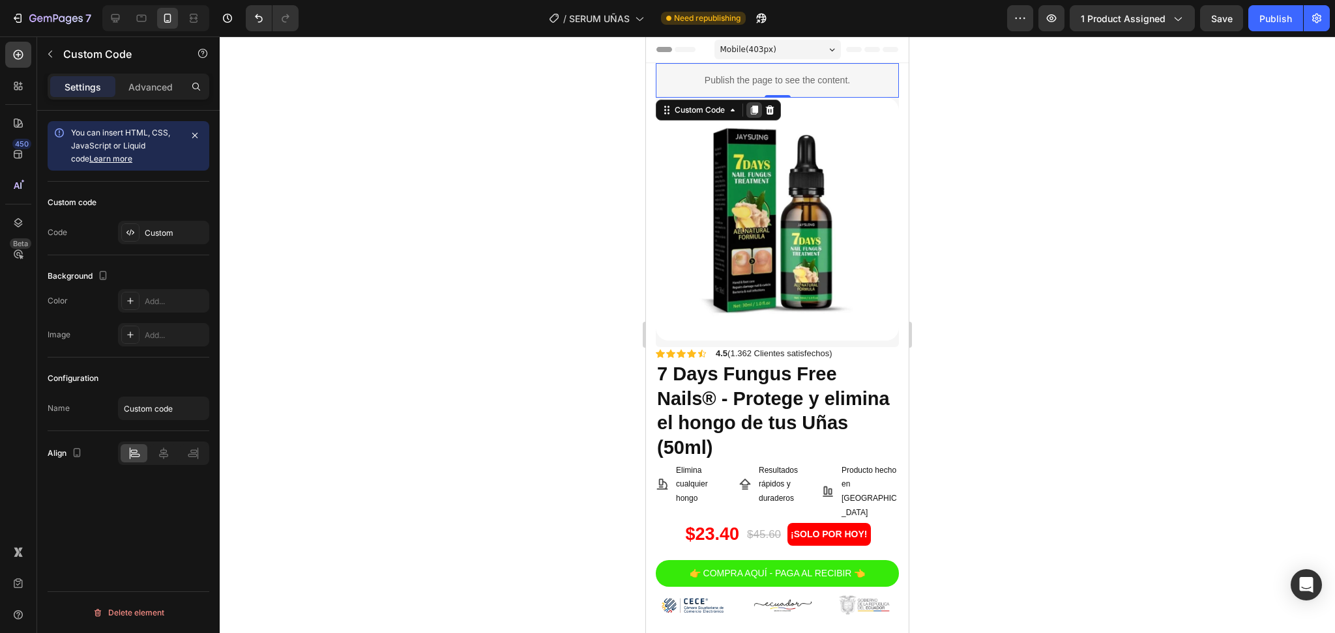
click at [756, 108] on icon at bounding box center [754, 110] width 7 height 9
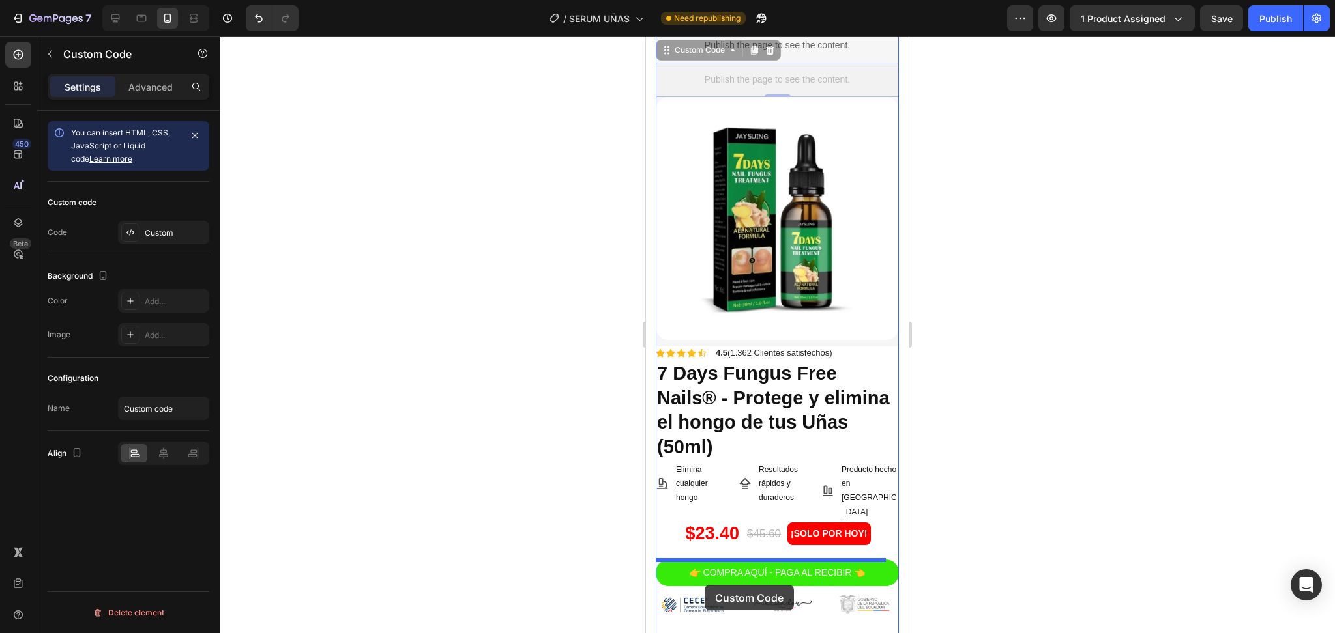
drag, startPoint x: 822, startPoint y: 113, endPoint x: 703, endPoint y: 585, distance: 486.1
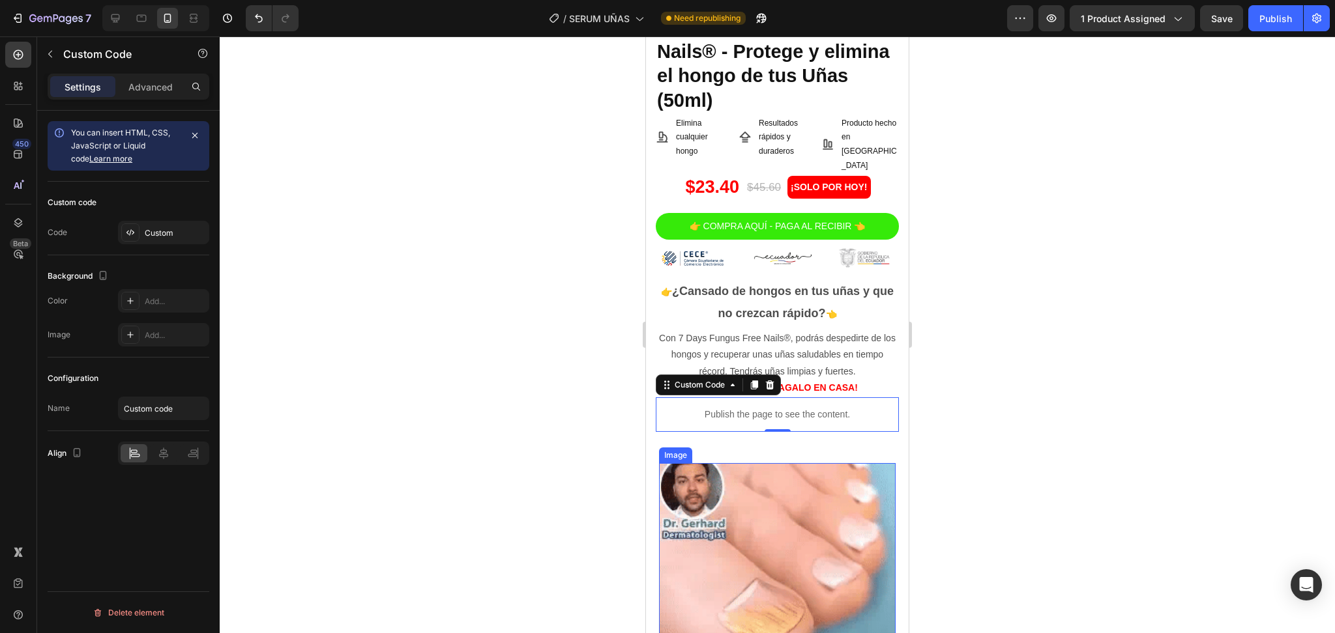
scroll to position [261, 0]
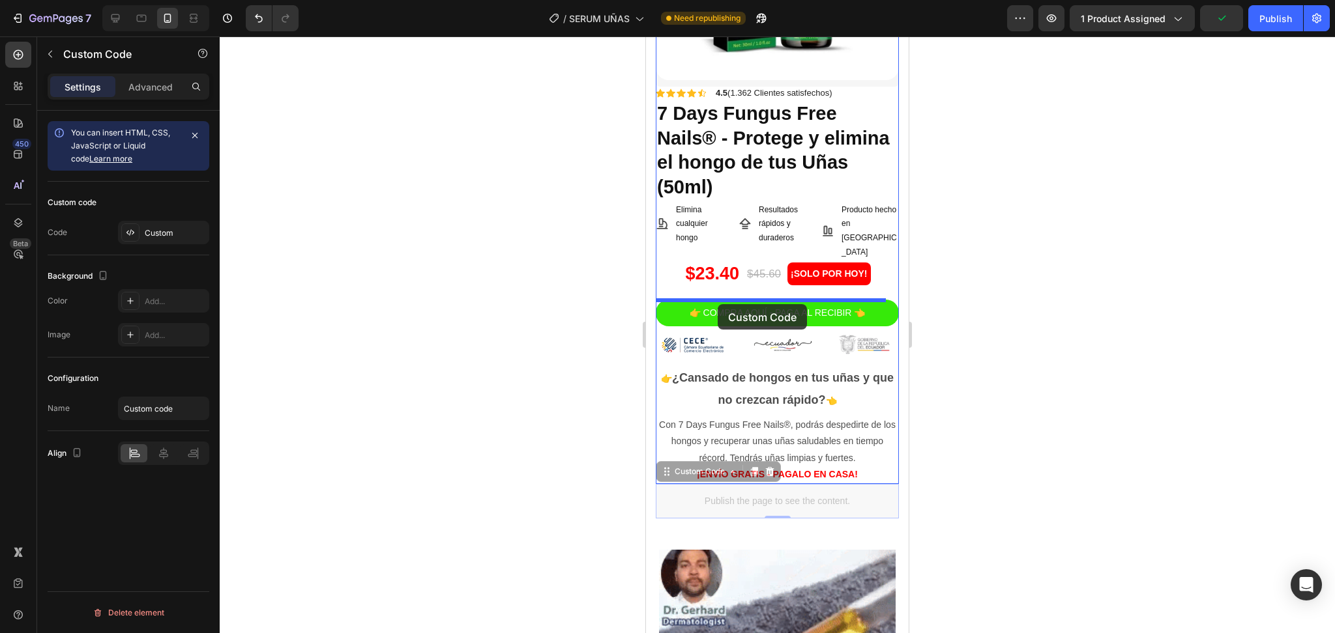
drag, startPoint x: 793, startPoint y: 475, endPoint x: 718, endPoint y: 304, distance: 186.5
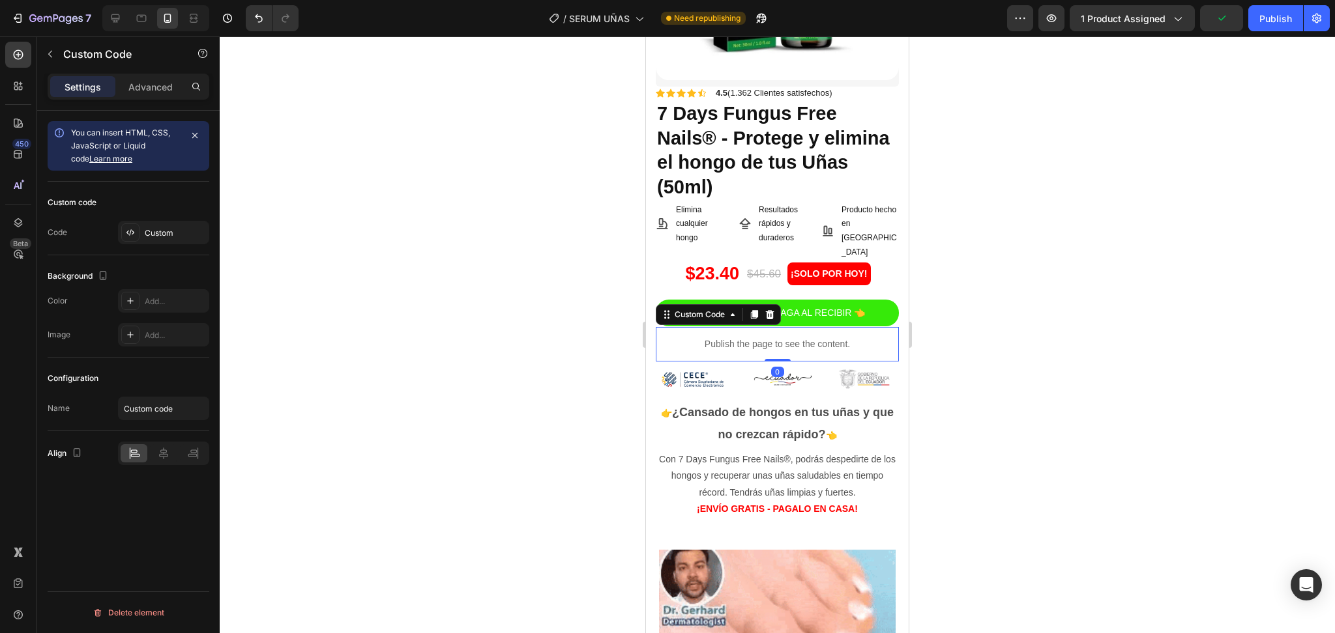
click at [797, 338] on p "Publish the page to see the content." at bounding box center [777, 345] width 243 height 14
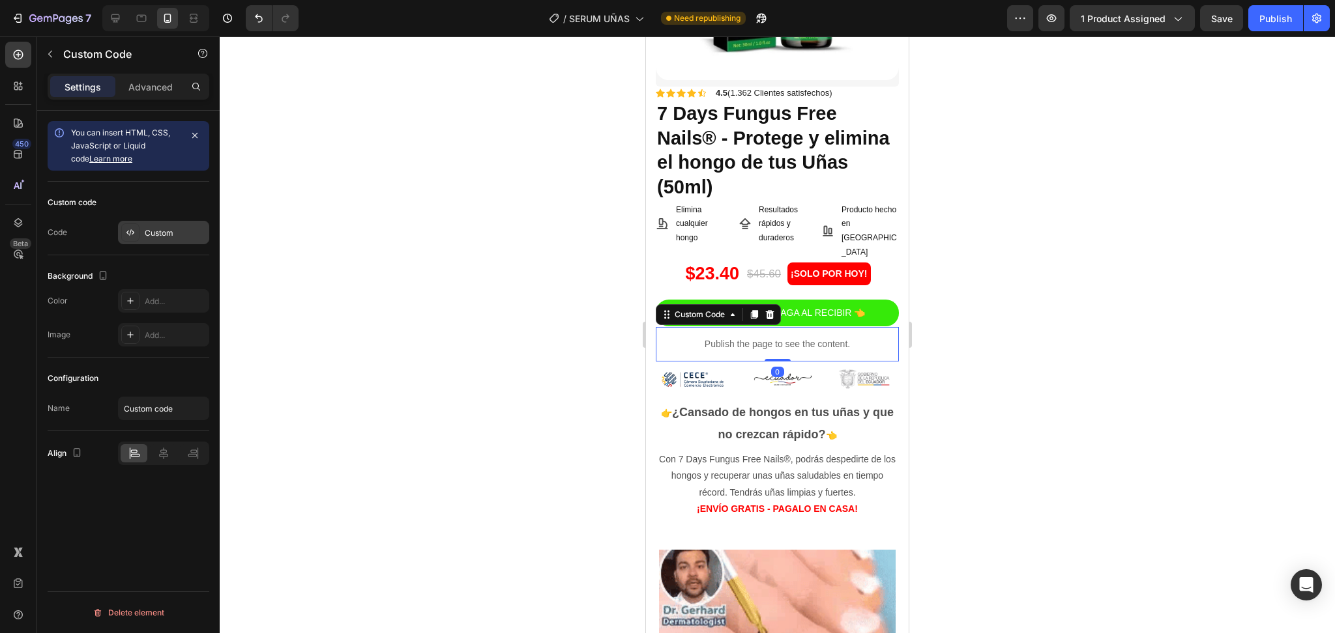
click at [164, 238] on div "Custom" at bounding box center [175, 233] width 61 height 12
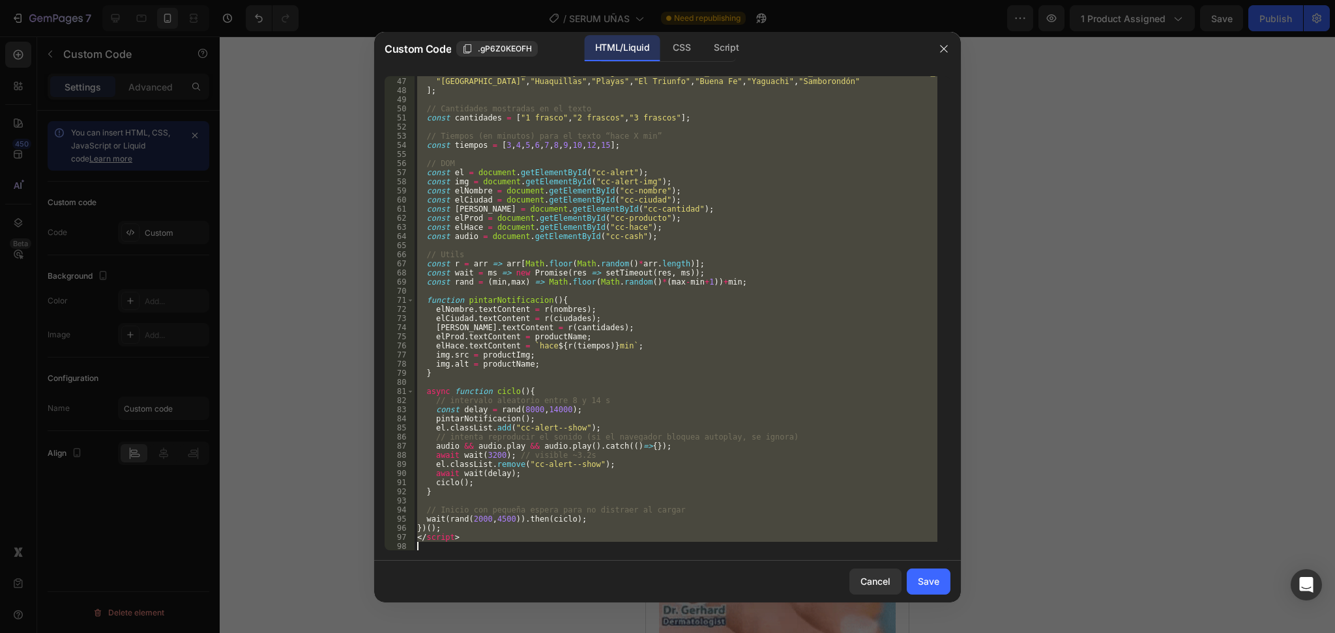
drag, startPoint x: 418, startPoint y: 80, endPoint x: 728, endPoint y: 626, distance: 628.4
click at [728, 626] on div "Custom Code .gP6Z0KEOFH HTML/Liquid CSS Script <!-- ALERTAS DE COMPRAS – [GEOGR…" at bounding box center [667, 316] width 1335 height 633
type textarea "</script>"
paste textarea
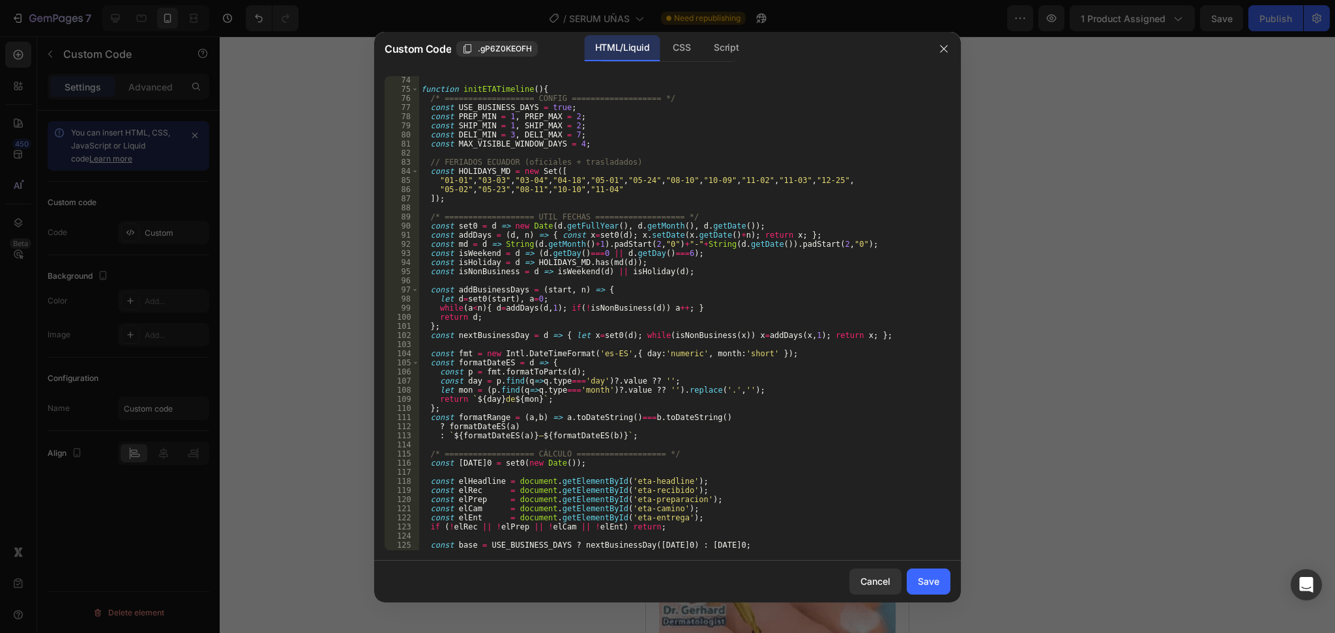
scroll to position [693, 0]
click at [928, 580] on div "Save" at bounding box center [929, 582] width 22 height 14
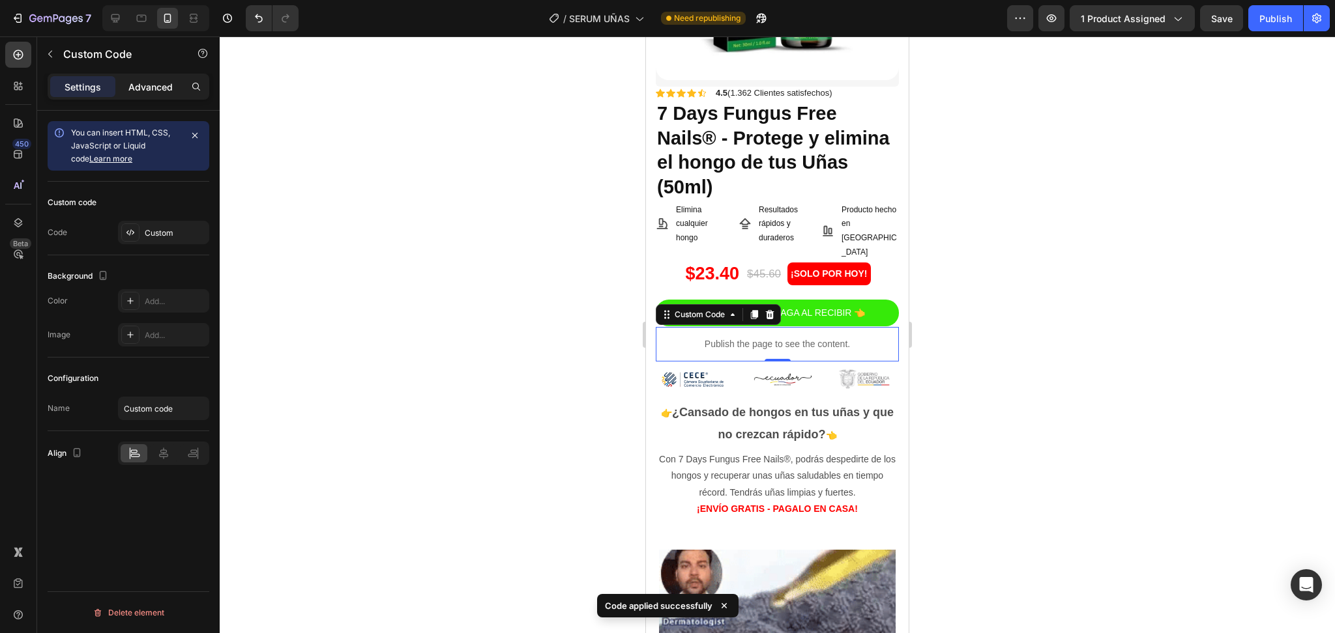
click at [160, 85] on p "Advanced" at bounding box center [150, 87] width 44 height 14
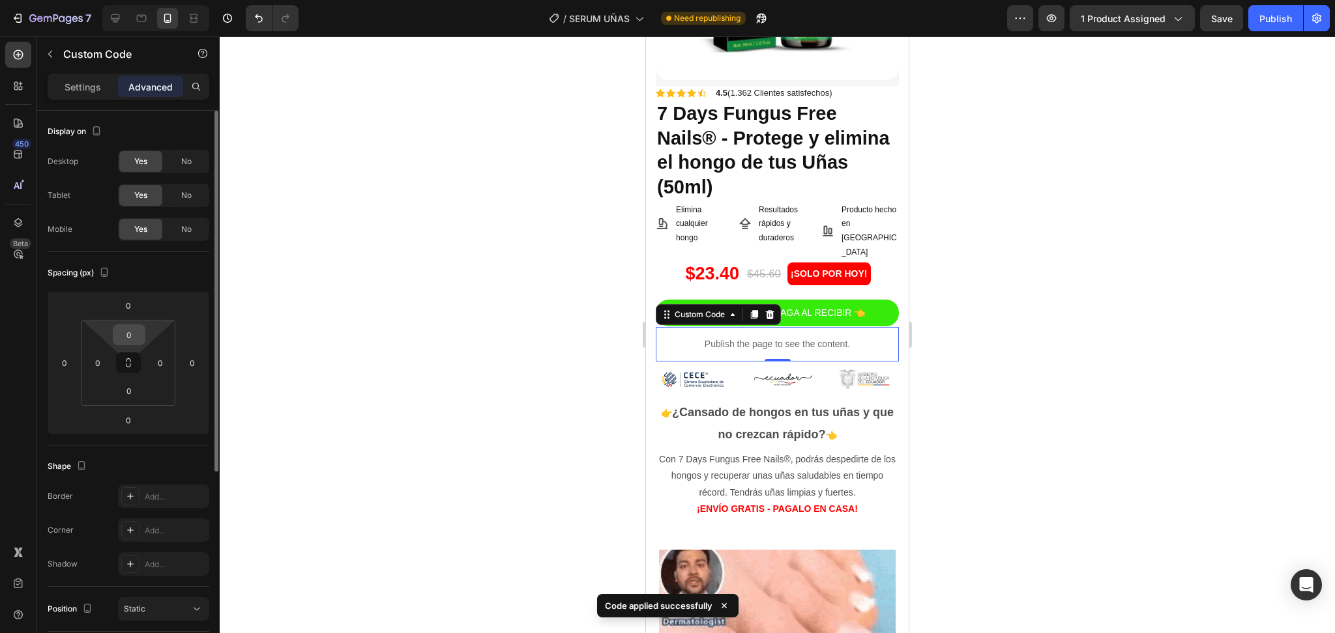
click at [126, 335] on input "0" at bounding box center [129, 335] width 26 height 20
type input "2"
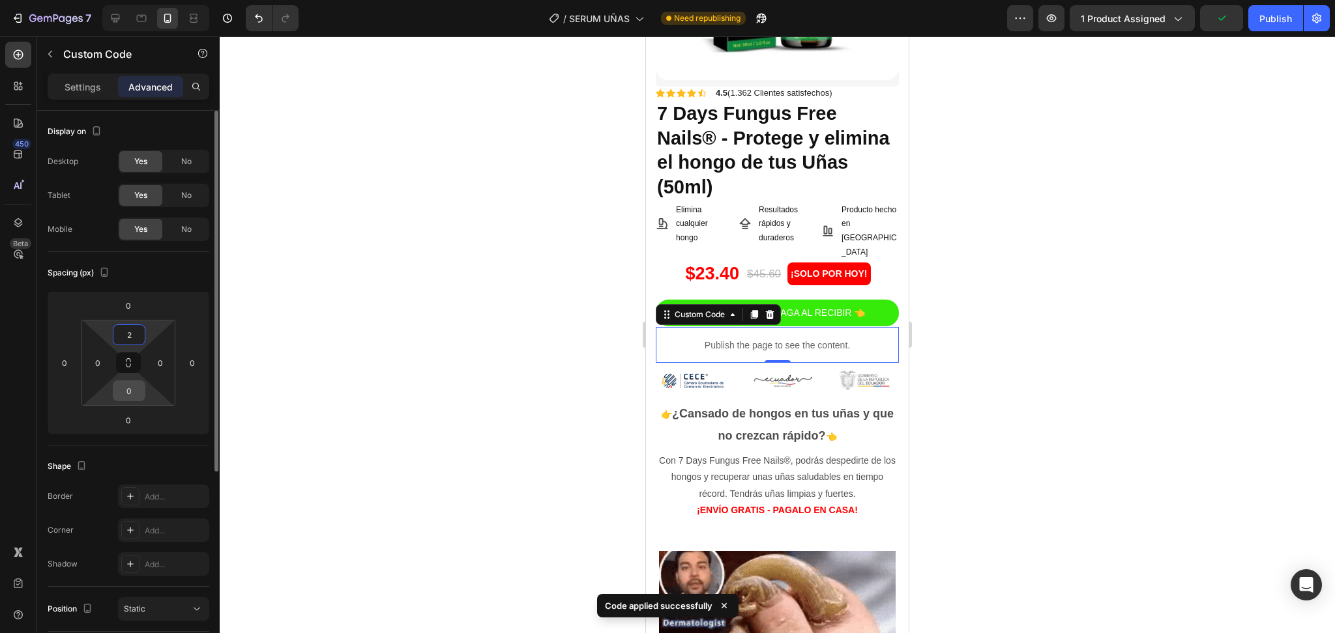
click at [127, 397] on input "0" at bounding box center [129, 391] width 26 height 20
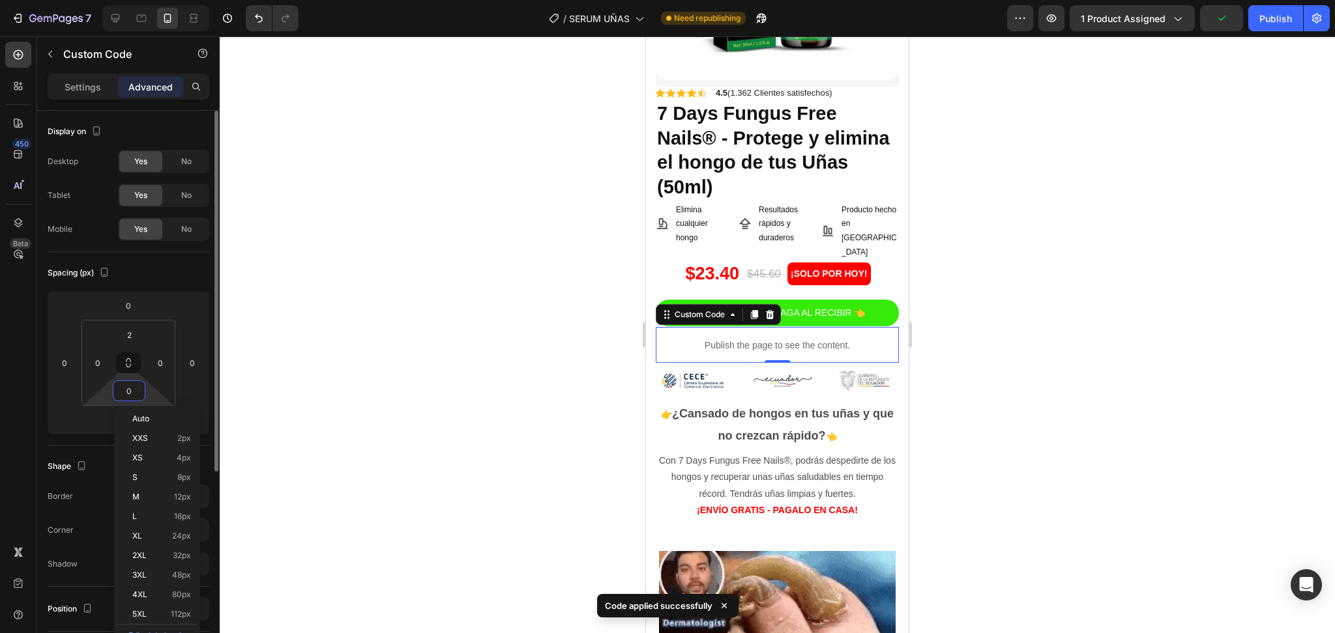
type input "2"
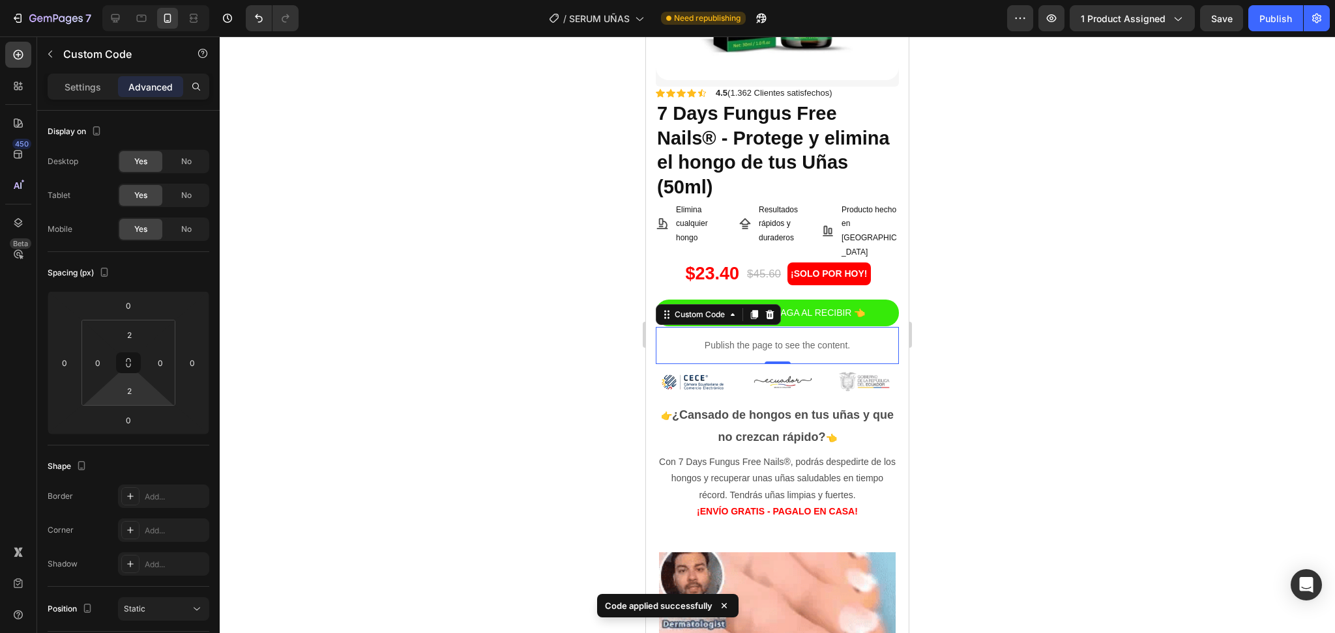
click at [589, 381] on div at bounding box center [777, 334] width 1115 height 597
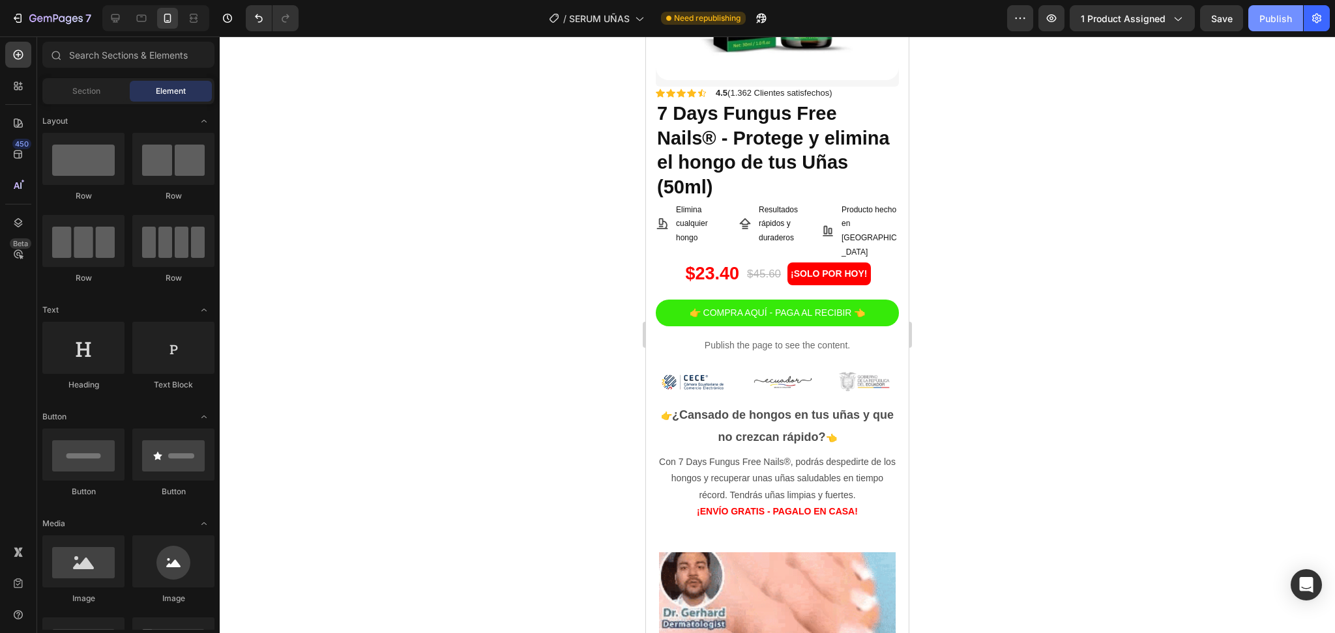
click at [1268, 20] on div "Publish" at bounding box center [1275, 19] width 33 height 14
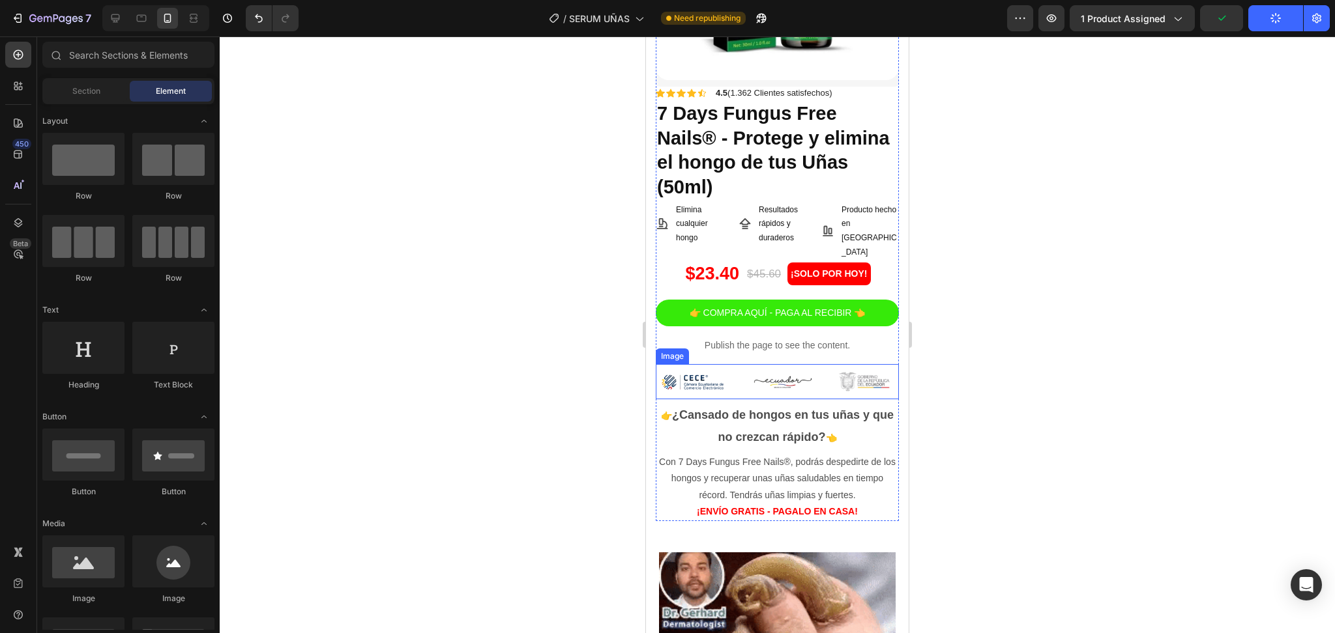
scroll to position [87, 0]
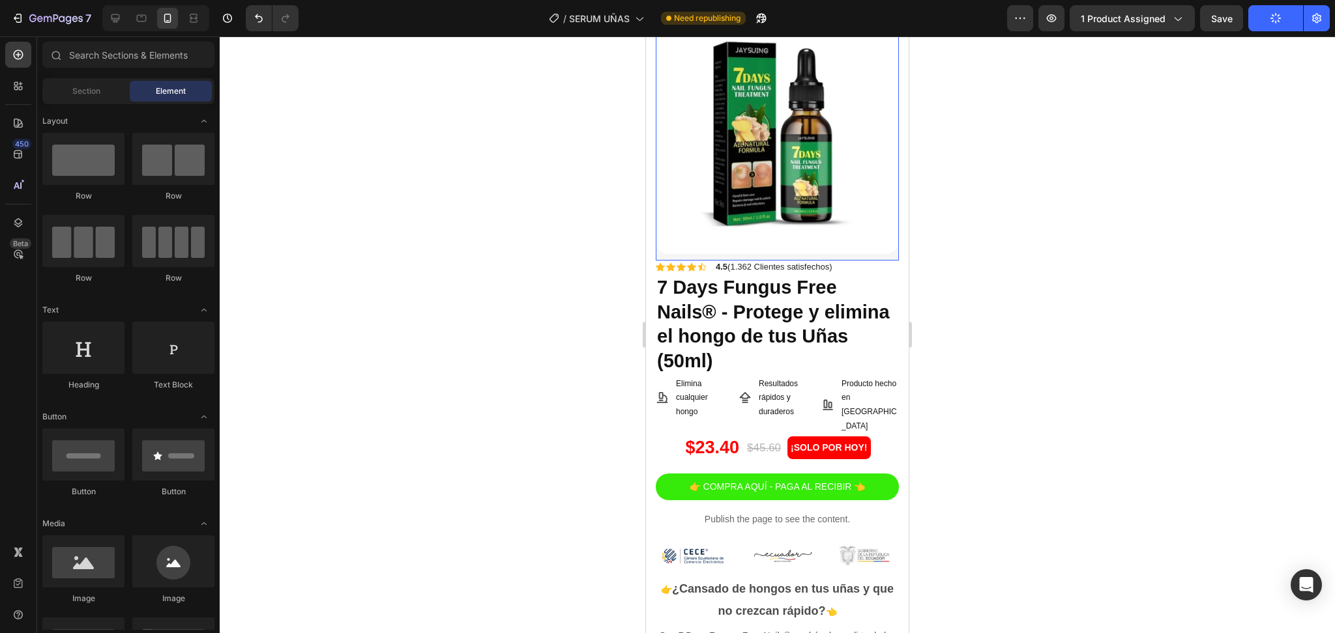
click at [864, 241] on div "Product Images" at bounding box center [777, 136] width 243 height 250
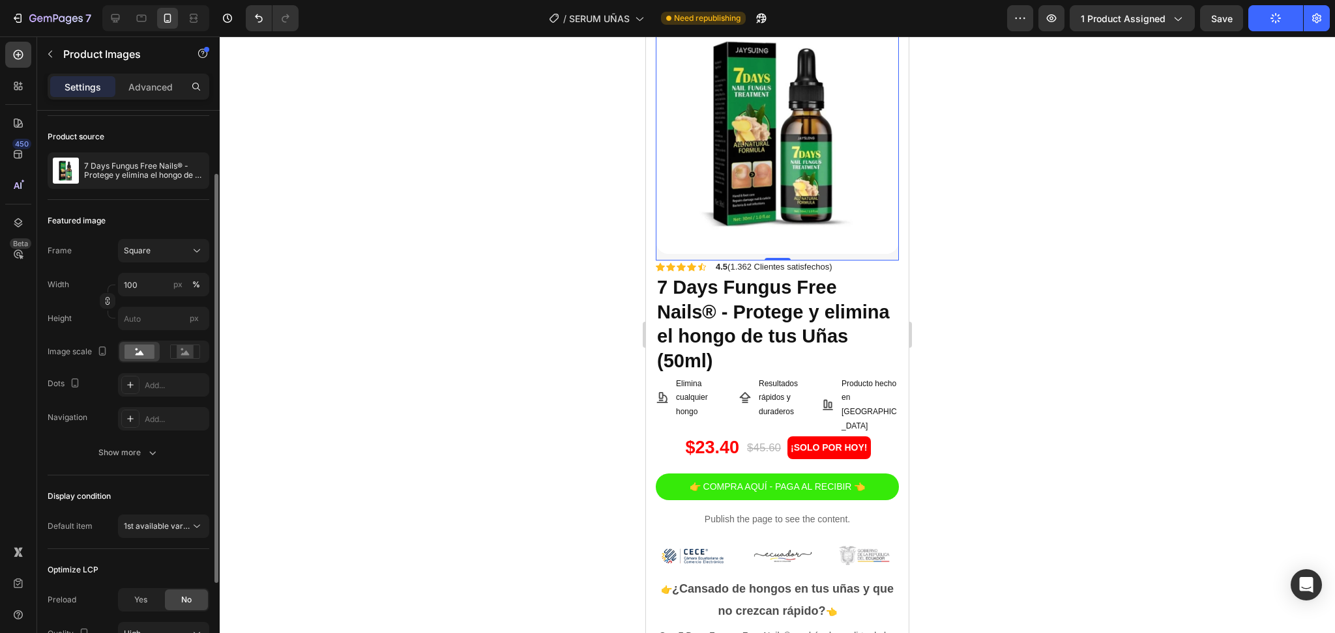
scroll to position [206, 0]
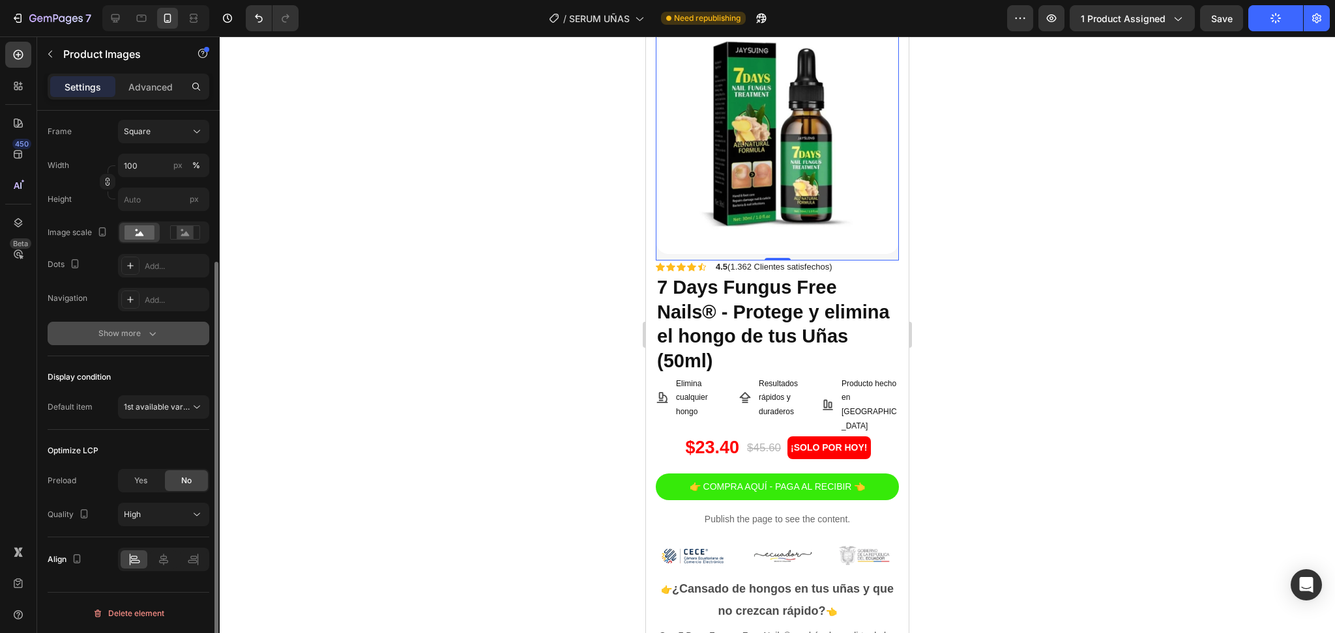
click at [134, 325] on button "Show more" at bounding box center [129, 333] width 162 height 23
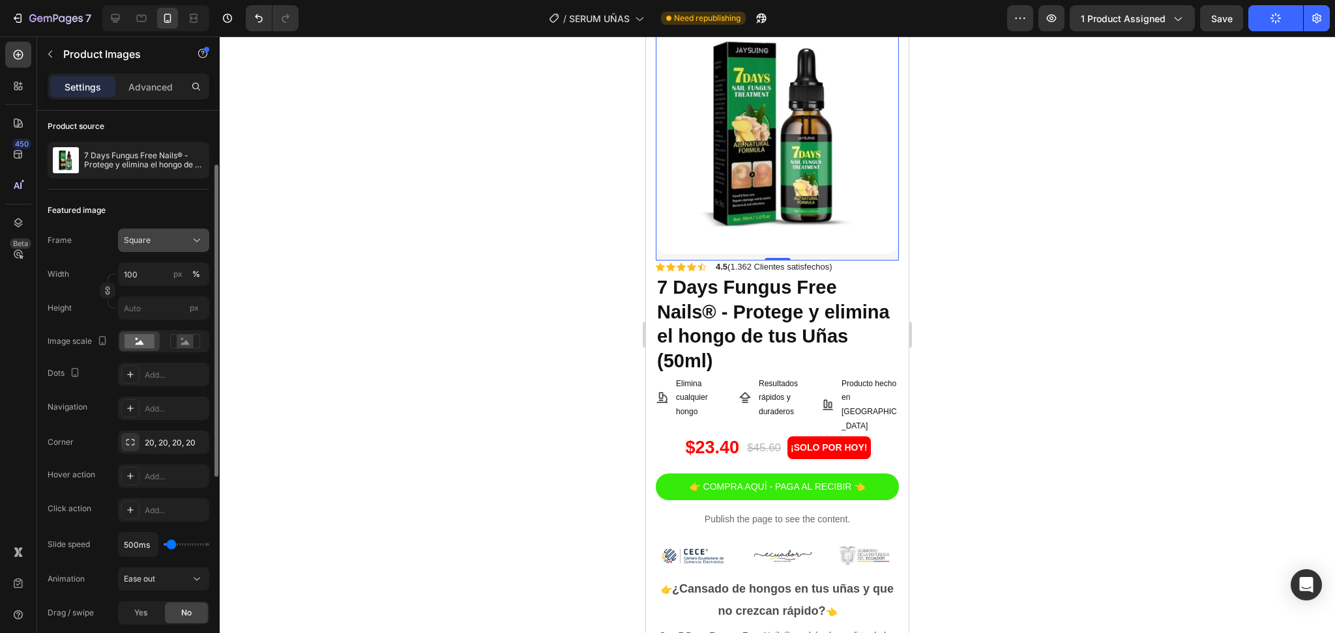
scroll to position [0, 0]
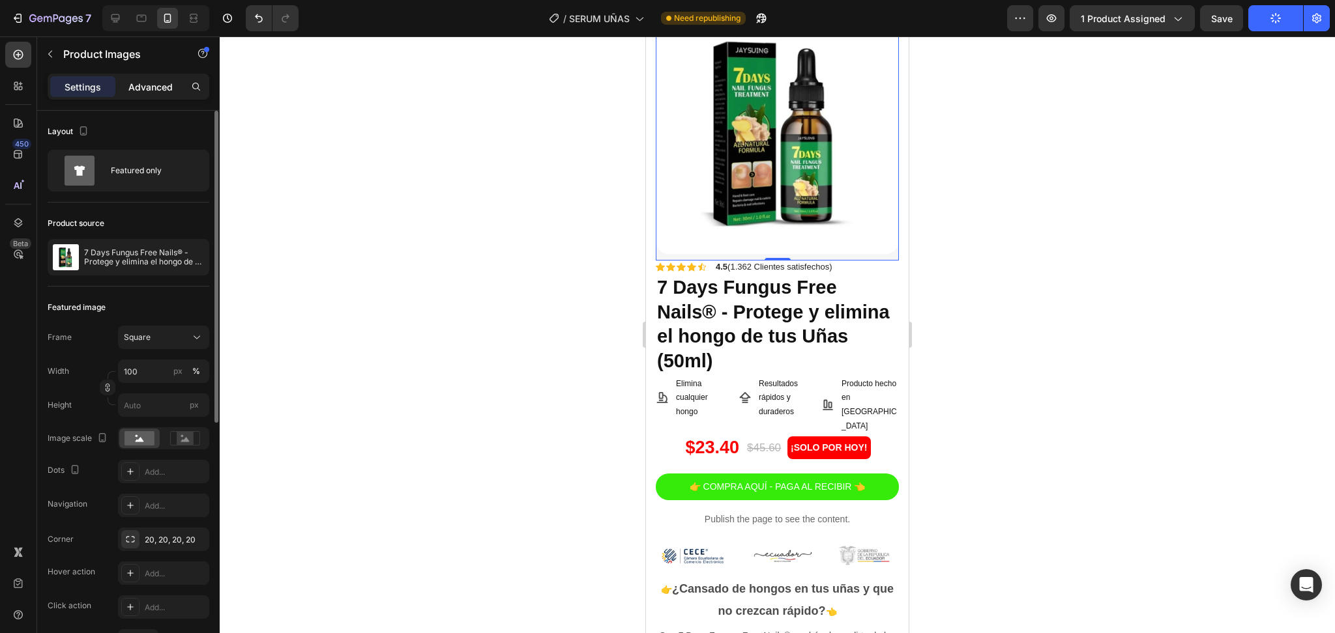
click at [151, 94] on div "Advanced" at bounding box center [150, 86] width 65 height 21
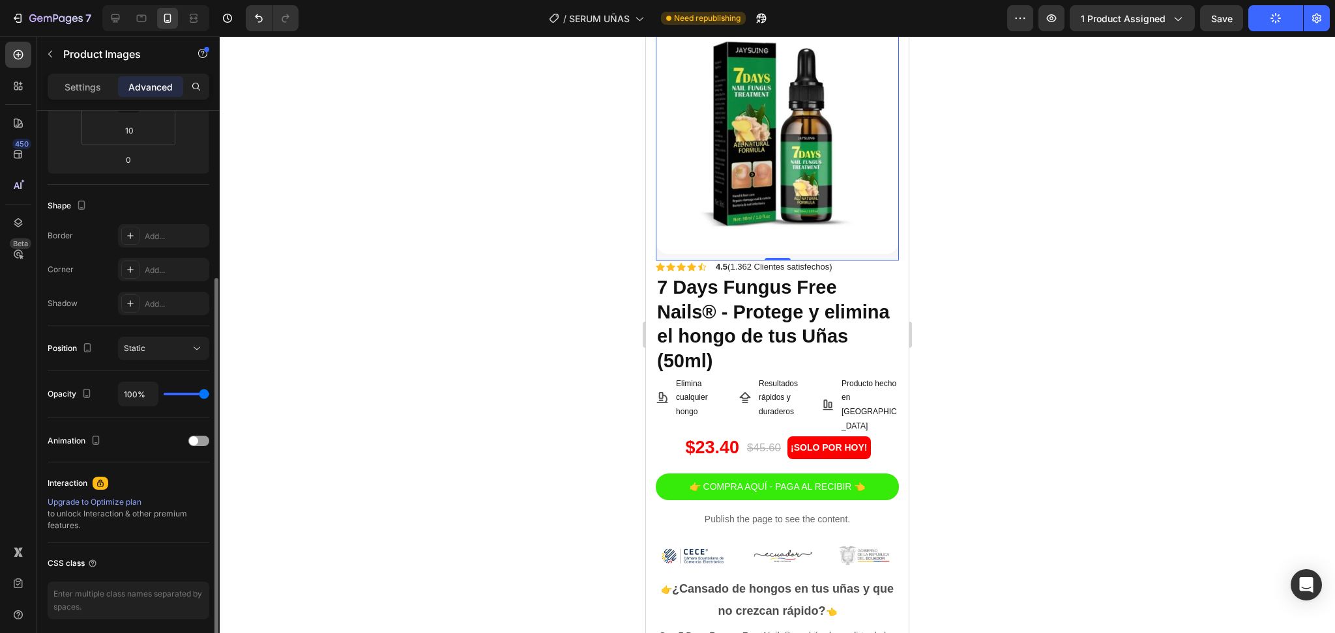
scroll to position [309, 0]
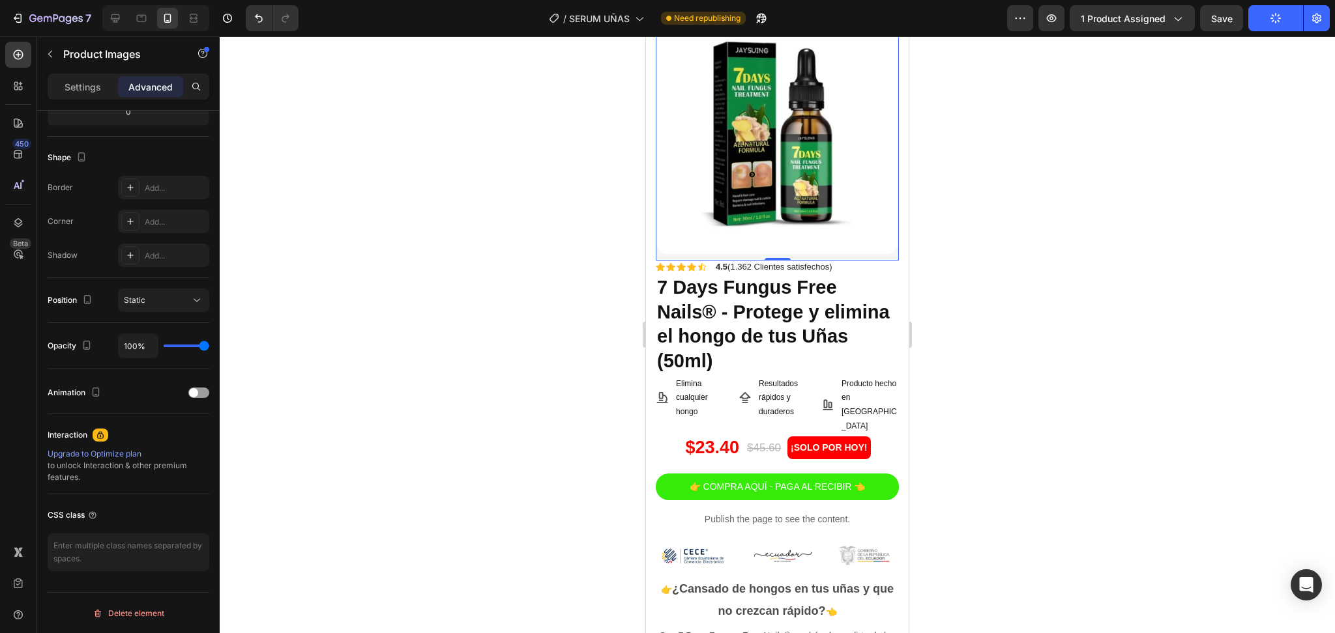
click at [770, 242] on div "Product Images 0" at bounding box center [777, 136] width 243 height 250
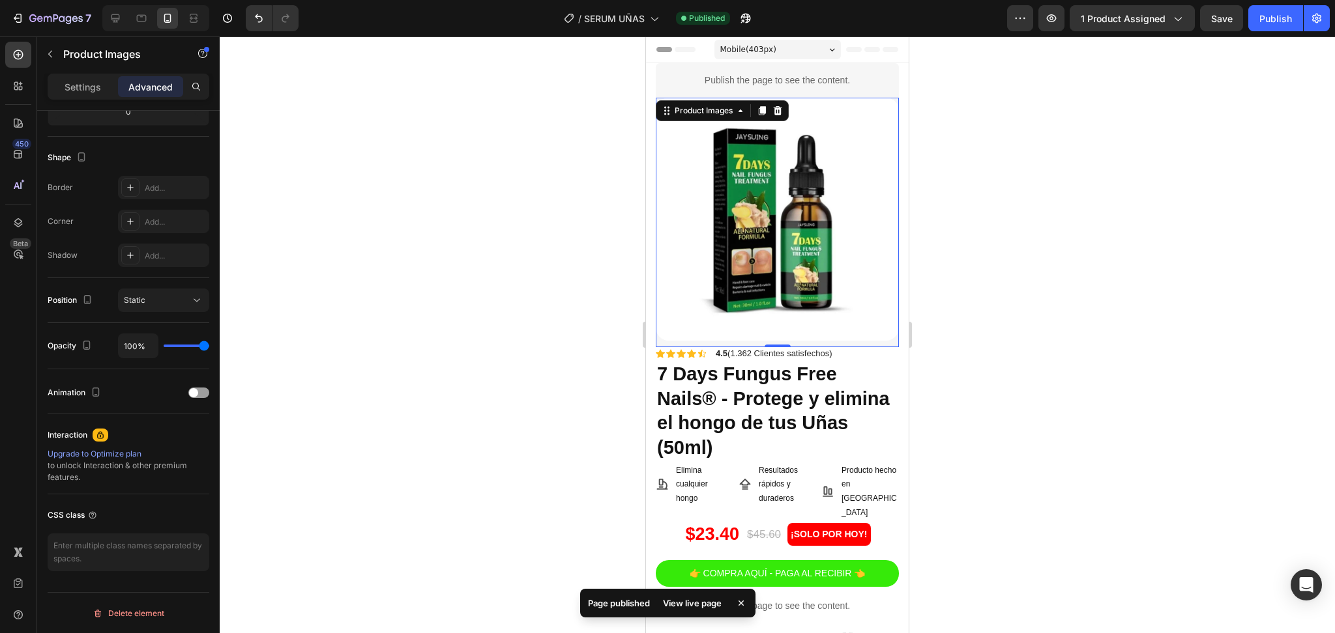
click at [779, 263] on img at bounding box center [777, 219] width 243 height 243
click at [704, 106] on div "Product Images" at bounding box center [703, 111] width 63 height 12
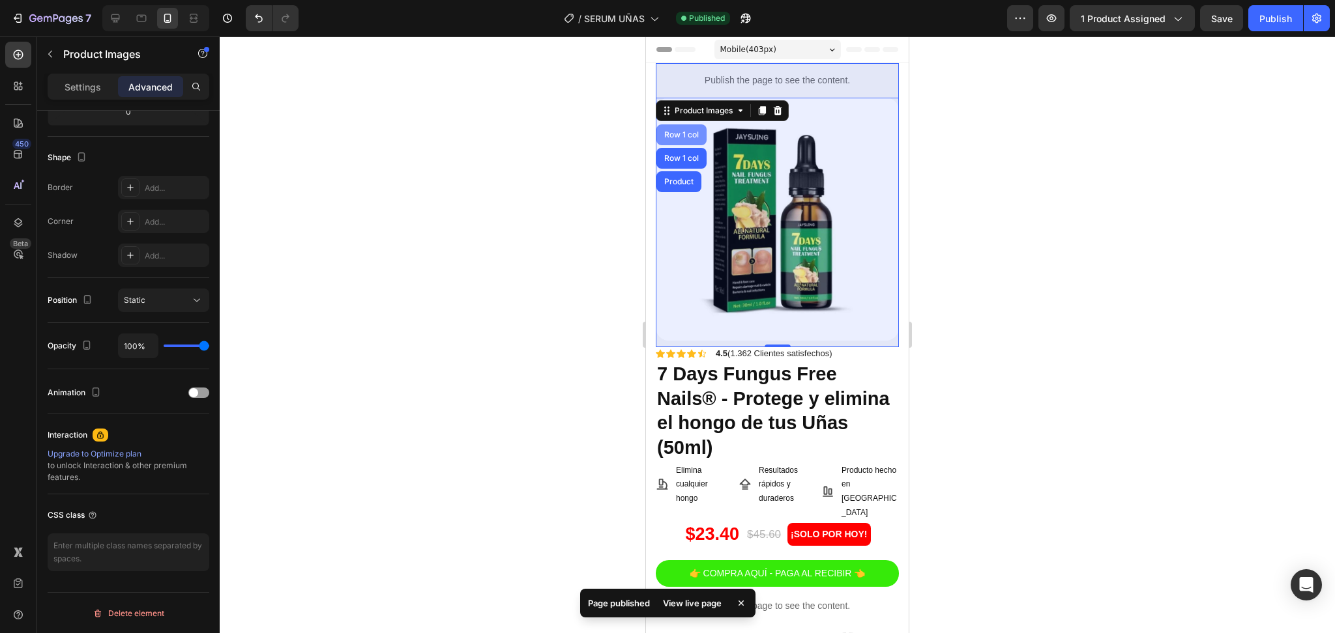
click at [690, 140] on div "Row 1 col" at bounding box center [681, 134] width 50 height 21
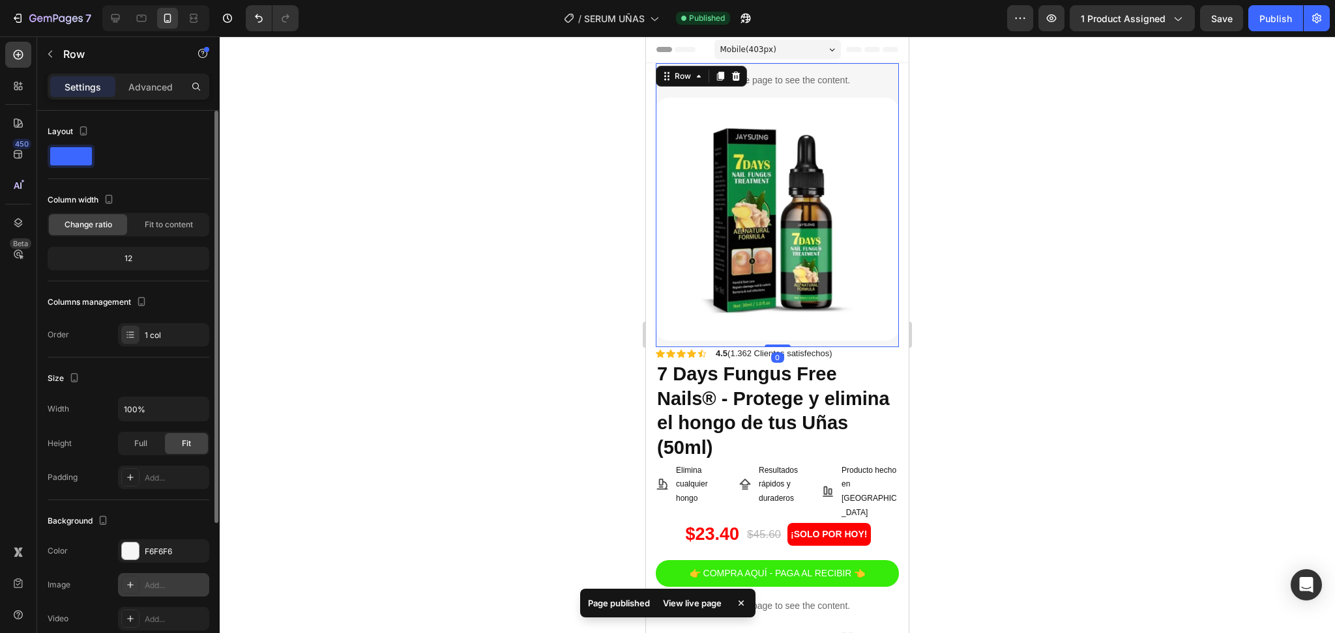
scroll to position [87, 0]
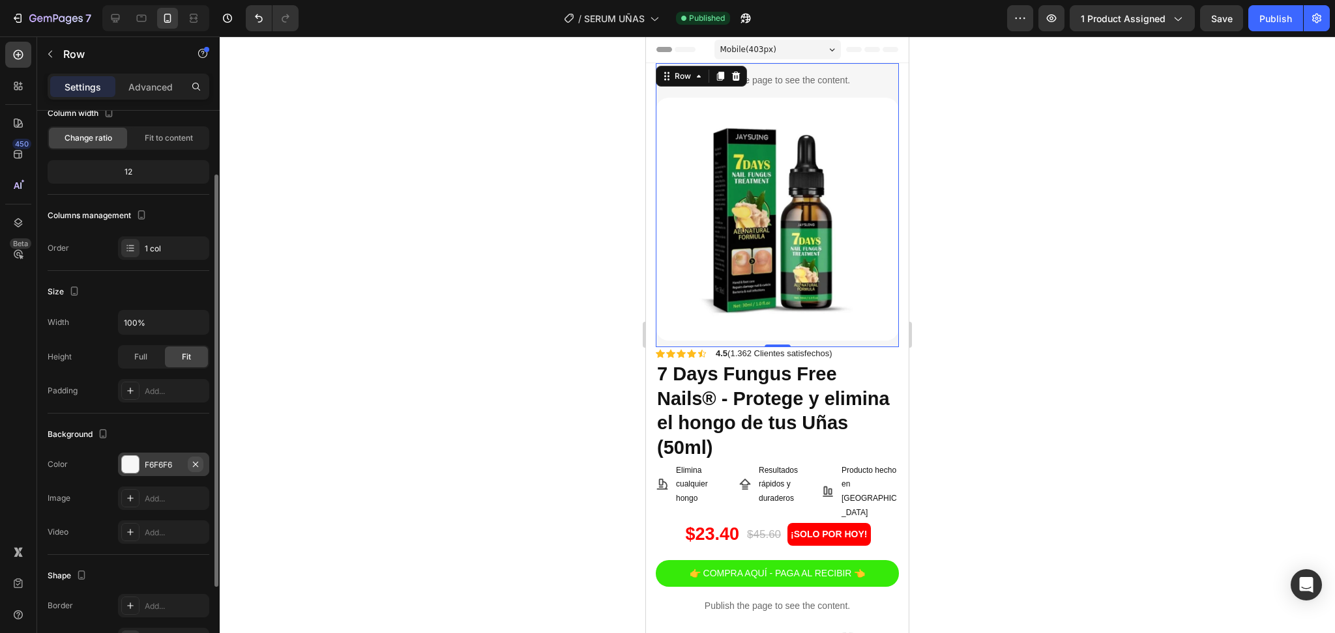
click at [196, 465] on icon "button" at bounding box center [195, 463] width 5 height 5
click at [861, 257] on img at bounding box center [777, 219] width 243 height 243
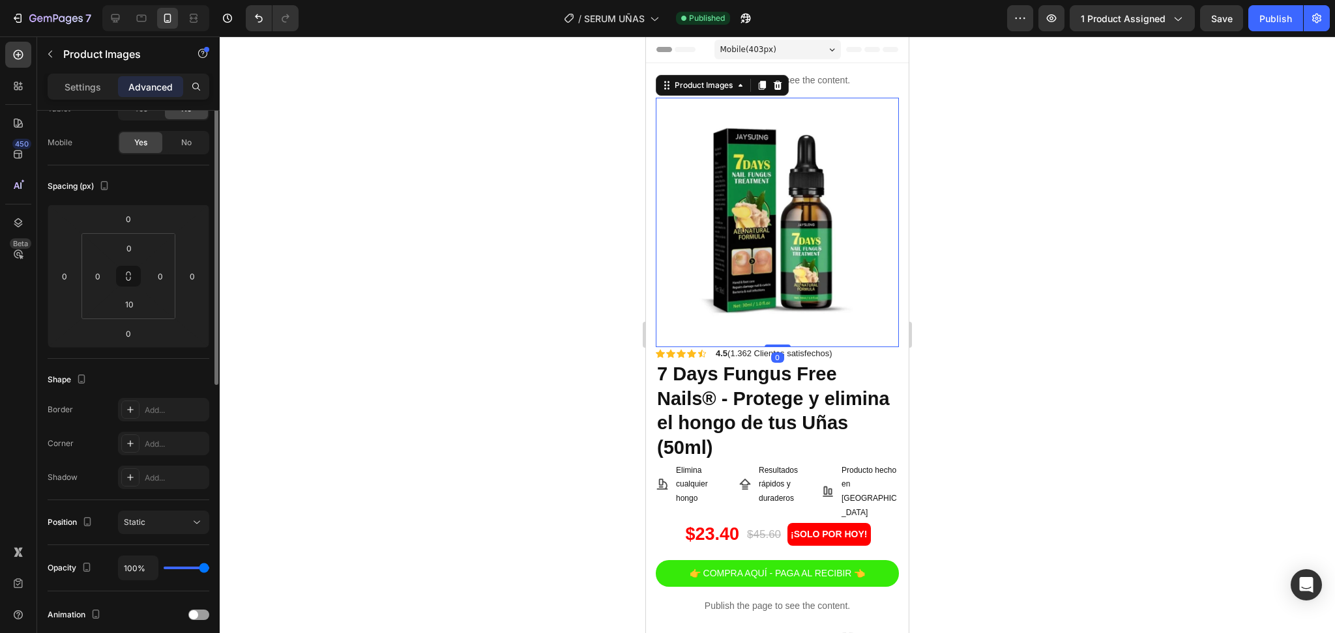
scroll to position [0, 0]
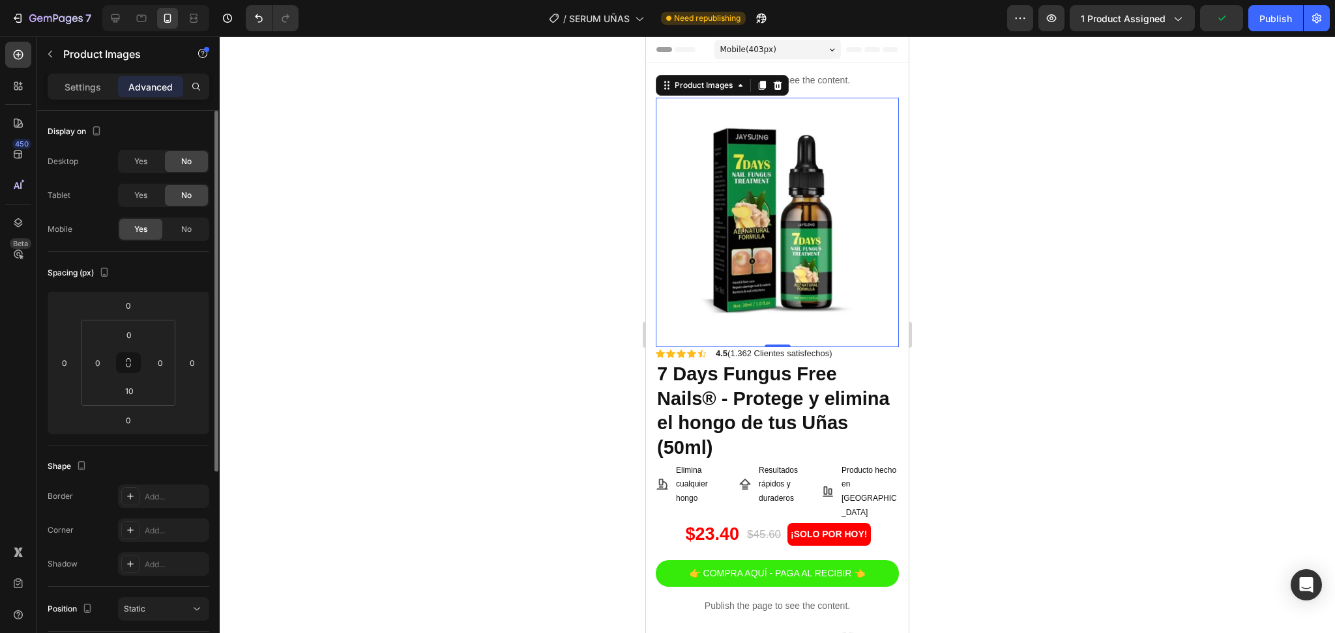
click at [852, 169] on img at bounding box center [777, 219] width 243 height 243
click at [80, 88] on p "Settings" at bounding box center [83, 87] width 36 height 14
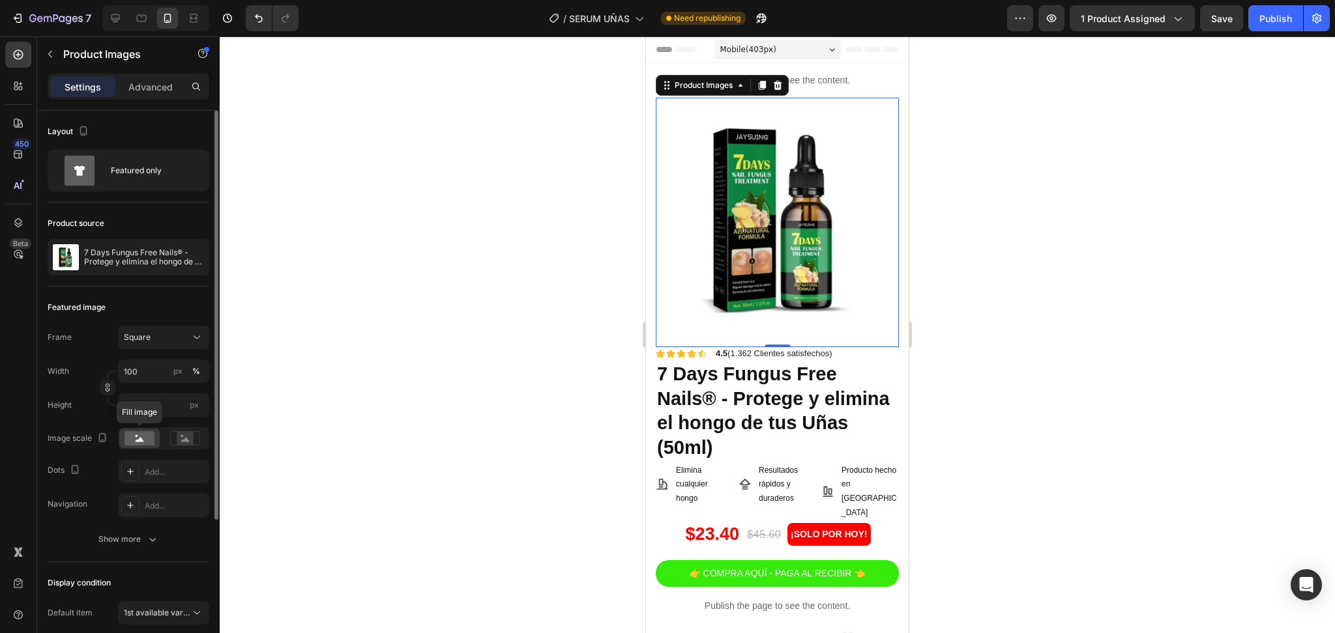
scroll to position [87, 0]
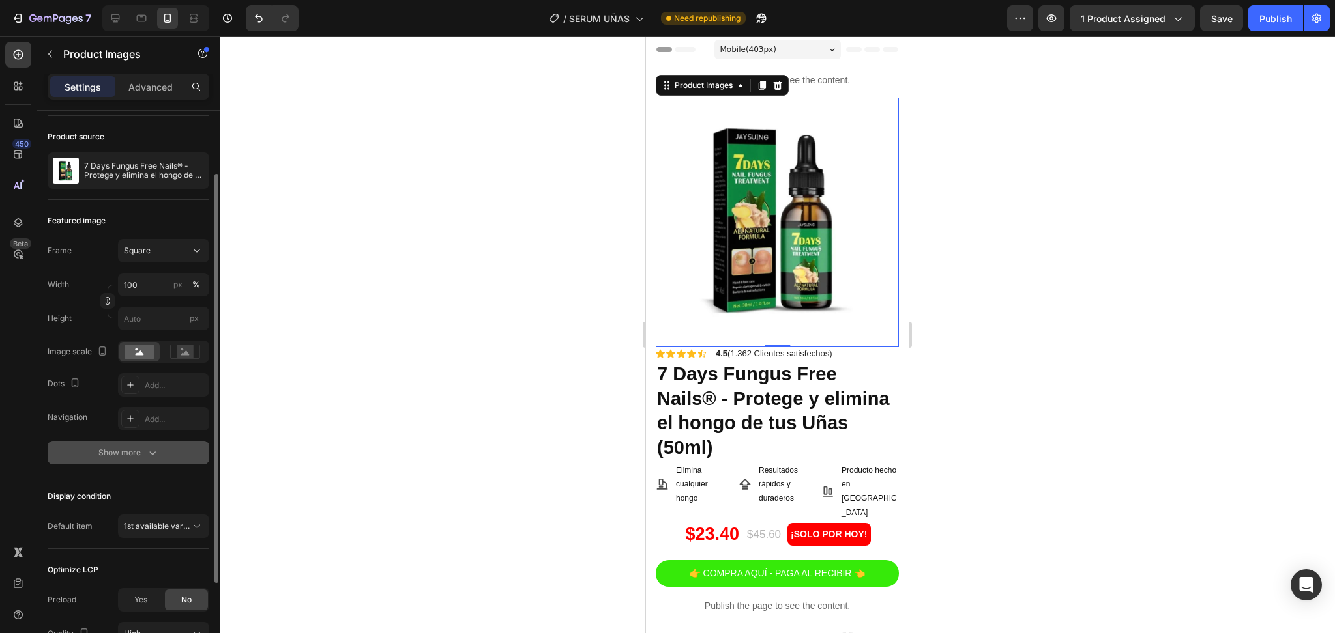
click at [148, 454] on icon "button" at bounding box center [152, 452] width 13 height 13
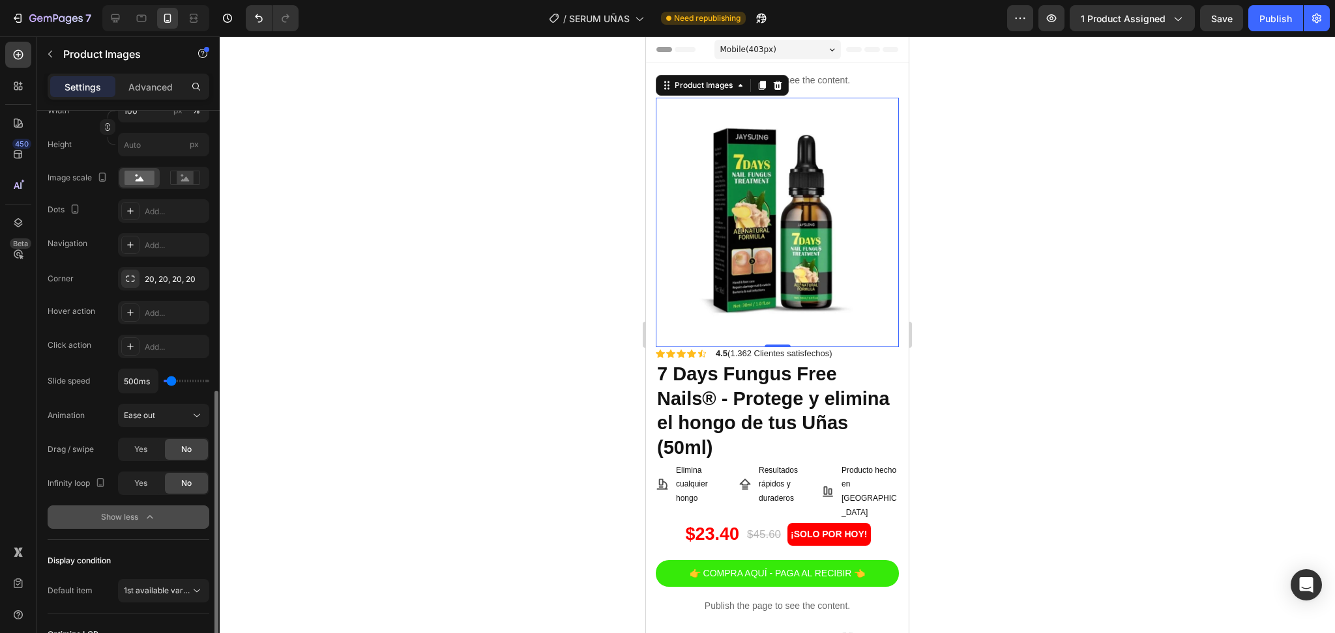
scroll to position [347, 0]
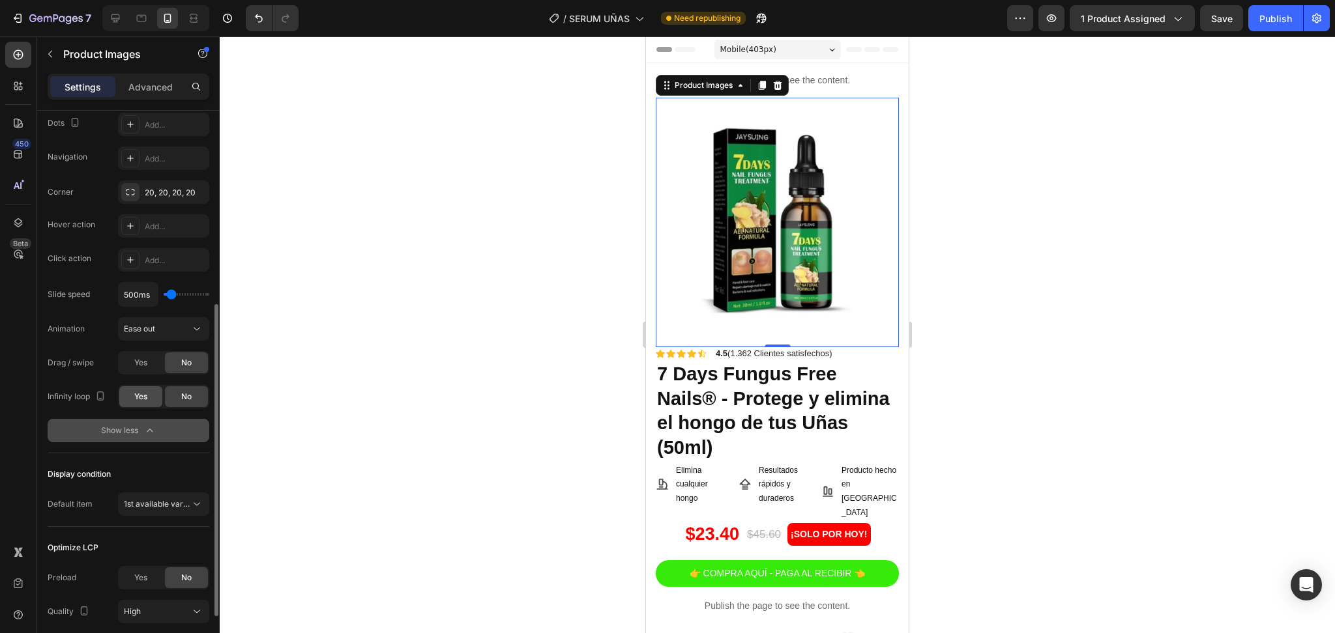
click at [130, 397] on div "Yes" at bounding box center [140, 396] width 43 height 21
click at [179, 403] on div "No" at bounding box center [186, 396] width 43 height 21
click at [142, 362] on span "Yes" at bounding box center [140, 363] width 13 height 12
click at [183, 369] on div "No" at bounding box center [186, 363] width 43 height 21
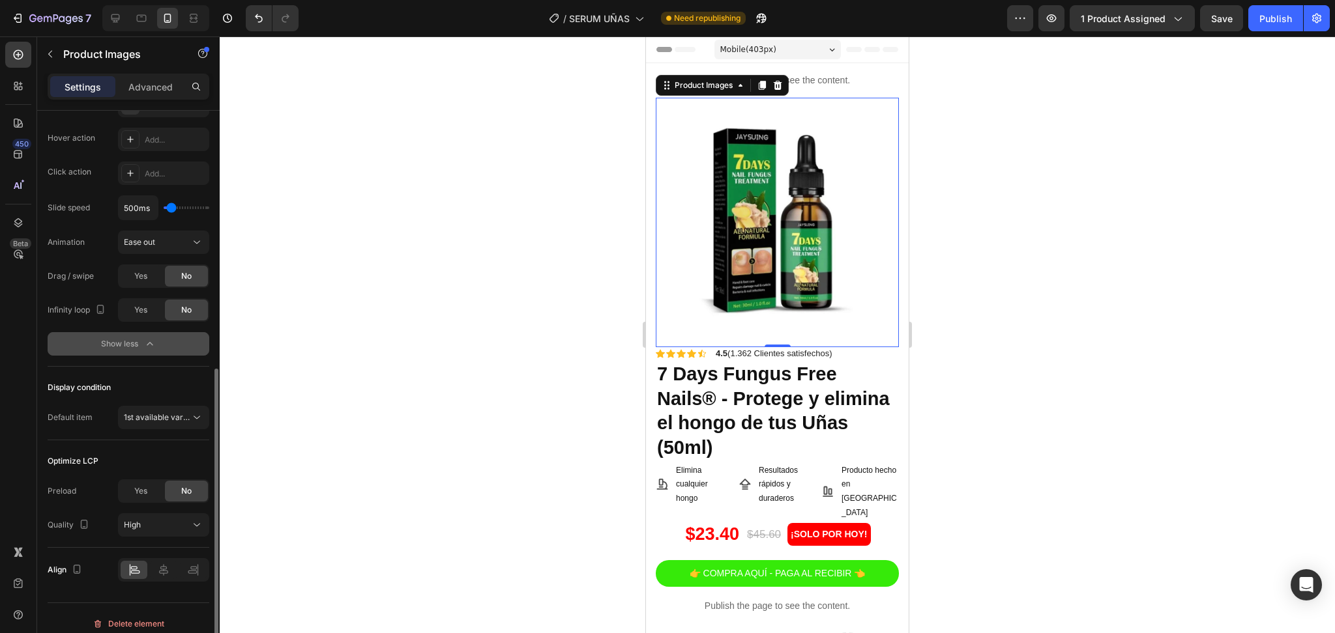
scroll to position [444, 0]
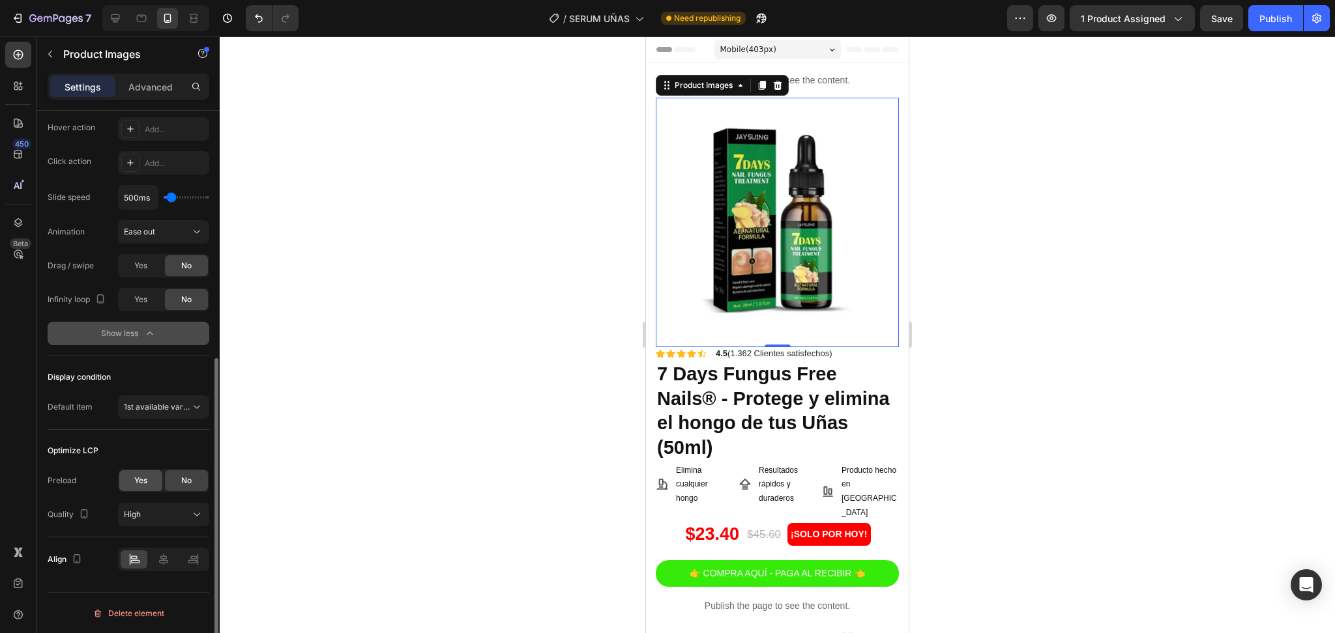
click at [141, 480] on span "Yes" at bounding box center [140, 481] width 13 height 12
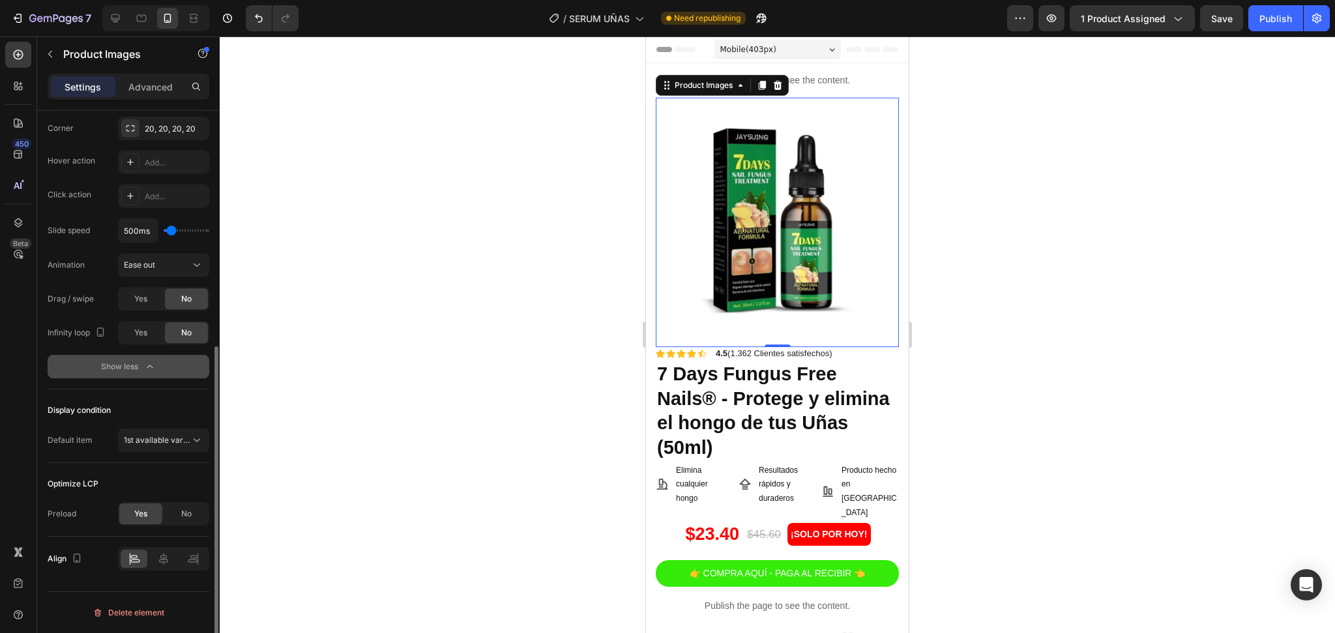
scroll to position [411, 0]
click at [173, 512] on div "No" at bounding box center [186, 514] width 43 height 21
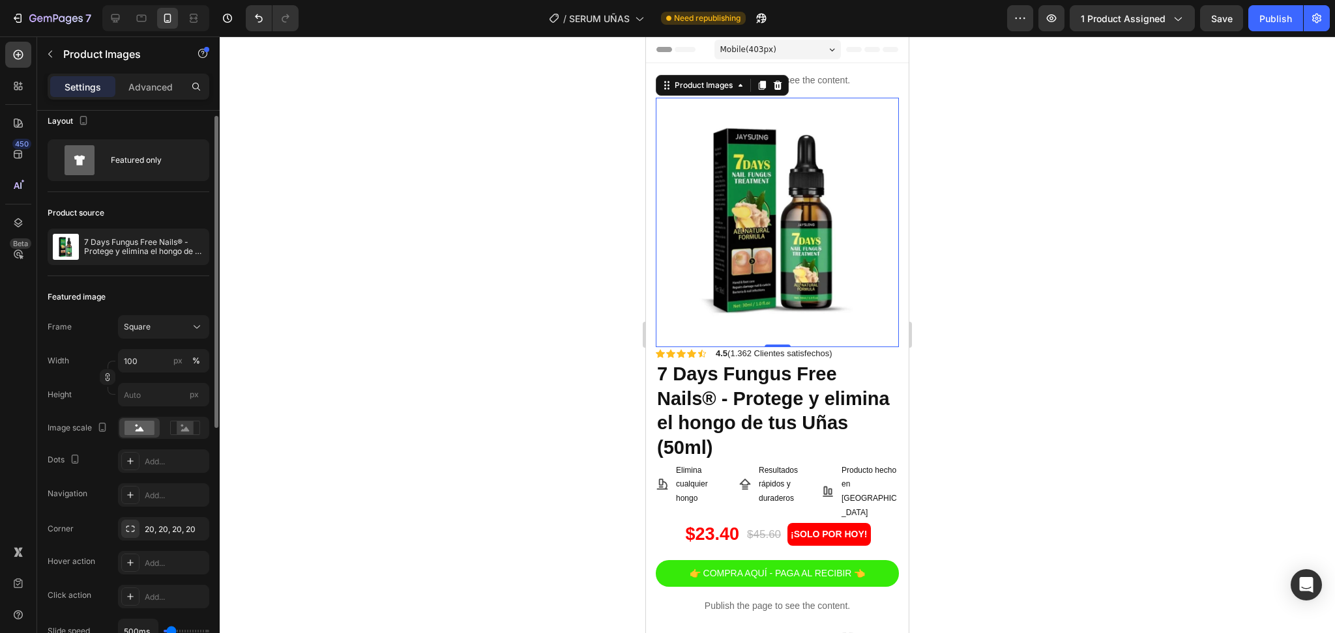
scroll to position [0, 0]
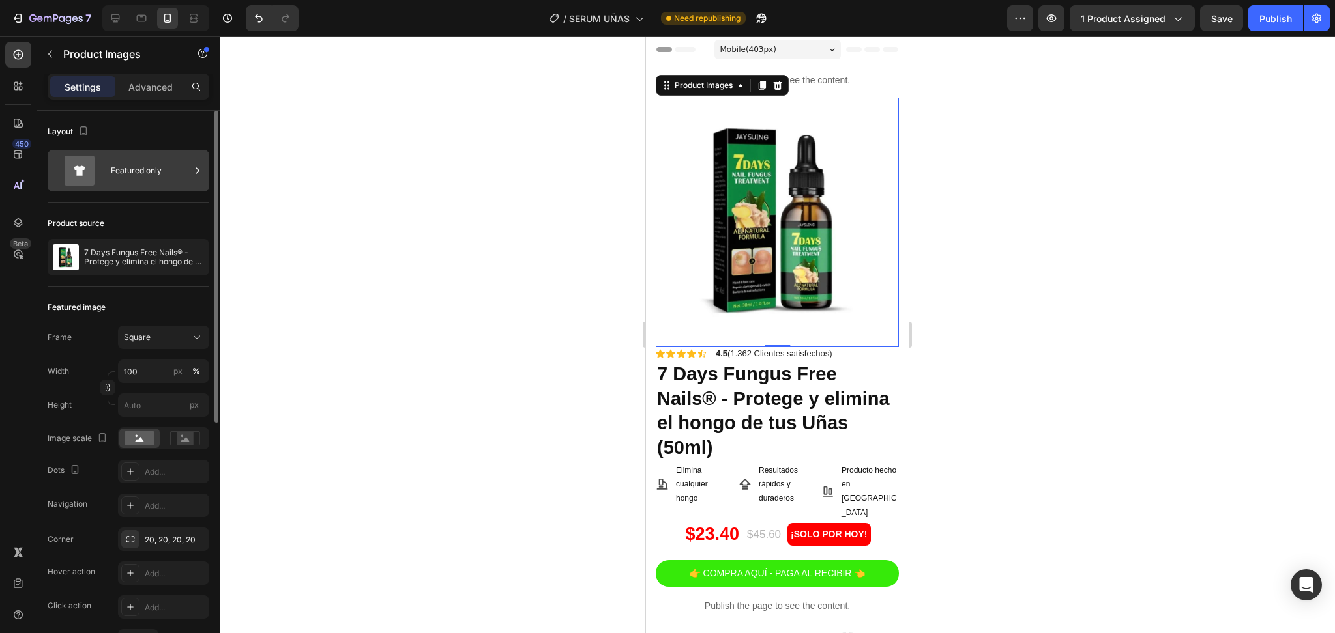
click at [122, 164] on div "Featured only" at bounding box center [151, 171] width 80 height 30
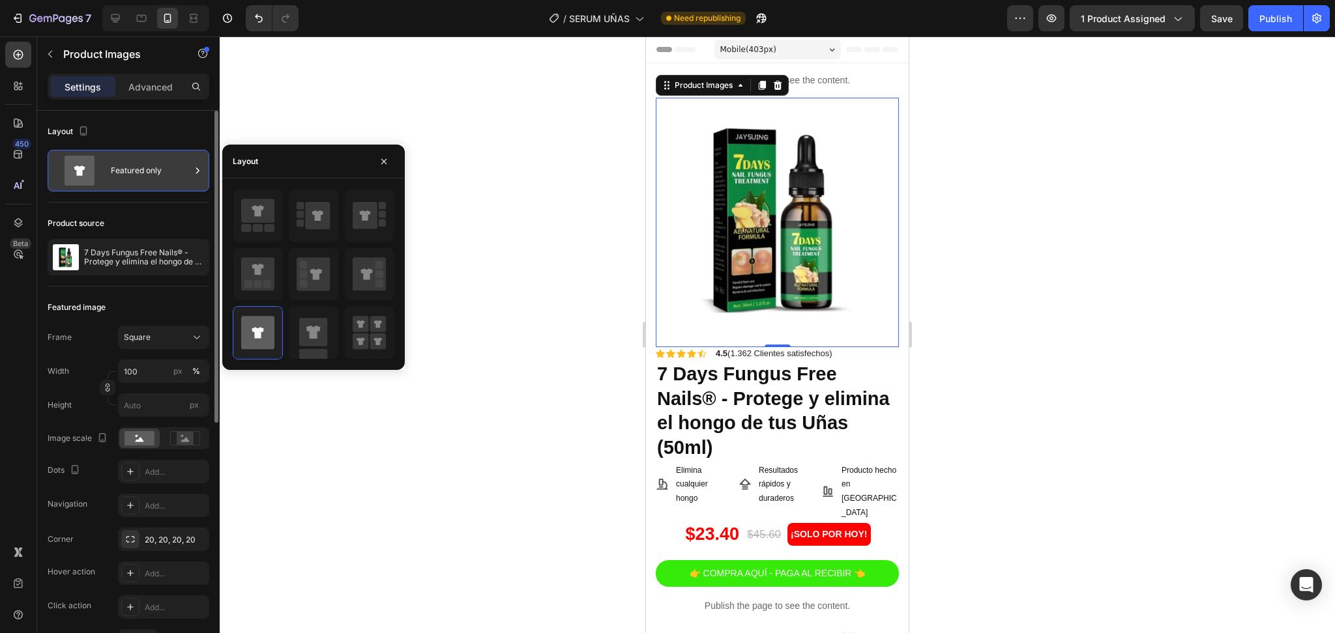
click at [122, 164] on div "Featured only" at bounding box center [151, 171] width 80 height 30
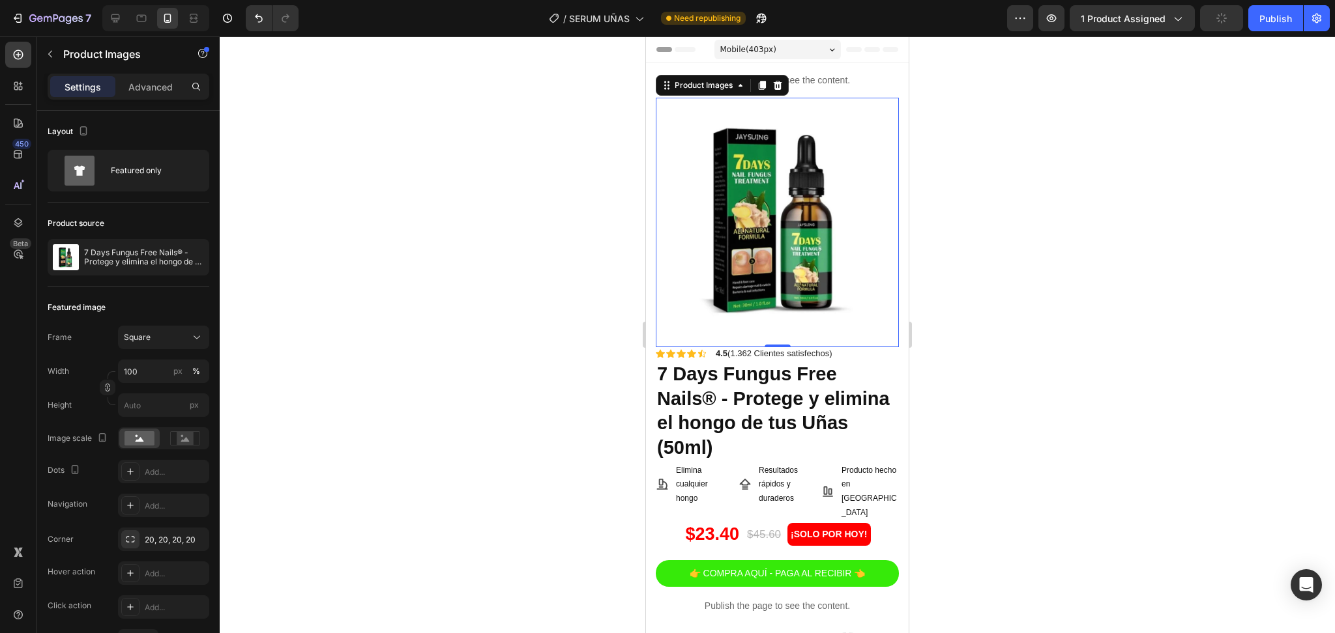
click at [874, 220] on img at bounding box center [777, 219] width 243 height 243
click at [873, 208] on img at bounding box center [777, 219] width 243 height 243
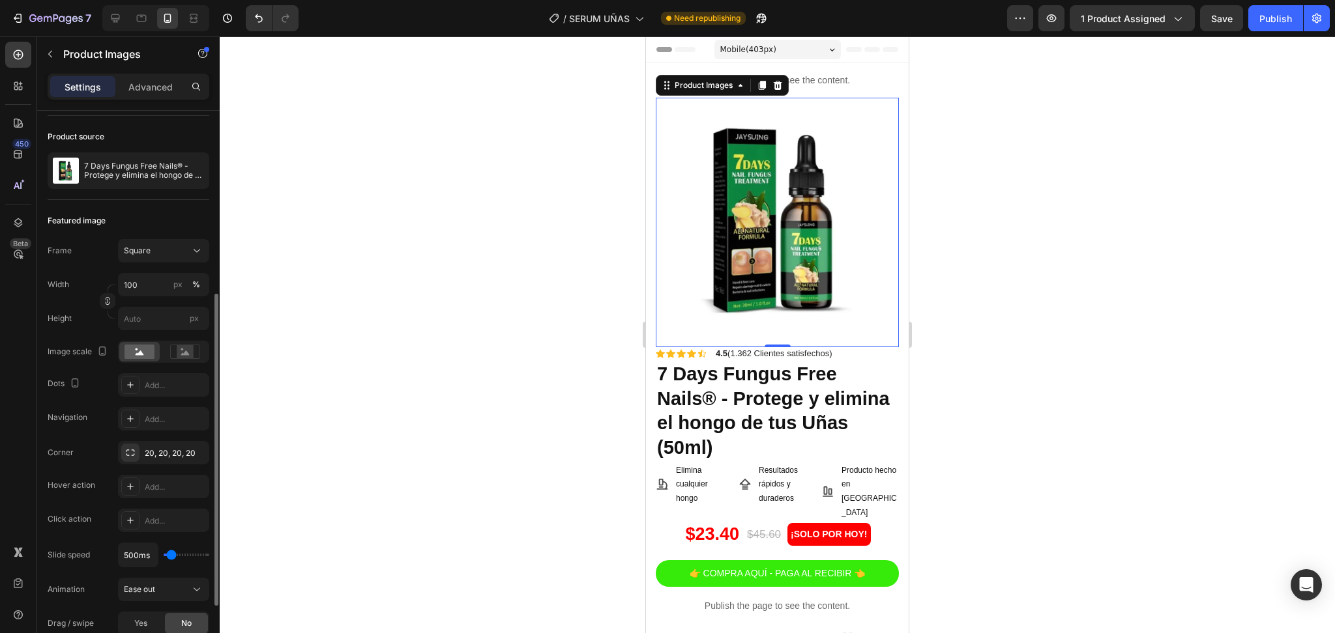
scroll to position [173, 0]
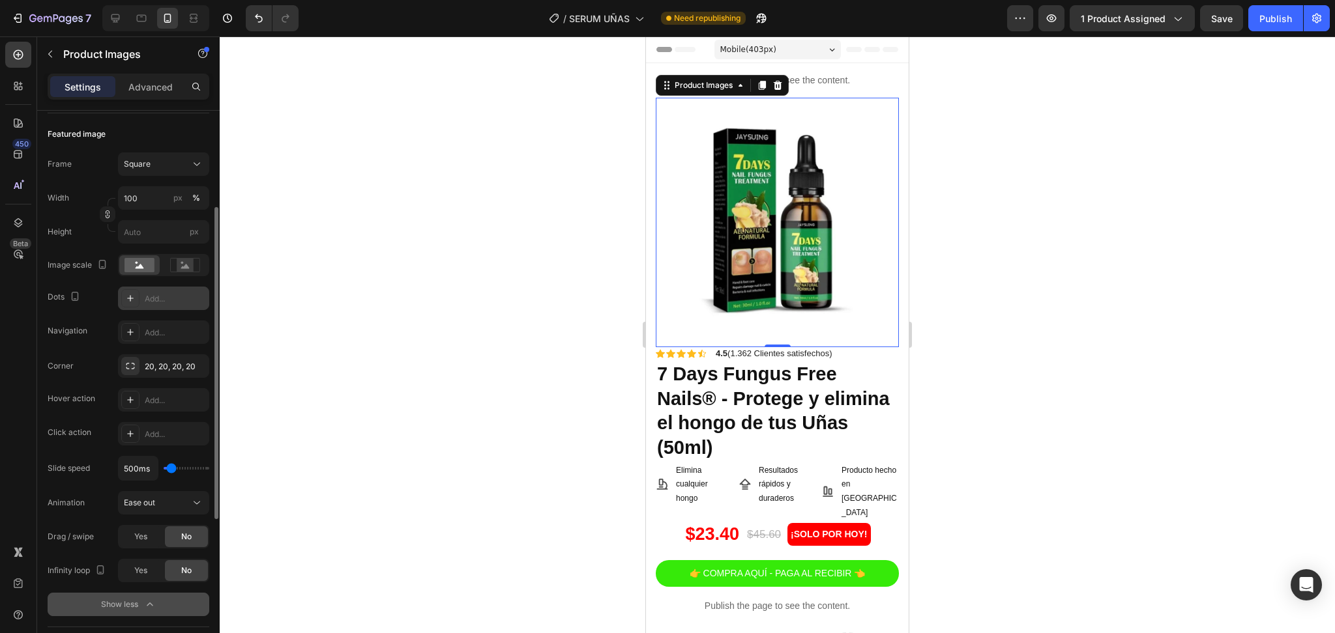
click at [158, 293] on div "Add..." at bounding box center [175, 299] width 61 height 12
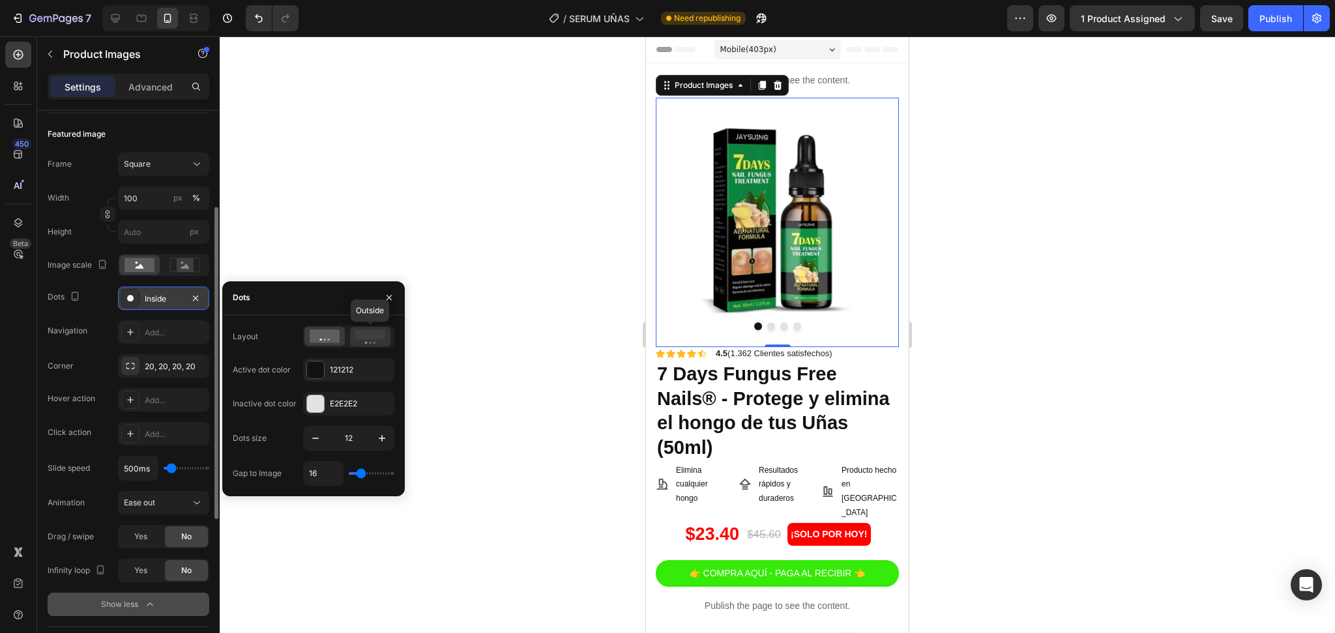
click at [364, 343] on icon at bounding box center [370, 337] width 30 height 14
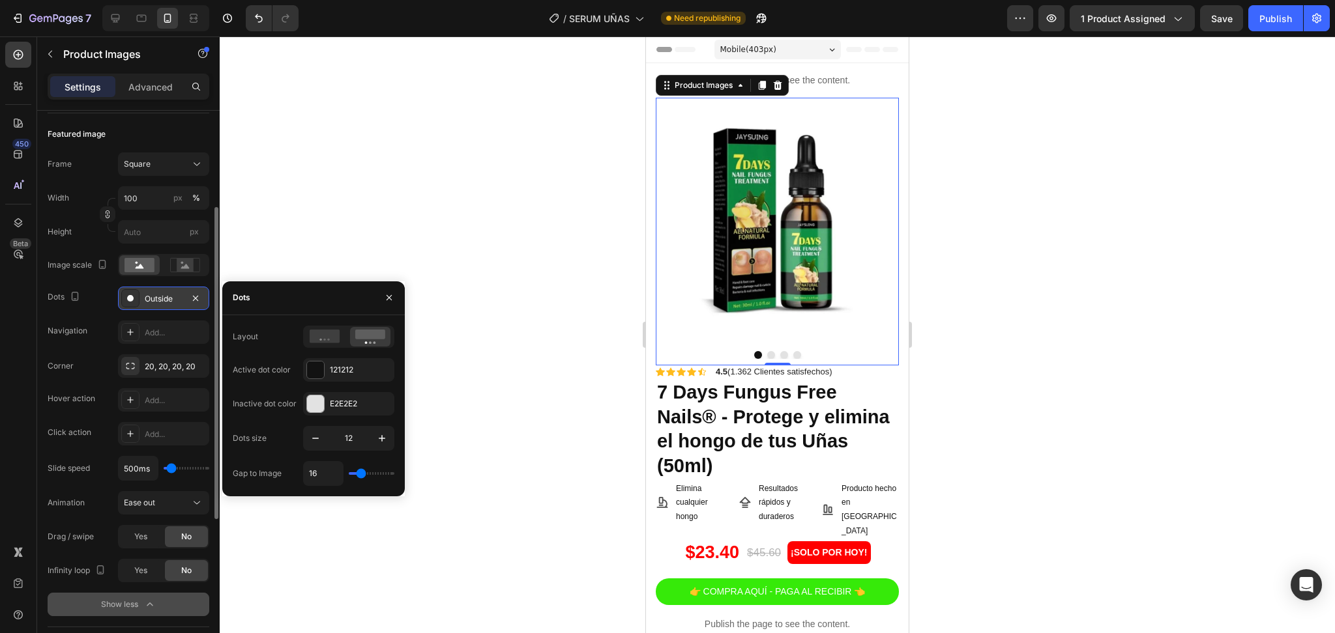
click at [808, 232] on img at bounding box center [777, 219] width 243 height 243
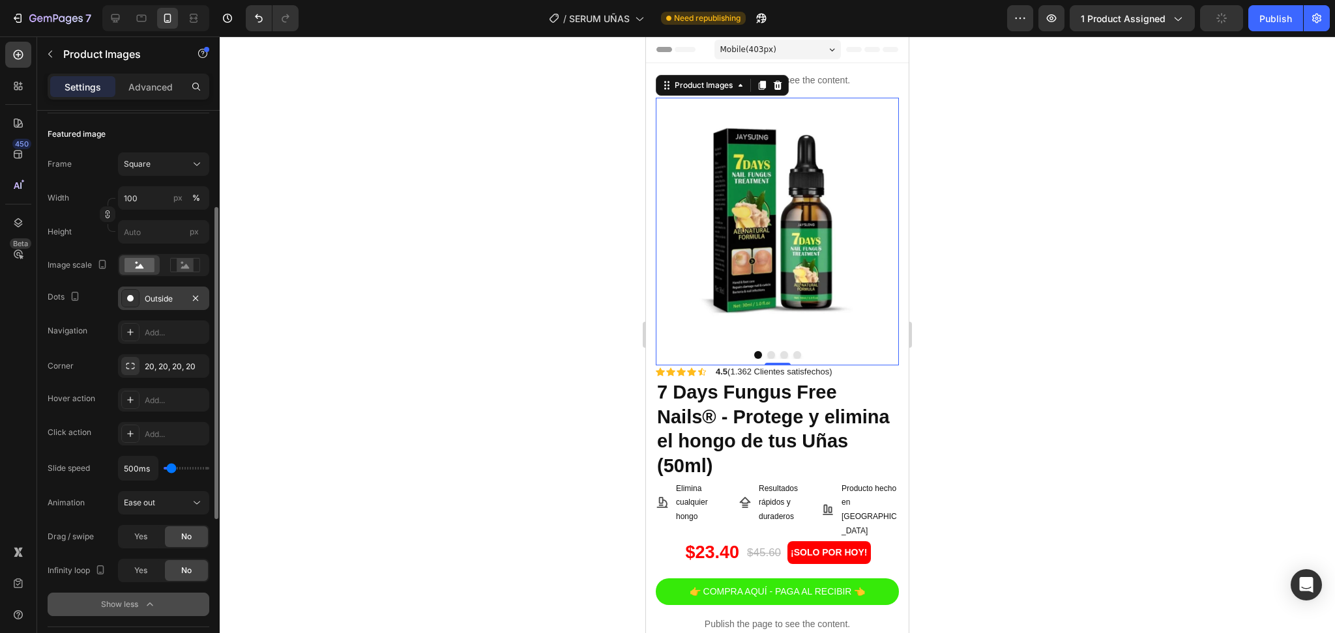
click at [767, 351] on button "Dot" at bounding box center [771, 355] width 8 height 8
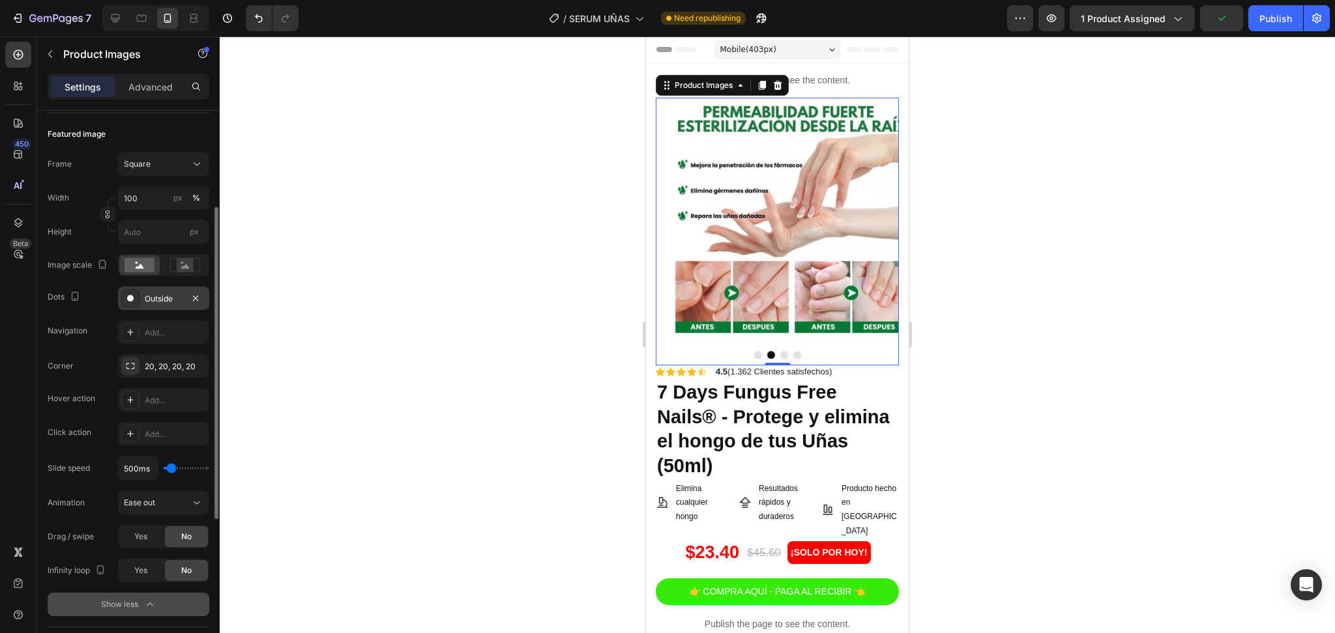
click at [780, 351] on button "Dot" at bounding box center [784, 355] width 8 height 8
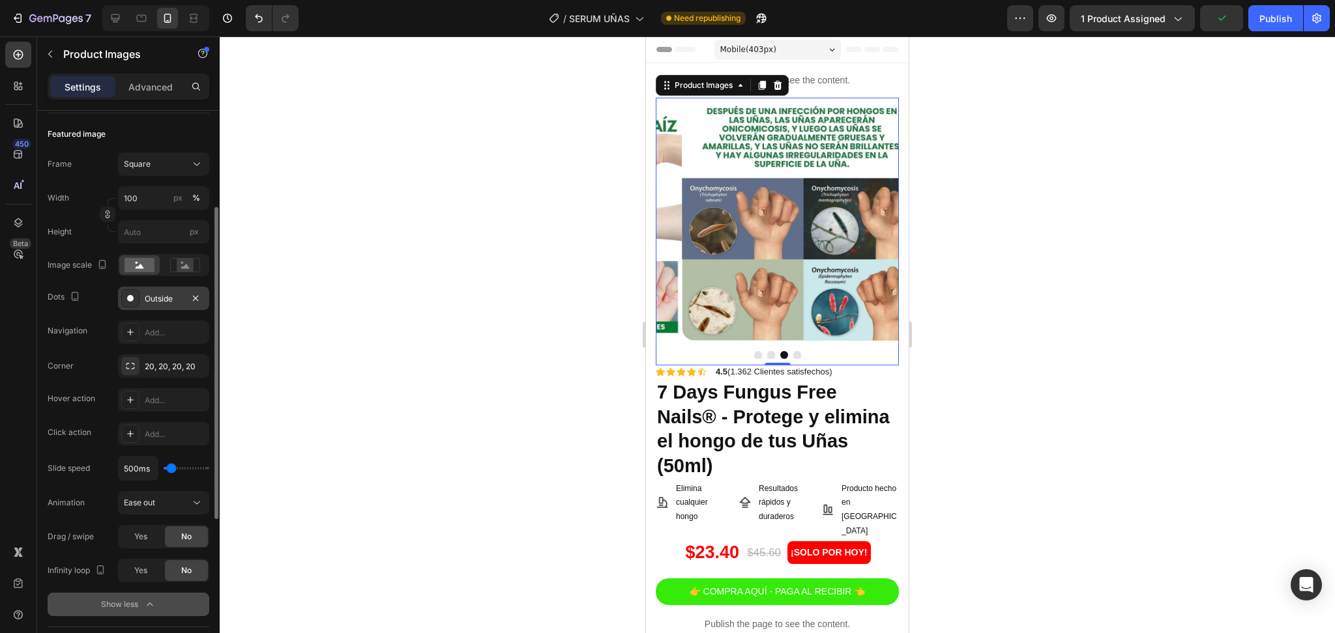
click at [793, 351] on button "Dot" at bounding box center [797, 355] width 8 height 8
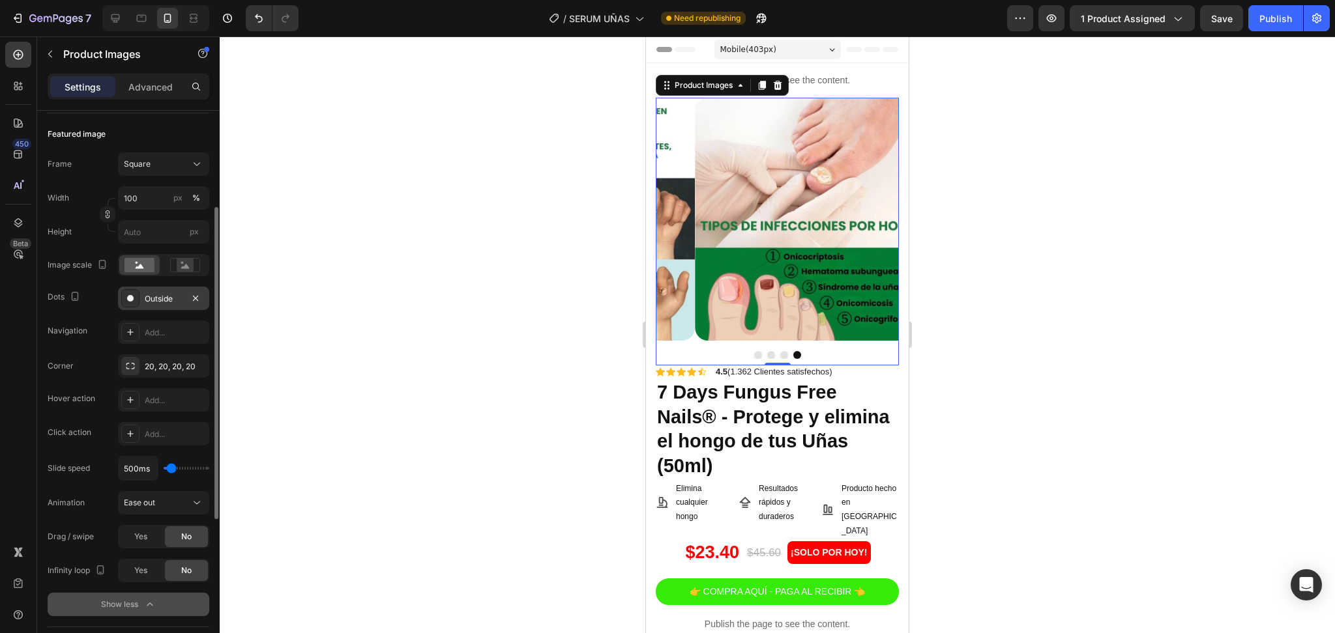
click at [754, 351] on button "Dot" at bounding box center [758, 355] width 8 height 8
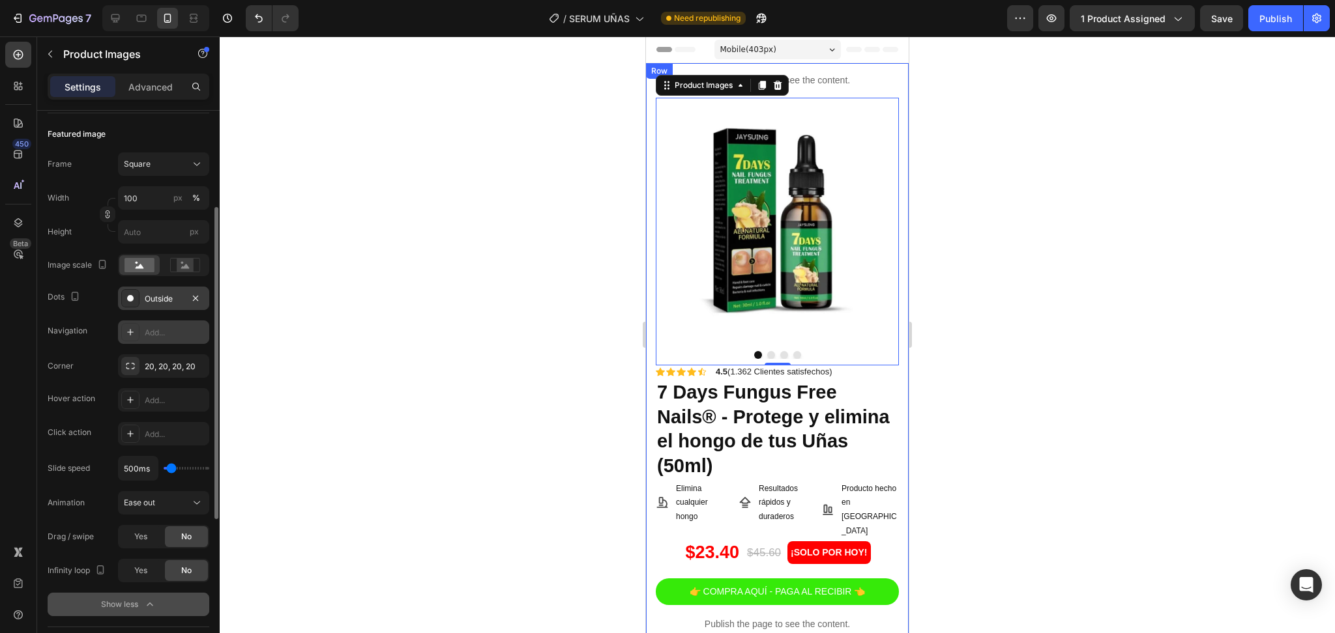
click at [157, 325] on div "Add..." at bounding box center [163, 332] width 91 height 23
click at [192, 300] on icon "button" at bounding box center [195, 298] width 10 height 10
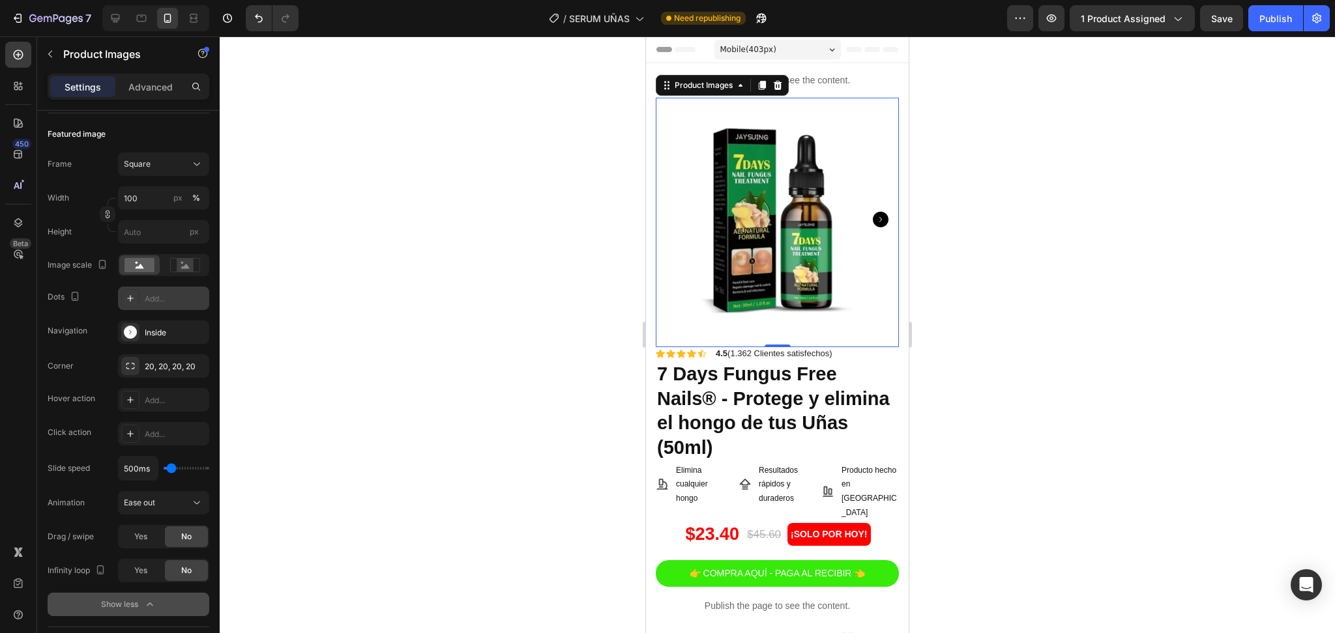
click at [873, 216] on icon "Carousel Next Arrow" at bounding box center [881, 220] width 16 height 16
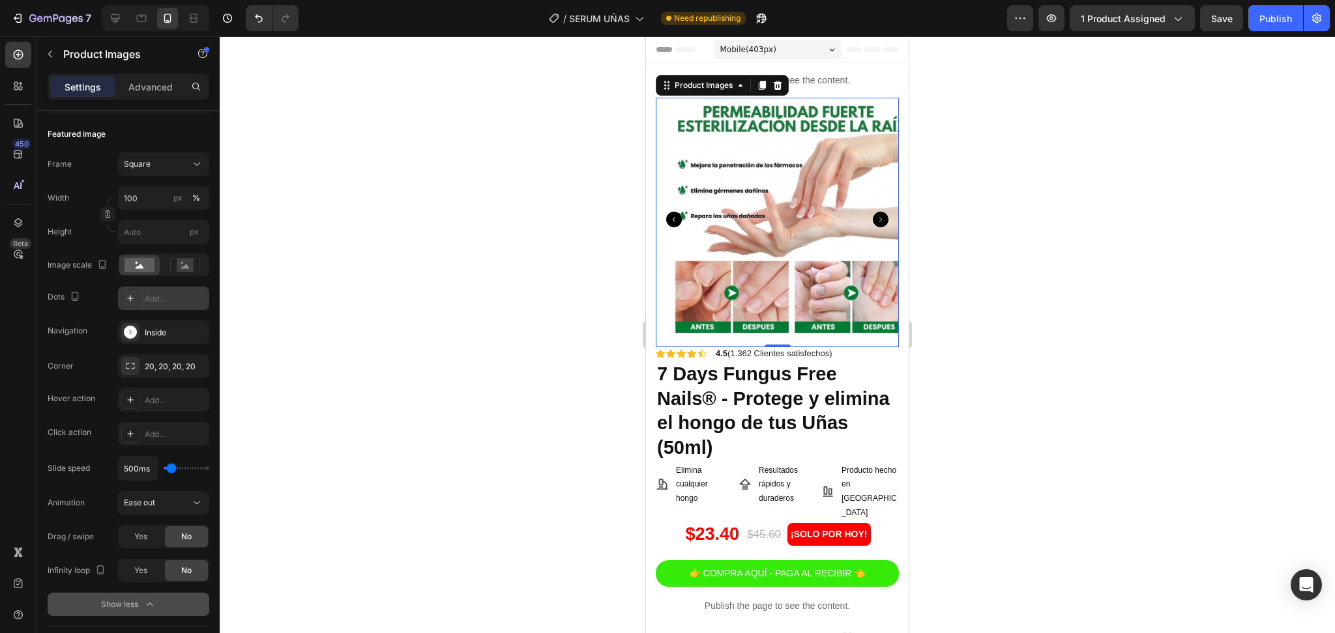
click at [873, 216] on icon "Carousel Next Arrow" at bounding box center [881, 220] width 16 height 16
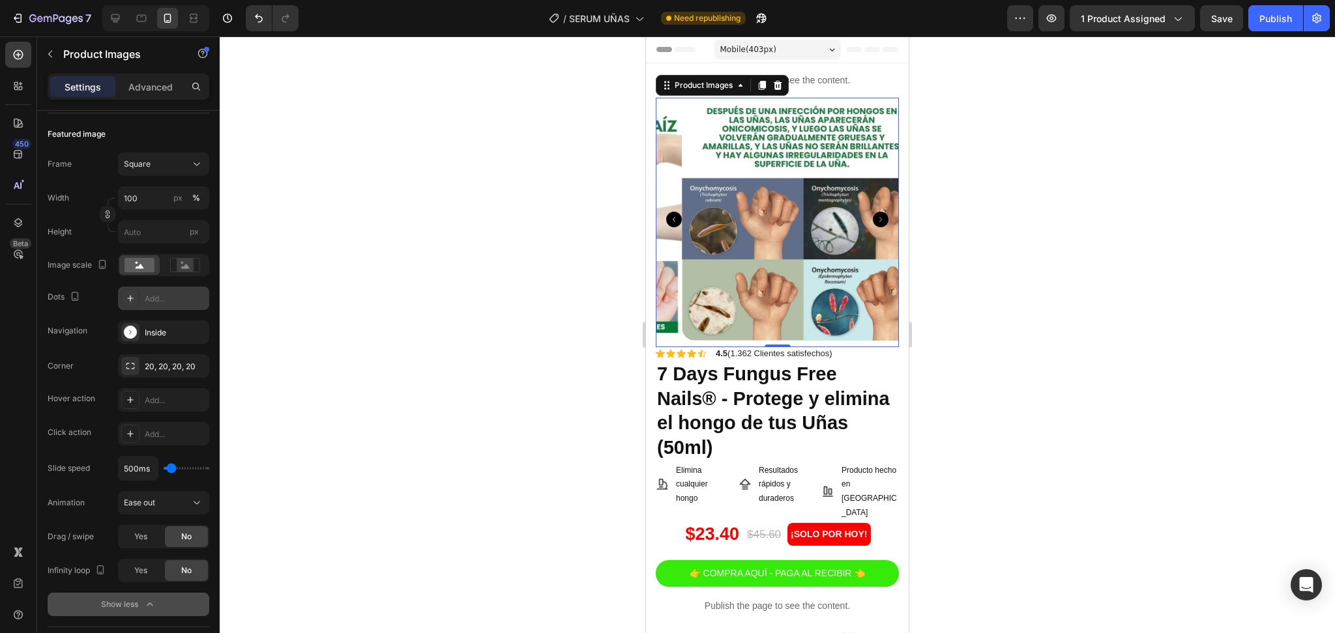
click at [873, 216] on icon "Carousel Next Arrow" at bounding box center [881, 220] width 16 height 16
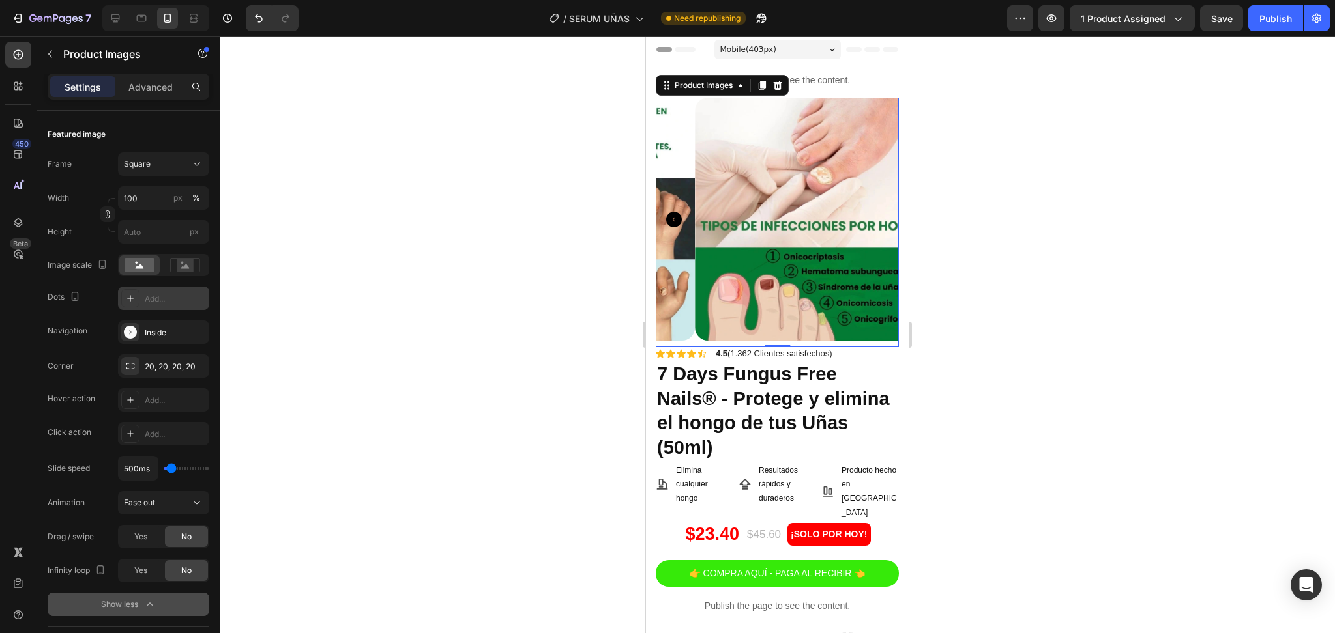
click at [869, 216] on img at bounding box center [816, 219] width 243 height 243
click at [1275, 23] on div "Publish" at bounding box center [1275, 19] width 33 height 14
